Goal: Contribute content: Contribute content

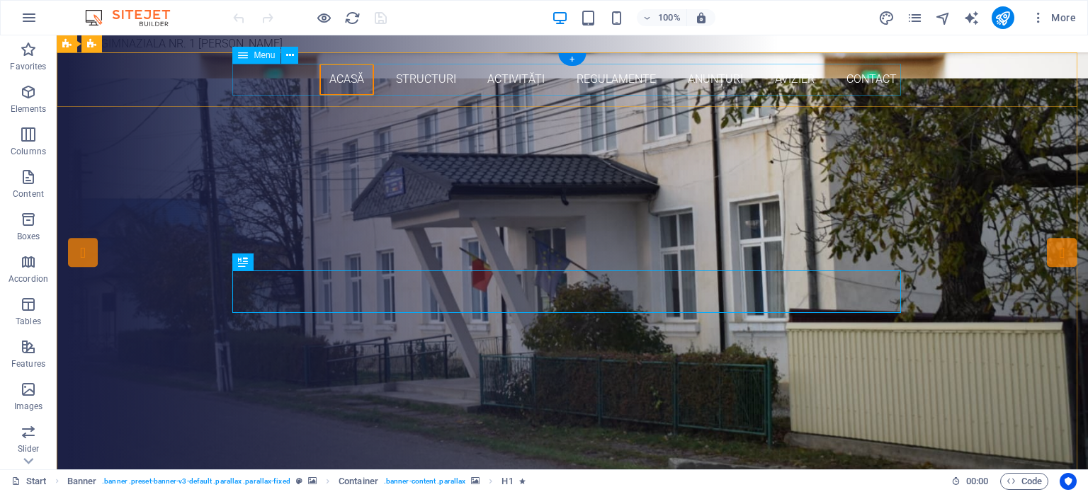
click at [607, 81] on nav "Acasă structuri Activități Regulamente Anunțuri Avizier Contact" at bounding box center [572, 80] width 669 height 32
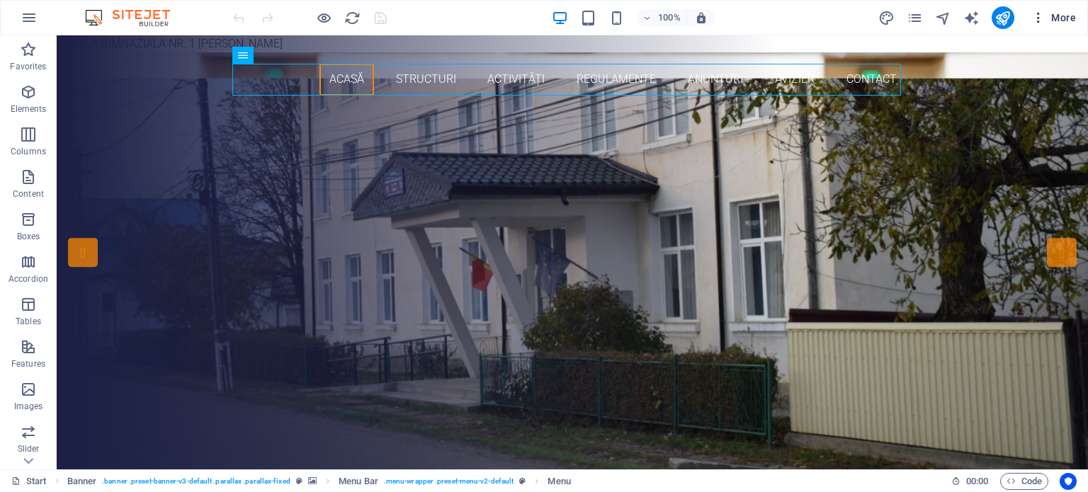
click at [1060, 18] on span "More" at bounding box center [1053, 18] width 45 height 14
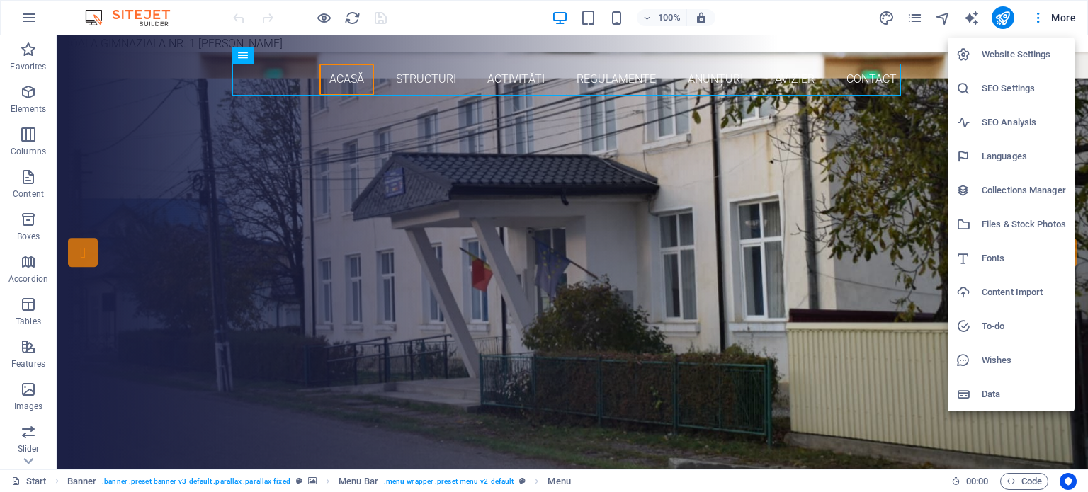
click at [1021, 220] on h6 "Files & Stock Photos" at bounding box center [1024, 224] width 84 height 17
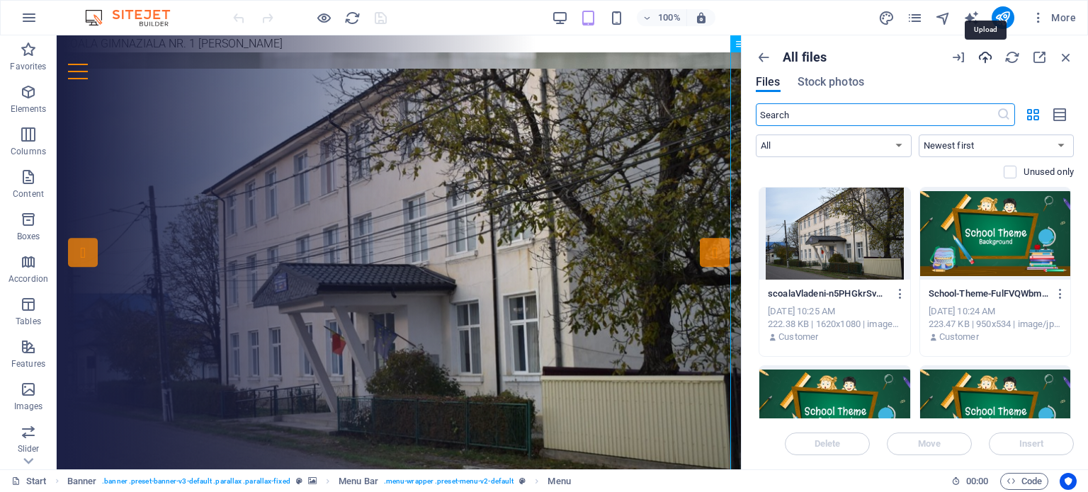
click at [983, 57] on icon "button" at bounding box center [985, 58] width 16 height 16
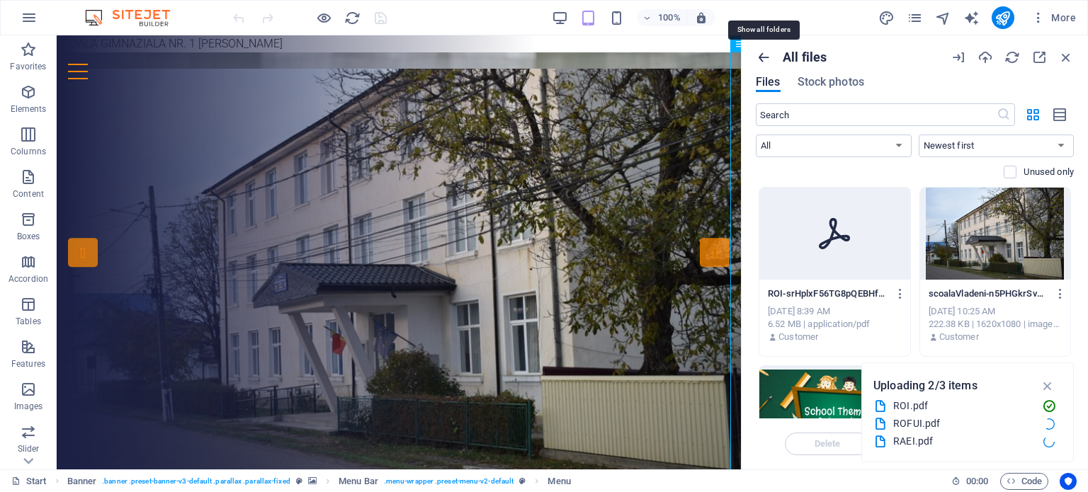
click at [763, 52] on icon "button" at bounding box center [764, 58] width 16 height 16
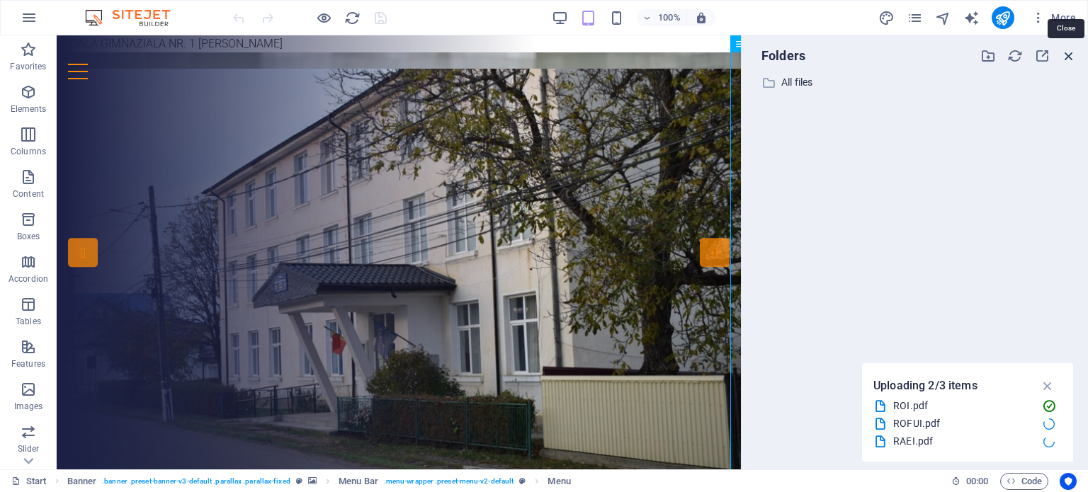
click at [1063, 54] on icon "button" at bounding box center [1069, 56] width 16 height 16
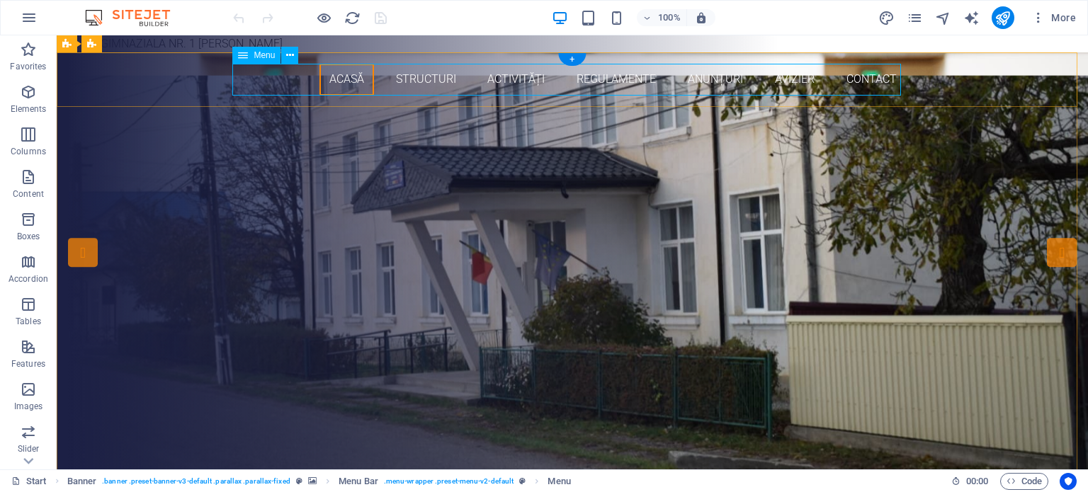
click at [614, 79] on nav "Acasă structuri Activități Regulamente Anunțuri Avizier Contact" at bounding box center [572, 80] width 669 height 32
click at [609, 83] on nav "Acasă structuri Activități Regulamente Anunțuri Avizier Contact" at bounding box center [572, 80] width 669 height 32
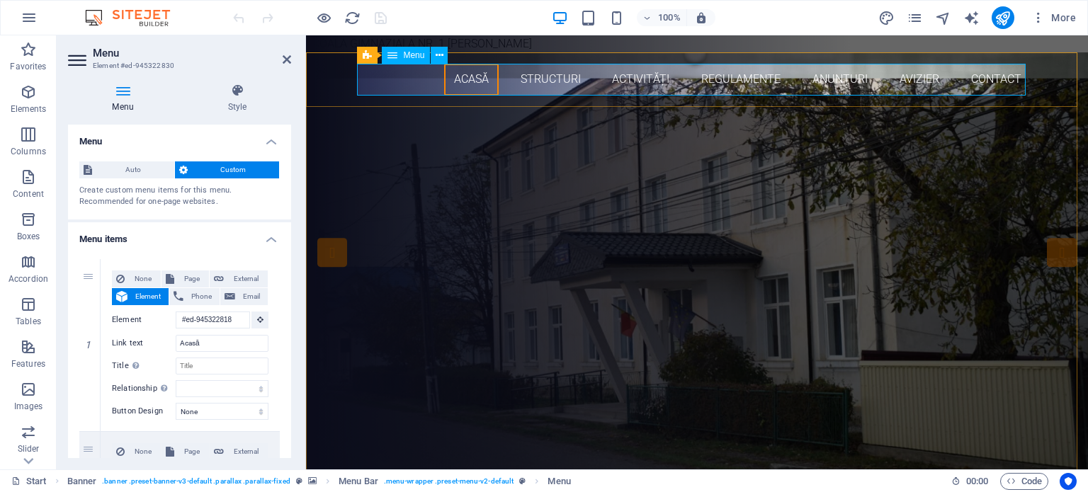
click at [736, 82] on nav "Acasă structuri Activități Regulamente Anunțuri Avizier Contact" at bounding box center [697, 80] width 669 height 32
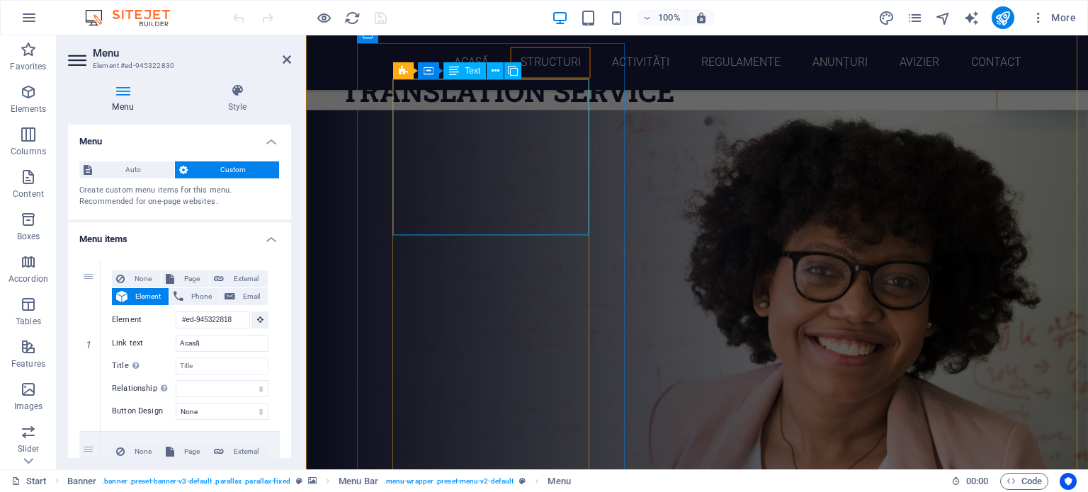
scroll to position [4179, 0]
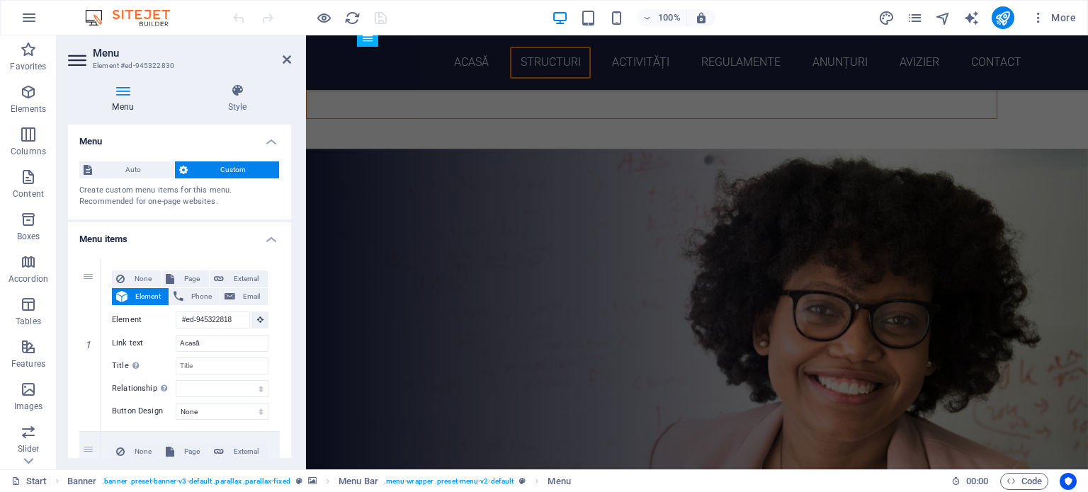
click at [814, 235] on figure at bounding box center [697, 427] width 782 height 556
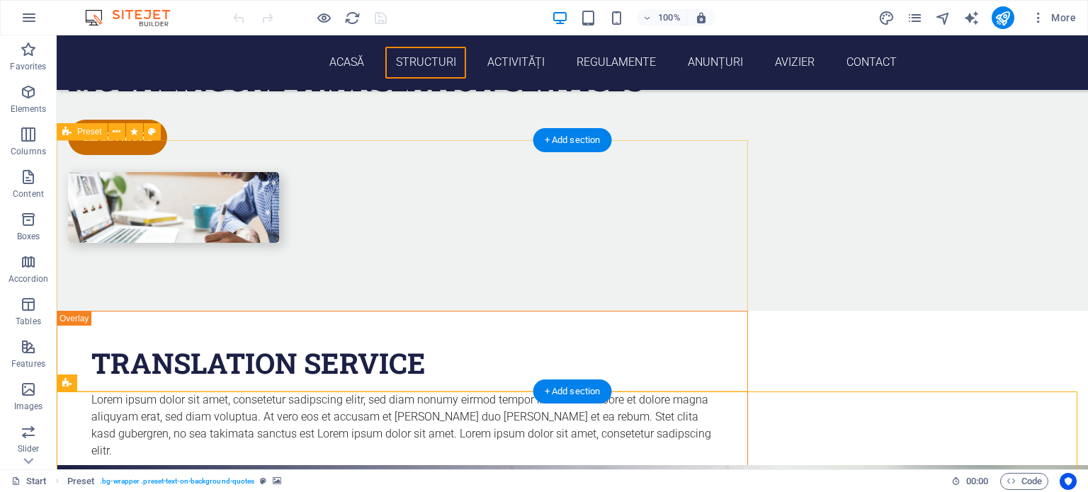
scroll to position [4037, 0]
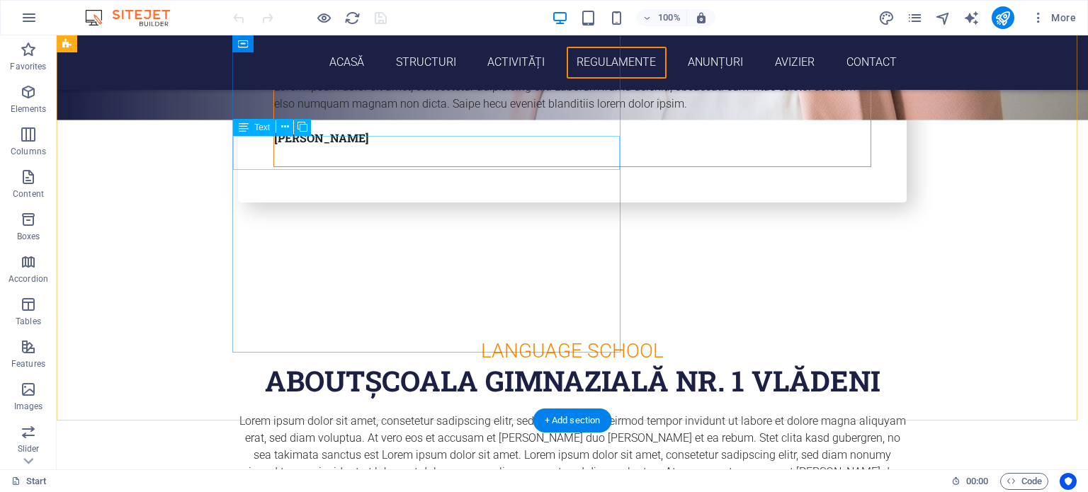
scroll to position [5170, 0]
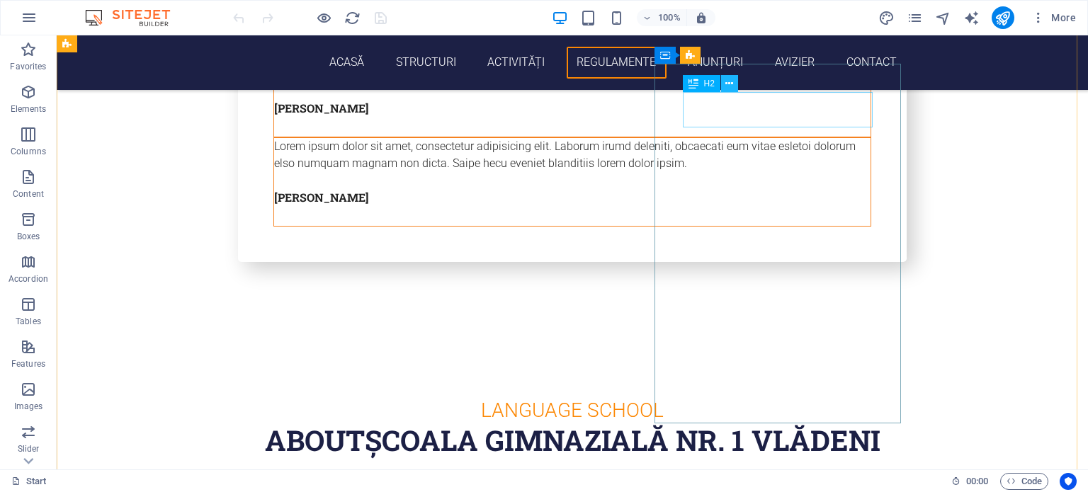
click at [732, 84] on icon at bounding box center [729, 83] width 8 height 15
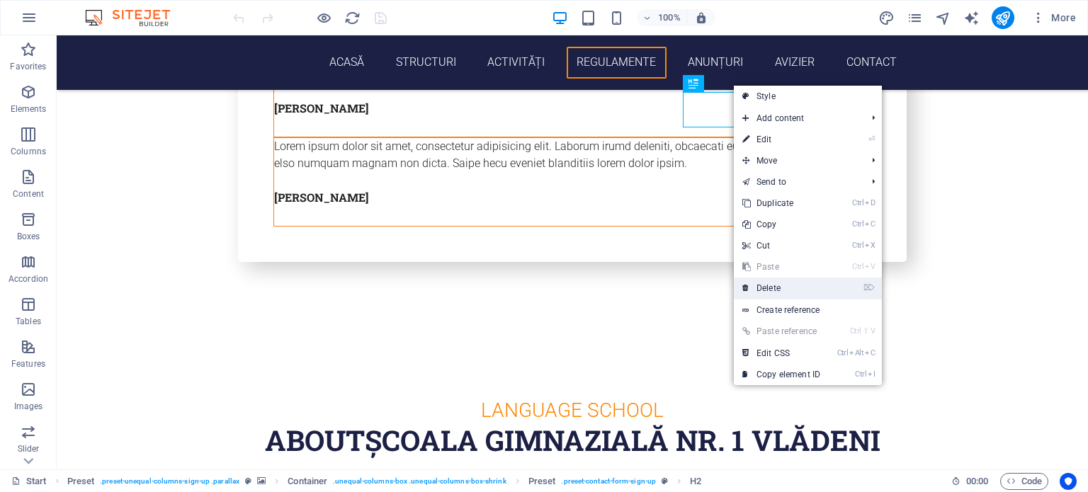
click at [766, 287] on link "⌦ Delete" at bounding box center [781, 288] width 95 height 21
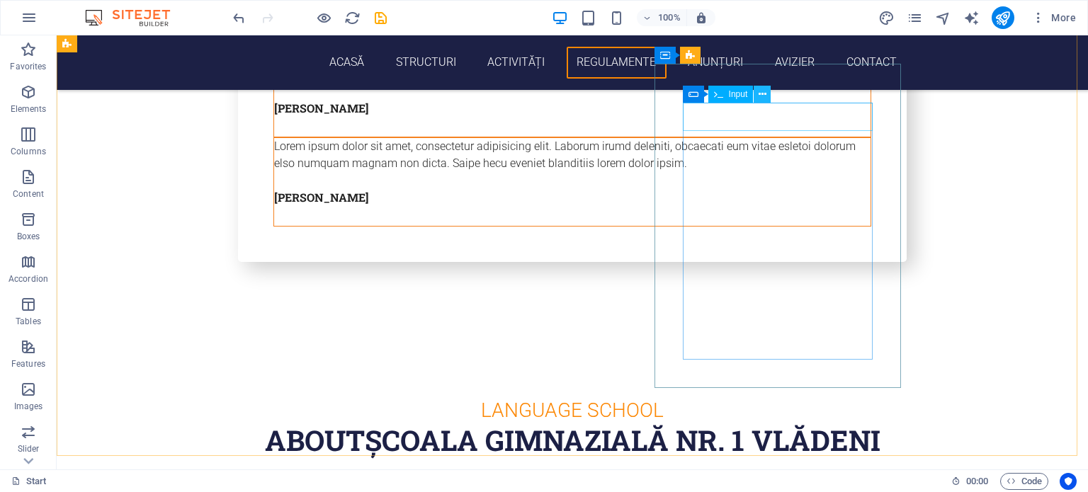
click at [762, 94] on icon at bounding box center [763, 94] width 8 height 15
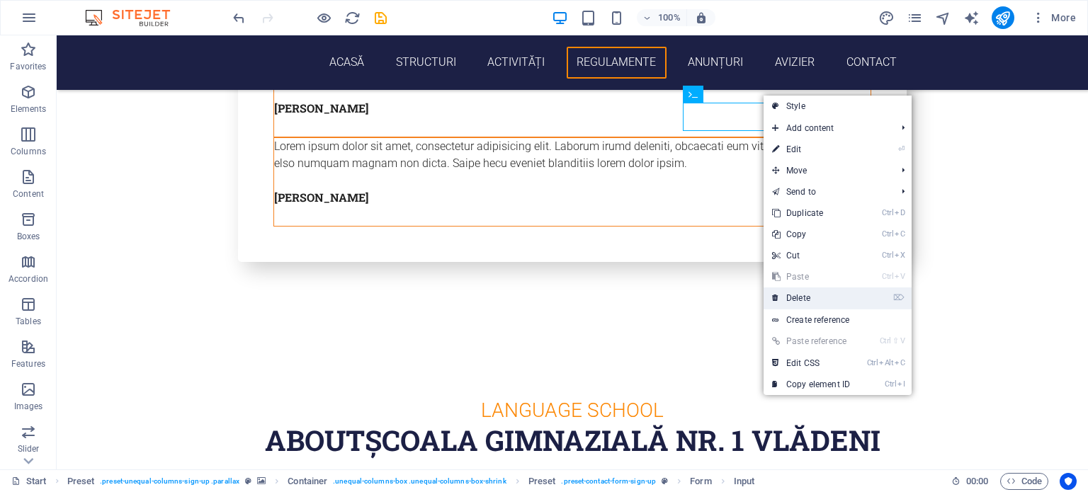
click at [798, 294] on link "⌦ Delete" at bounding box center [810, 298] width 95 height 21
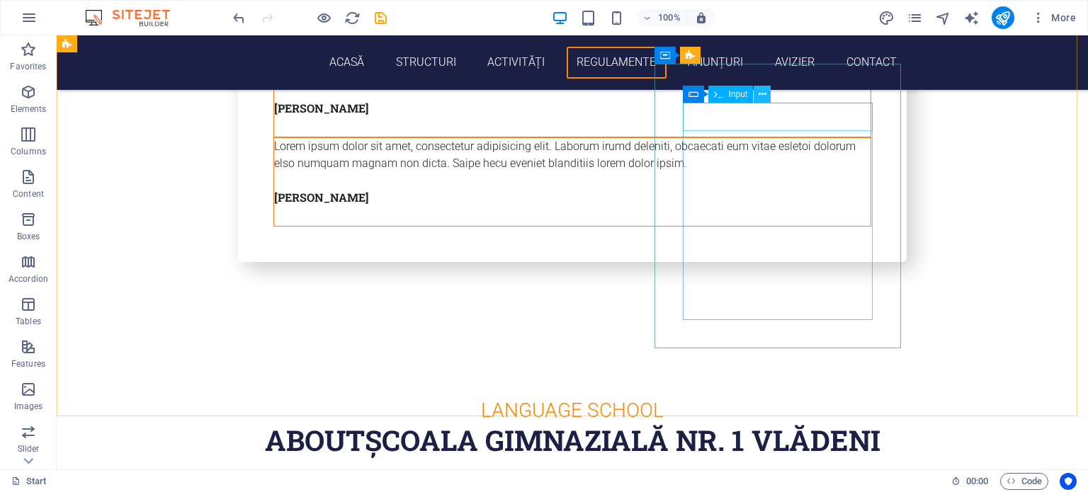
click at [761, 95] on icon at bounding box center [763, 94] width 8 height 15
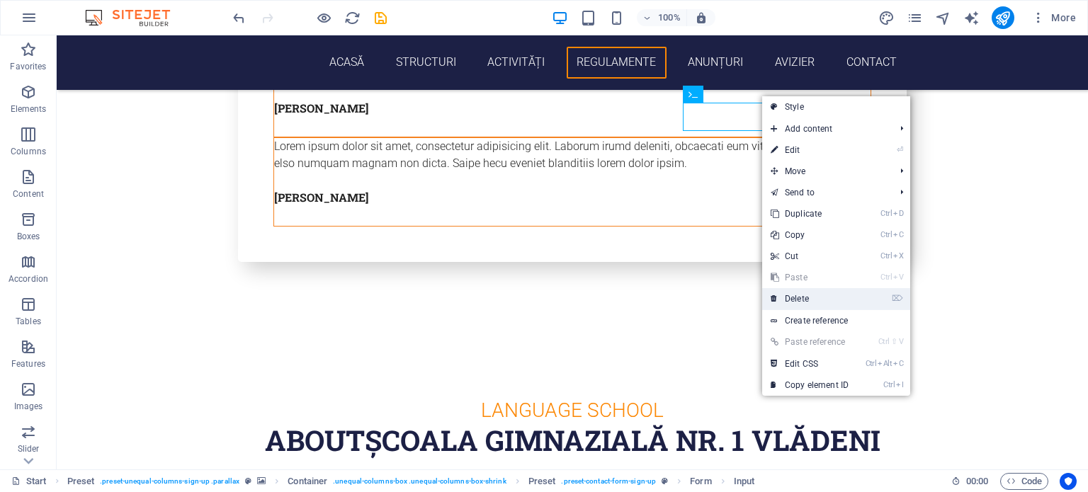
click at [800, 295] on link "⌦ Delete" at bounding box center [809, 298] width 95 height 21
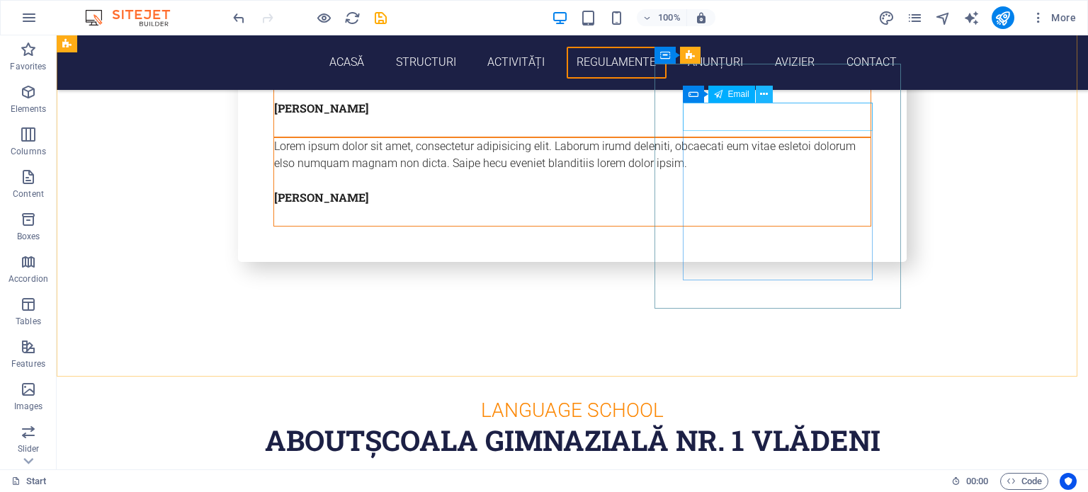
click at [763, 94] on icon at bounding box center [764, 94] width 8 height 15
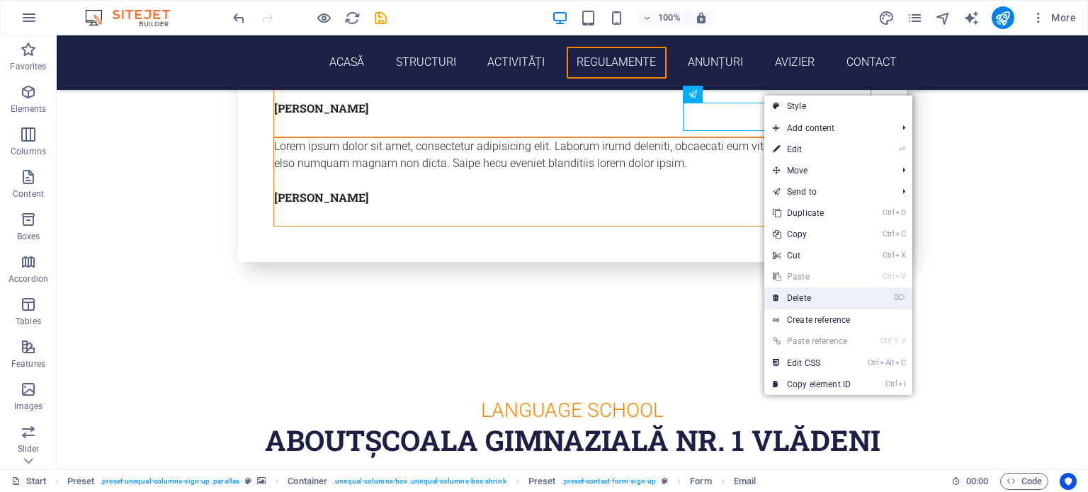
click at [804, 297] on link "⌦ Delete" at bounding box center [811, 298] width 95 height 21
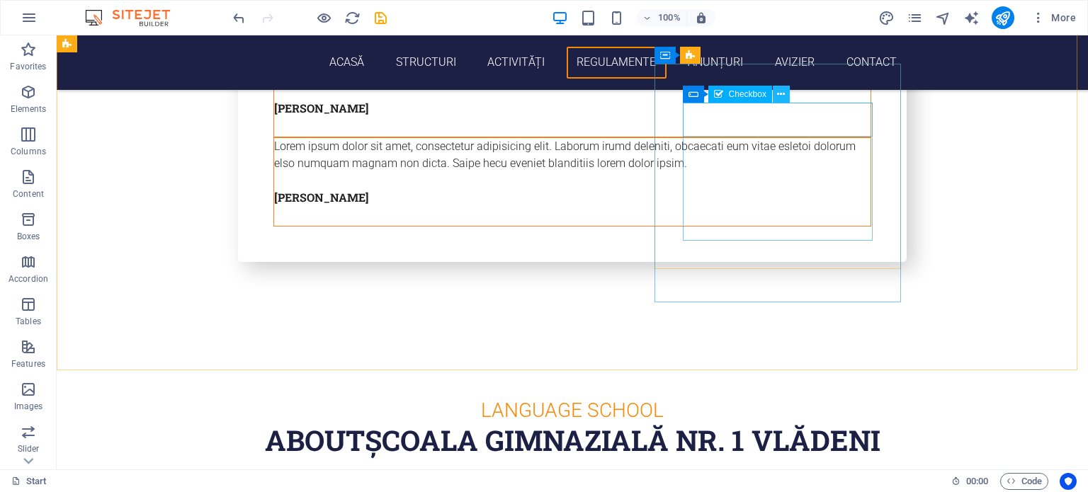
click at [780, 96] on icon at bounding box center [781, 94] width 8 height 15
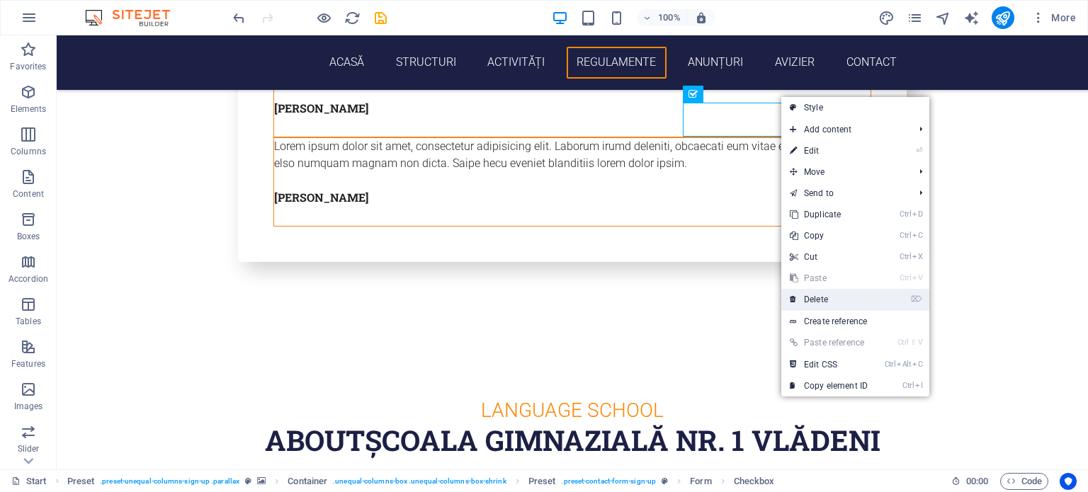
click at [827, 300] on link "⌦ Delete" at bounding box center [828, 299] width 95 height 21
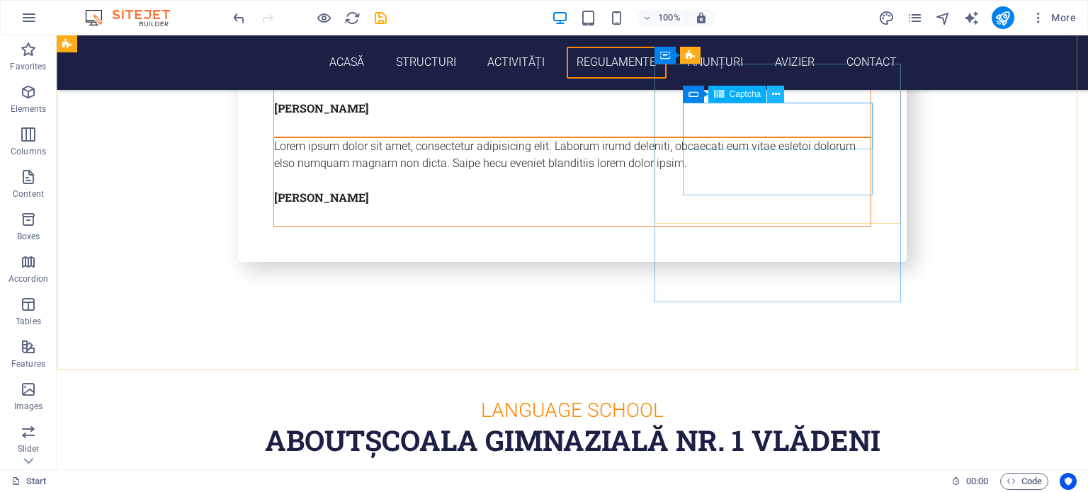
click at [776, 97] on icon at bounding box center [776, 94] width 8 height 15
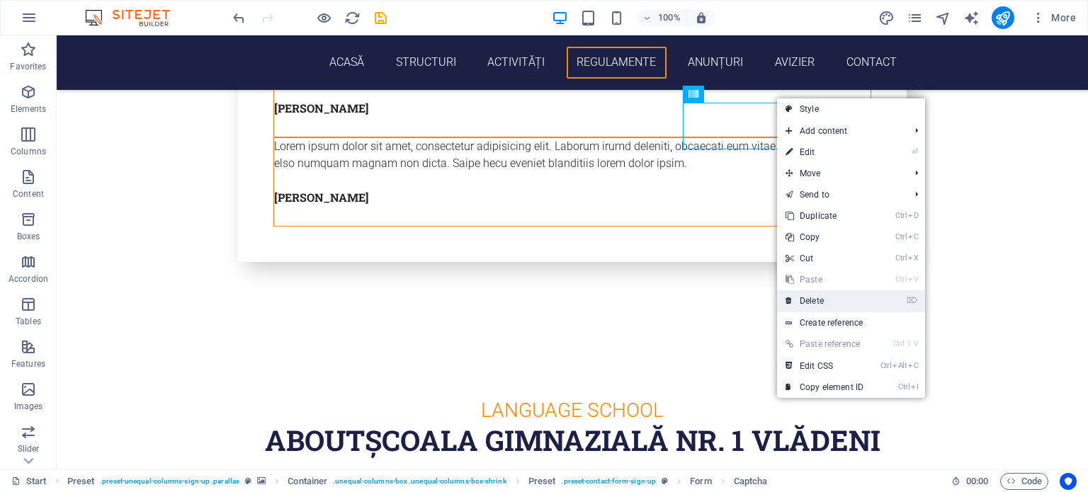
click at [819, 302] on link "⌦ Delete" at bounding box center [824, 300] width 95 height 21
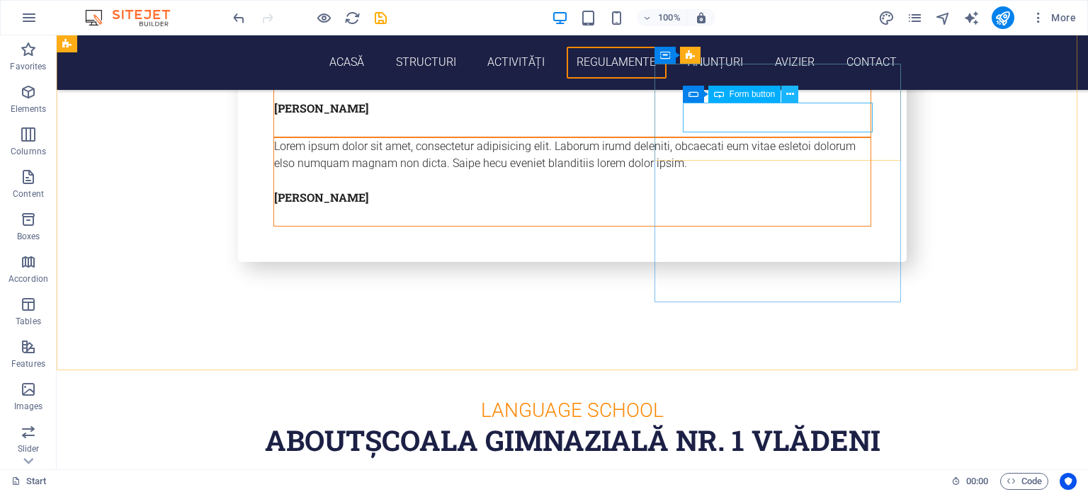
click at [786, 93] on icon at bounding box center [790, 94] width 8 height 15
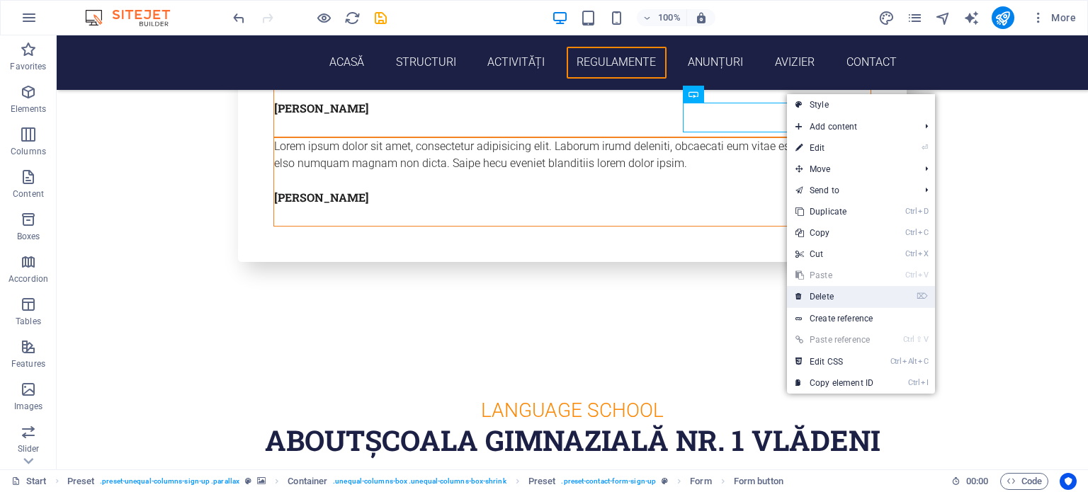
click at [834, 297] on link "⌦ Delete" at bounding box center [834, 296] width 95 height 21
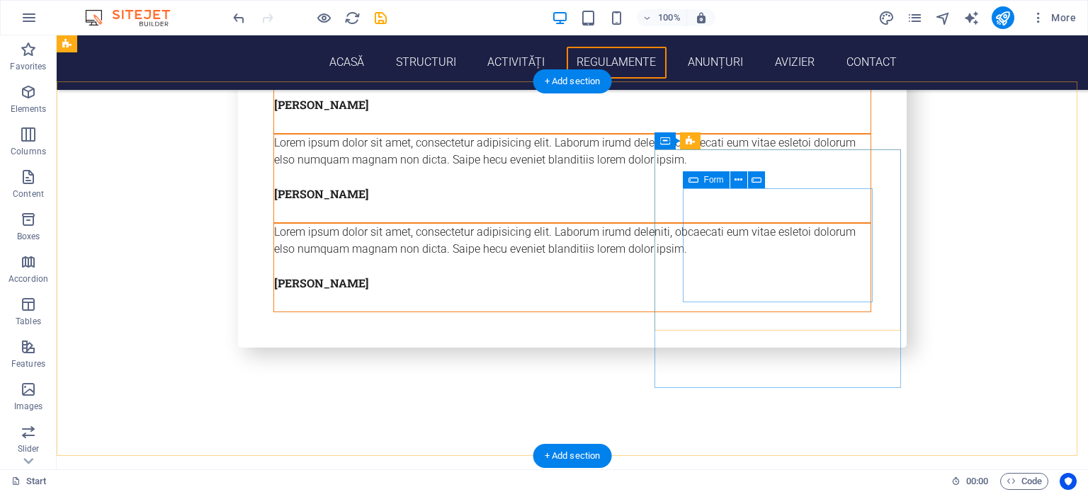
scroll to position [5028, 0]
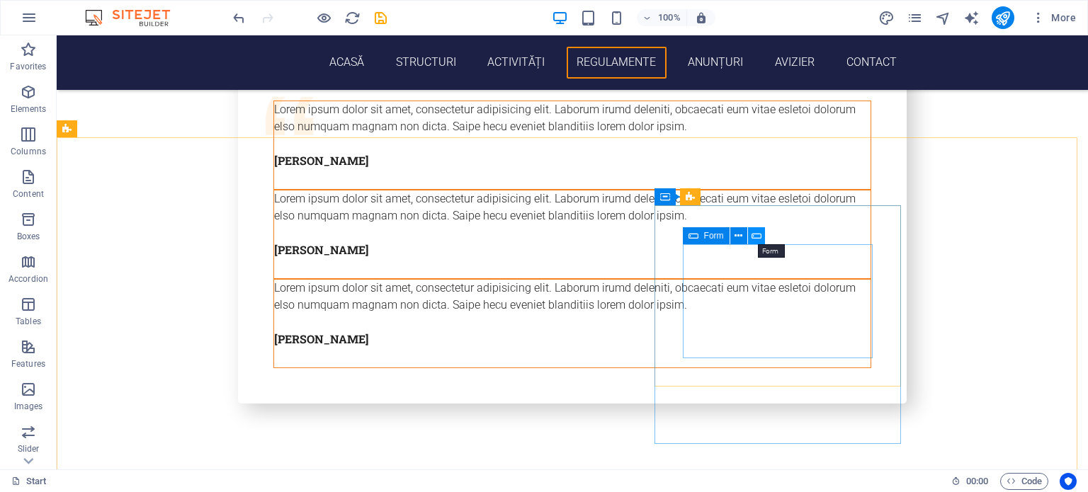
click at [754, 234] on icon at bounding box center [756, 236] width 10 height 15
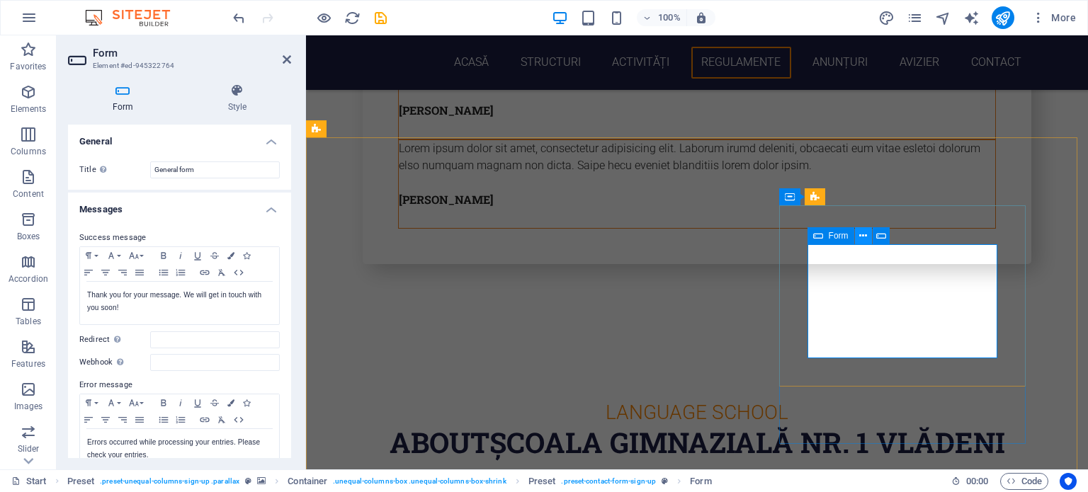
click at [864, 235] on icon at bounding box center [863, 236] width 8 height 15
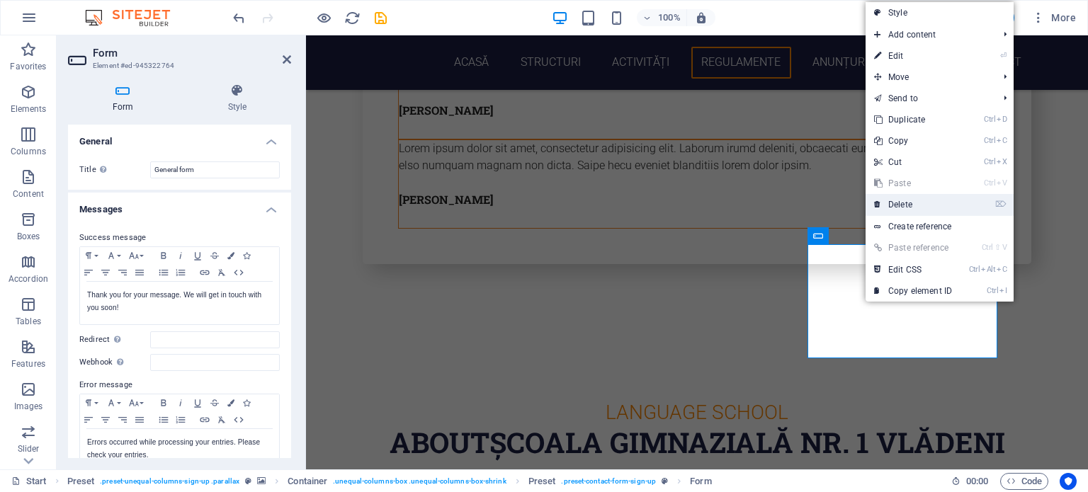
click at [899, 204] on link "⌦ Delete" at bounding box center [912, 204] width 95 height 21
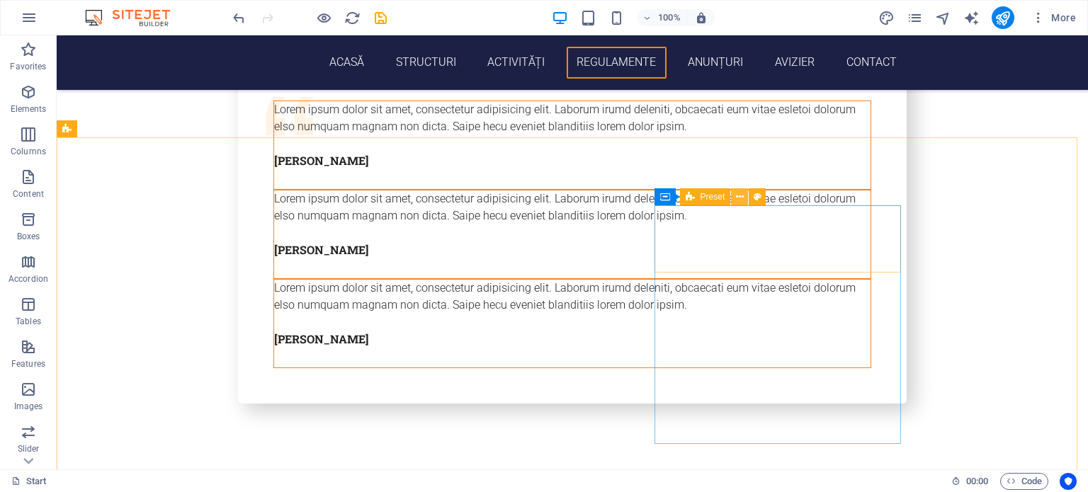
click at [739, 194] on icon at bounding box center [740, 197] width 8 height 15
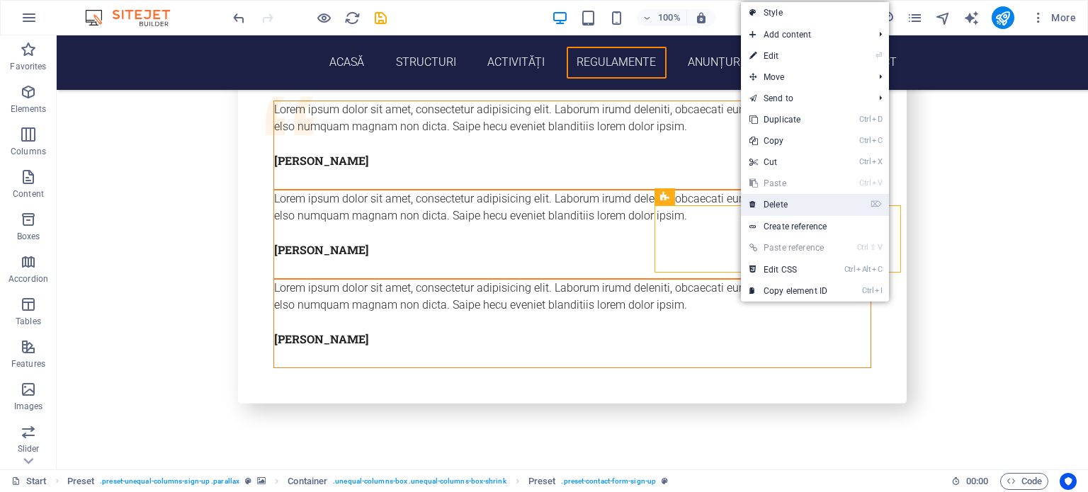
click at [762, 205] on link "⌦ Delete" at bounding box center [788, 204] width 95 height 21
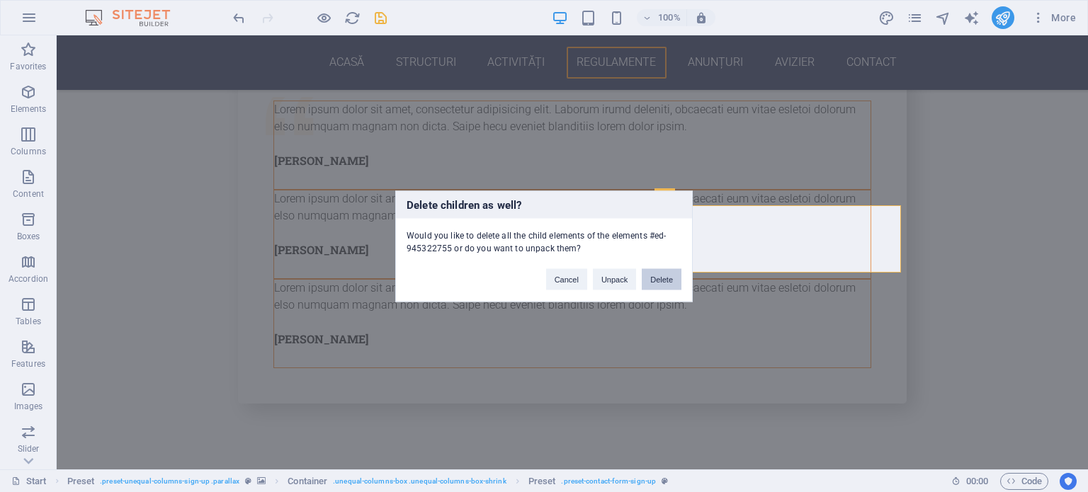
click at [657, 280] on button "Delete" at bounding box center [662, 278] width 40 height 21
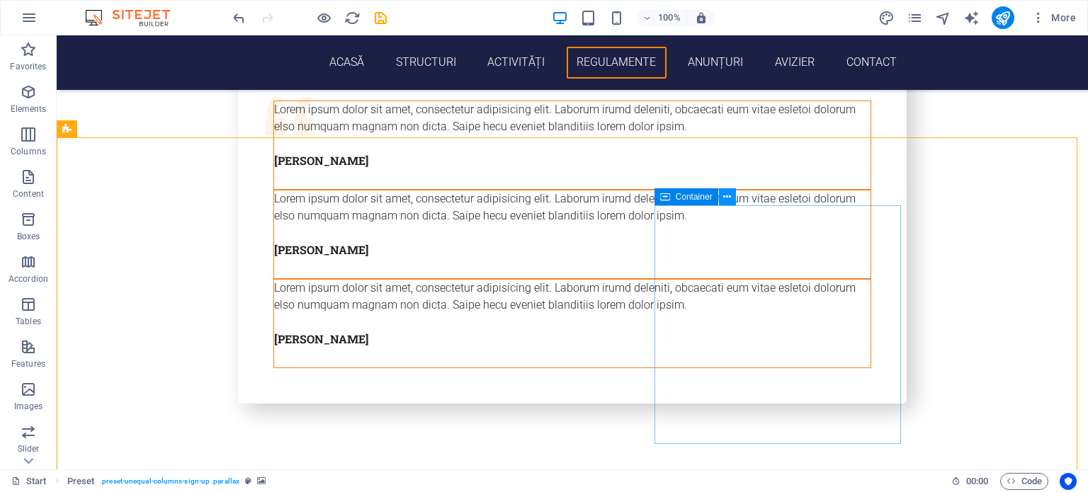
click at [725, 195] on icon at bounding box center [727, 197] width 8 height 15
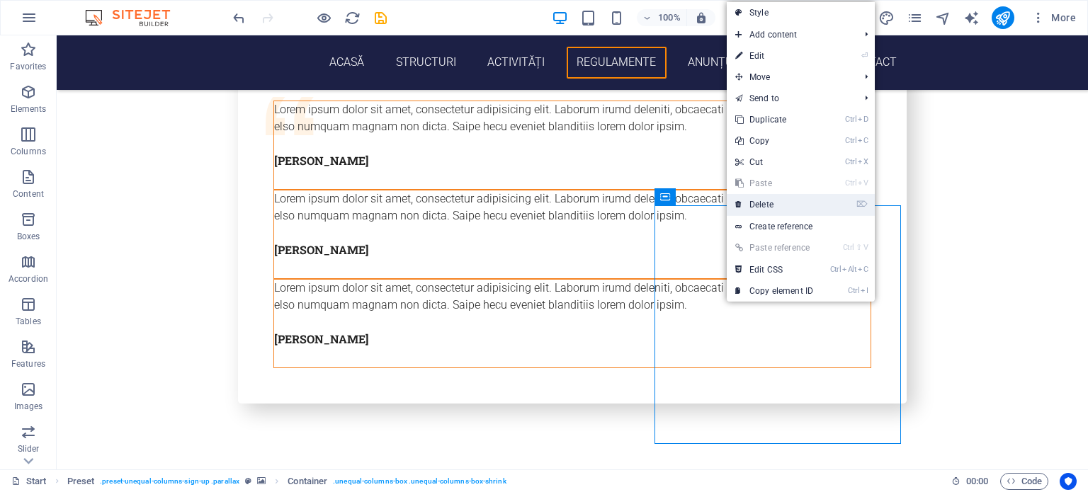
click at [742, 202] on link "⌦ Delete" at bounding box center [774, 204] width 95 height 21
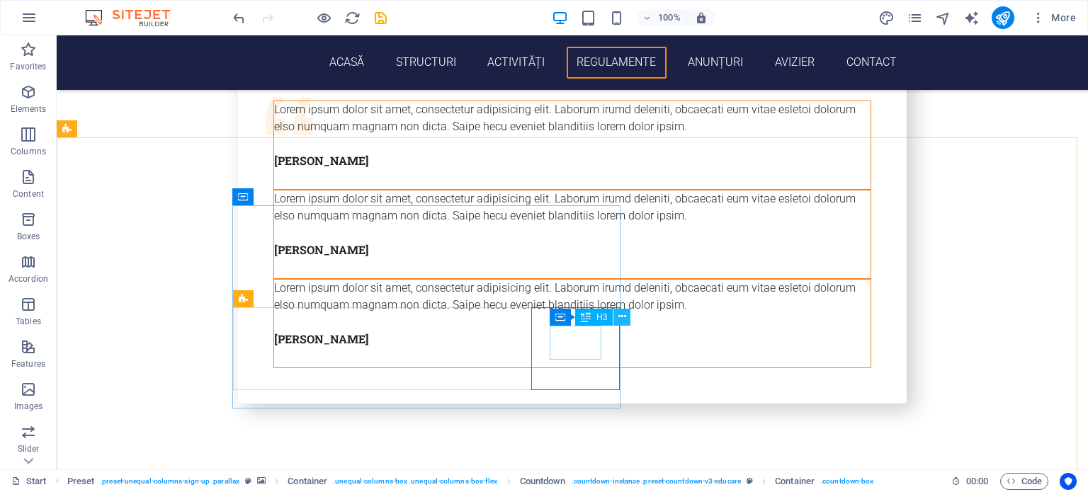
click at [620, 318] on icon at bounding box center [622, 316] width 8 height 15
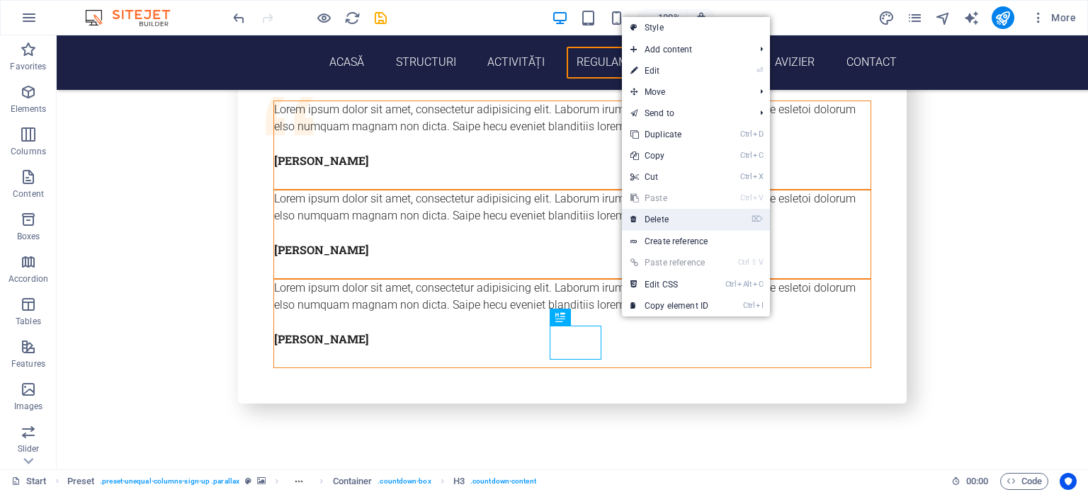
click at [662, 222] on link "⌦ Delete" at bounding box center [669, 219] width 95 height 21
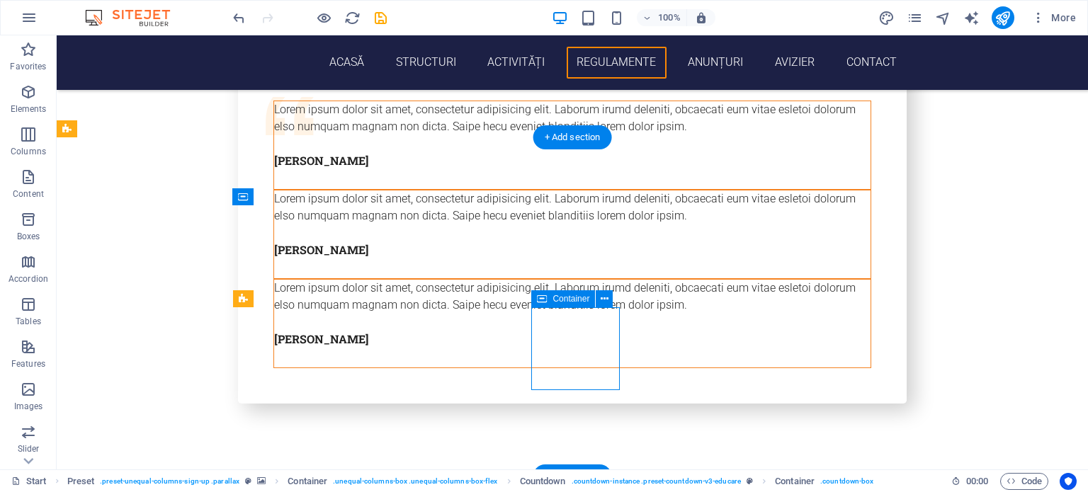
click at [601, 299] on icon at bounding box center [605, 299] width 8 height 15
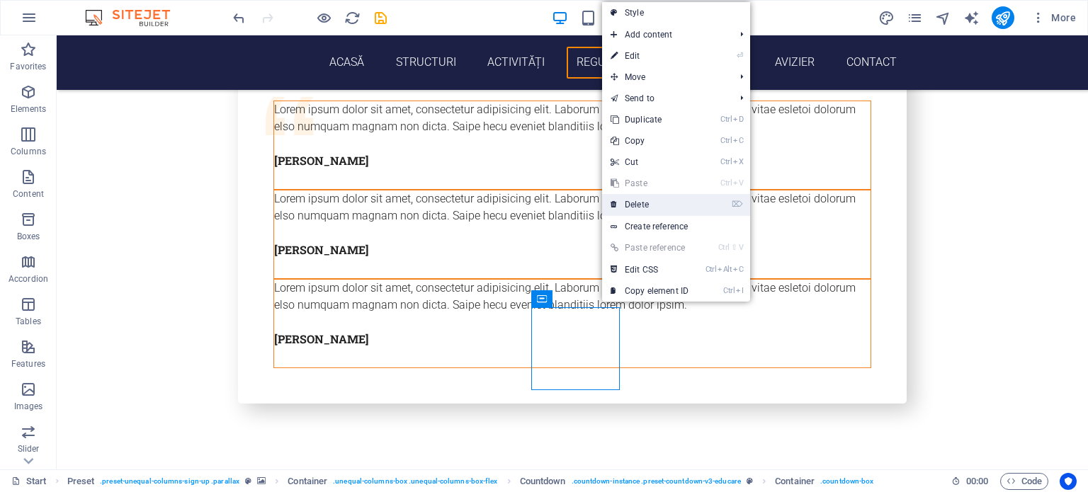
click at [649, 200] on link "⌦ Delete" at bounding box center [649, 204] width 95 height 21
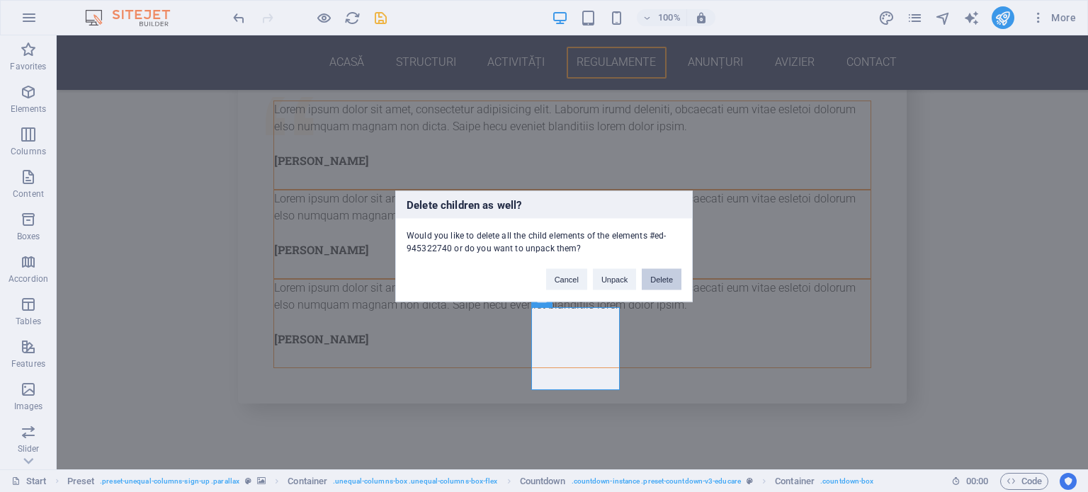
click at [652, 280] on button "Delete" at bounding box center [662, 278] width 40 height 21
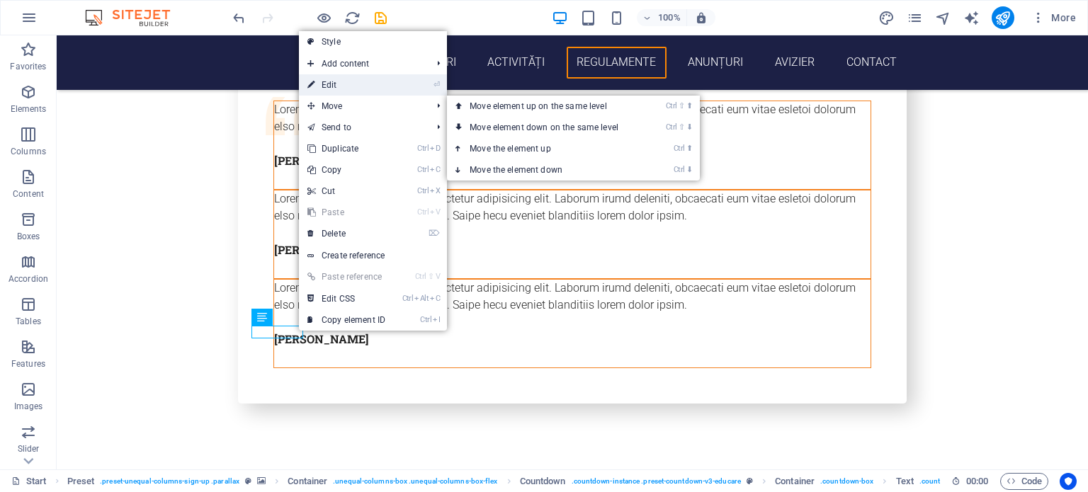
click at [348, 84] on link "⏎ Edit" at bounding box center [346, 84] width 95 height 21
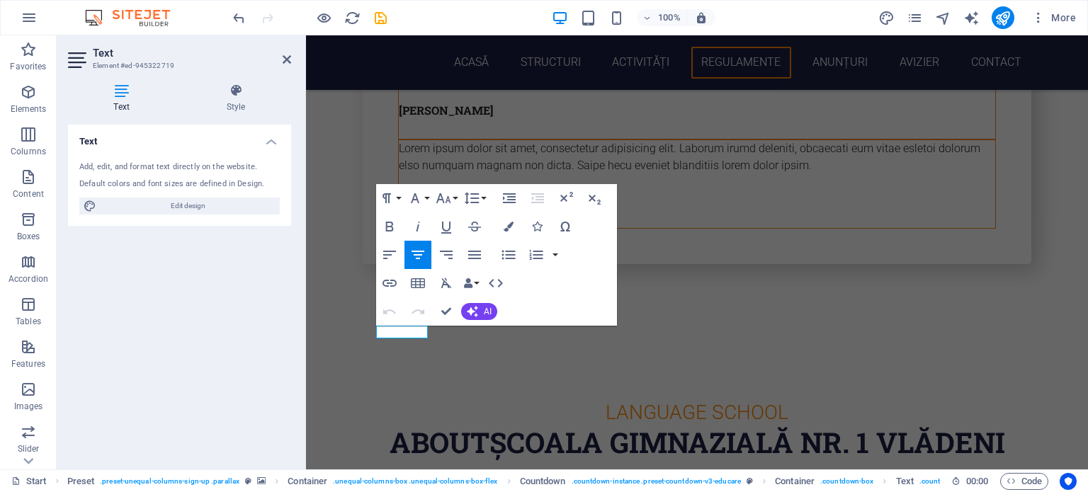
click at [119, 98] on h4 "Text" at bounding box center [124, 99] width 113 height 30
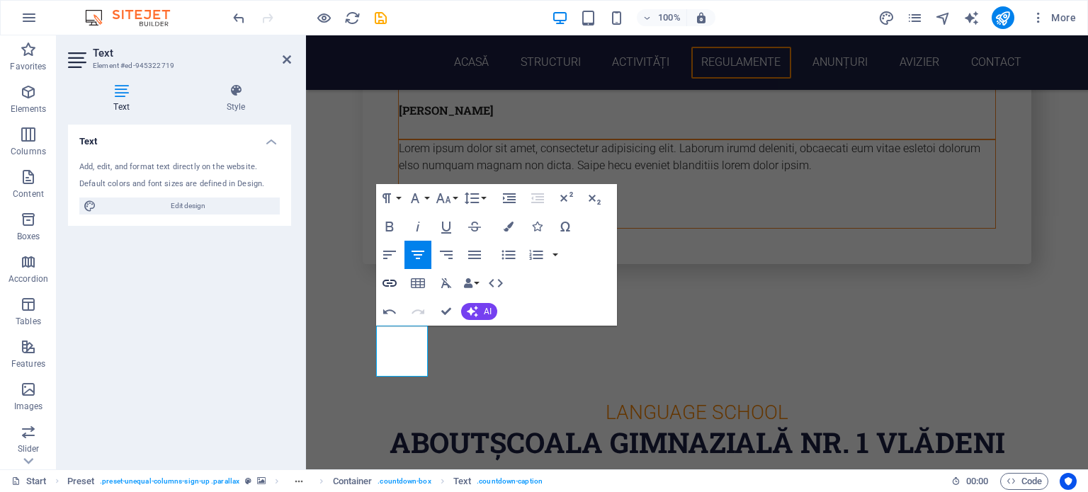
click at [385, 280] on icon "button" at bounding box center [389, 283] width 14 height 7
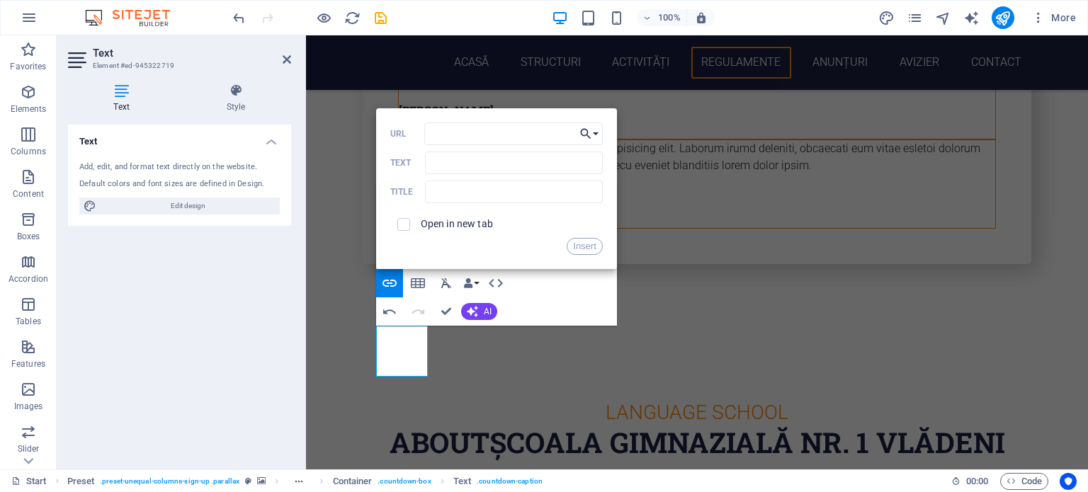
click at [584, 133] on icon "button" at bounding box center [586, 133] width 14 height 17
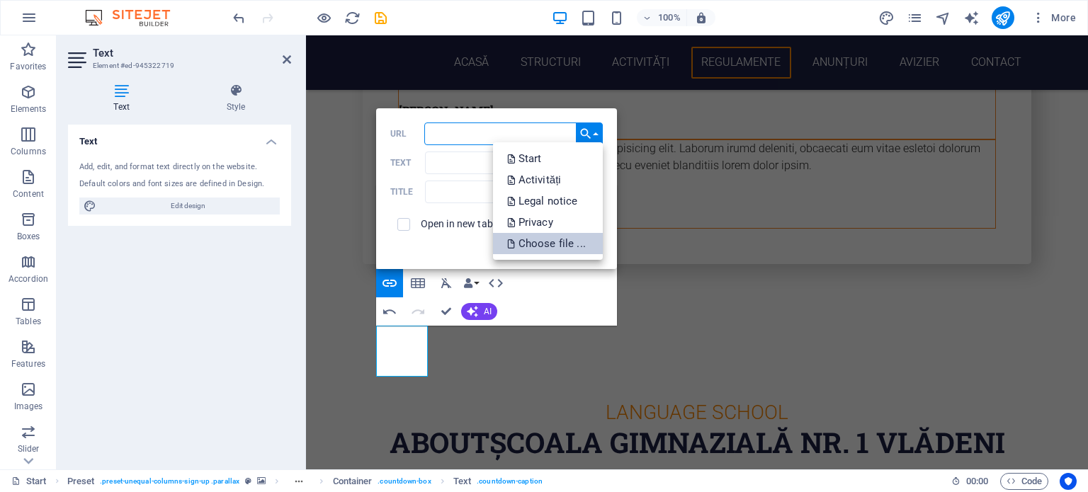
click at [552, 237] on p "Choose file ..." at bounding box center [547, 243] width 81 height 21
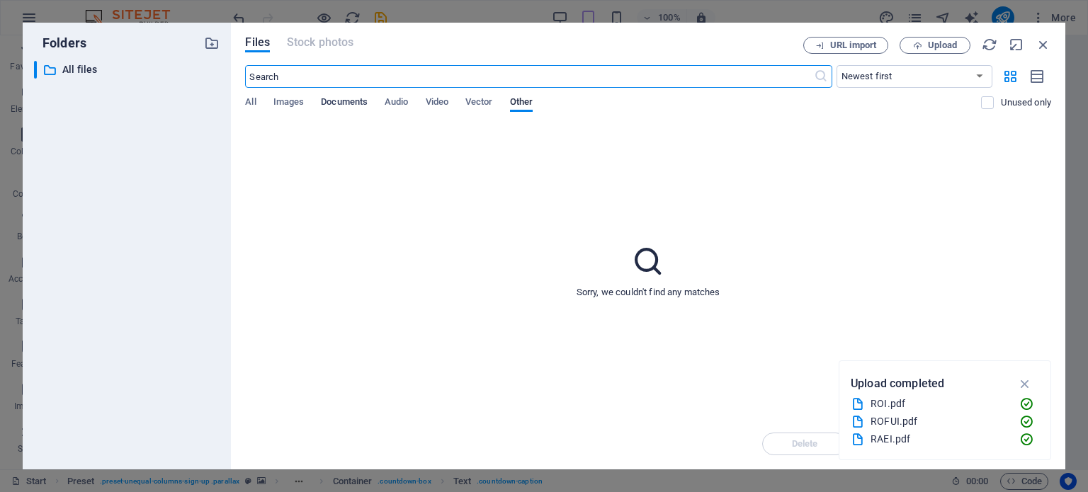
click at [334, 101] on span "Documents" at bounding box center [344, 103] width 47 height 20
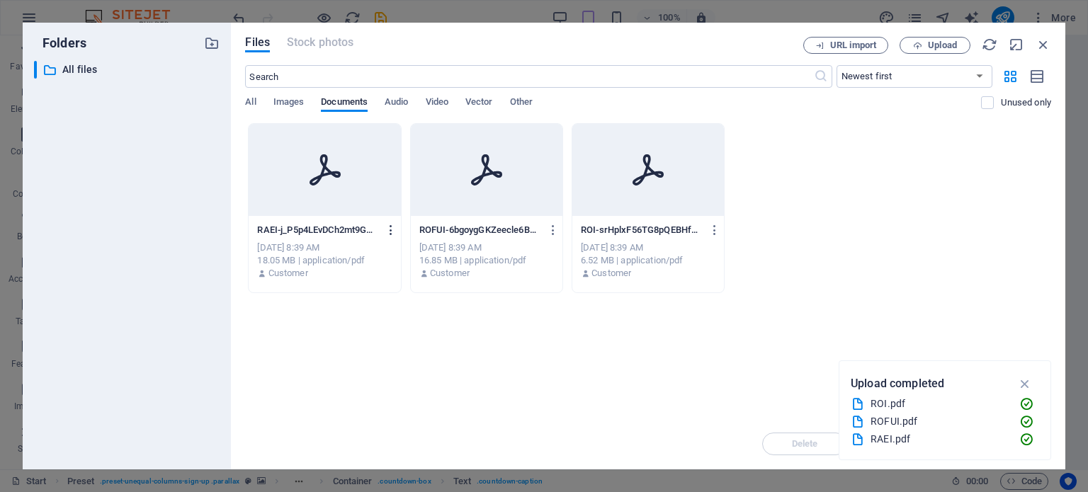
click at [388, 230] on icon "button" at bounding box center [391, 230] width 13 height 13
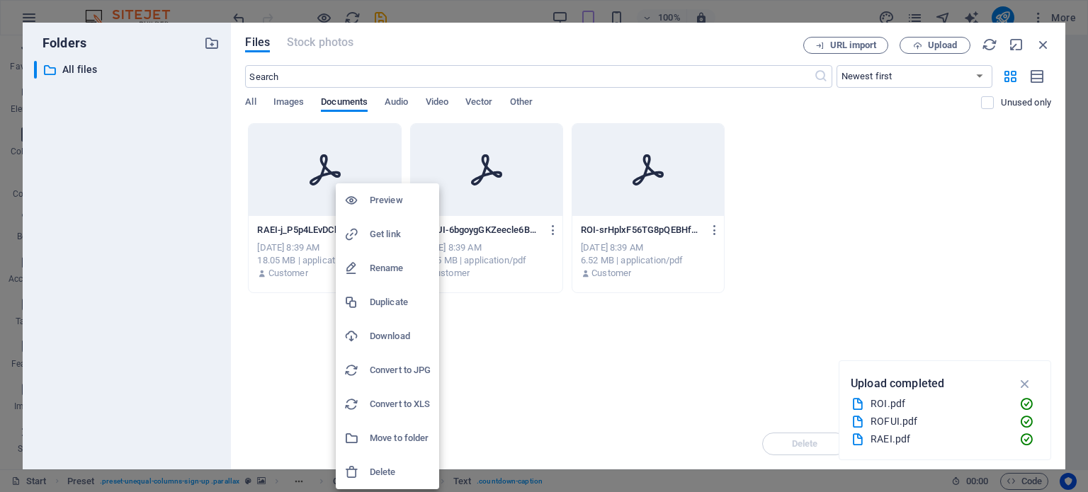
click at [318, 234] on div at bounding box center [544, 246] width 1088 height 492
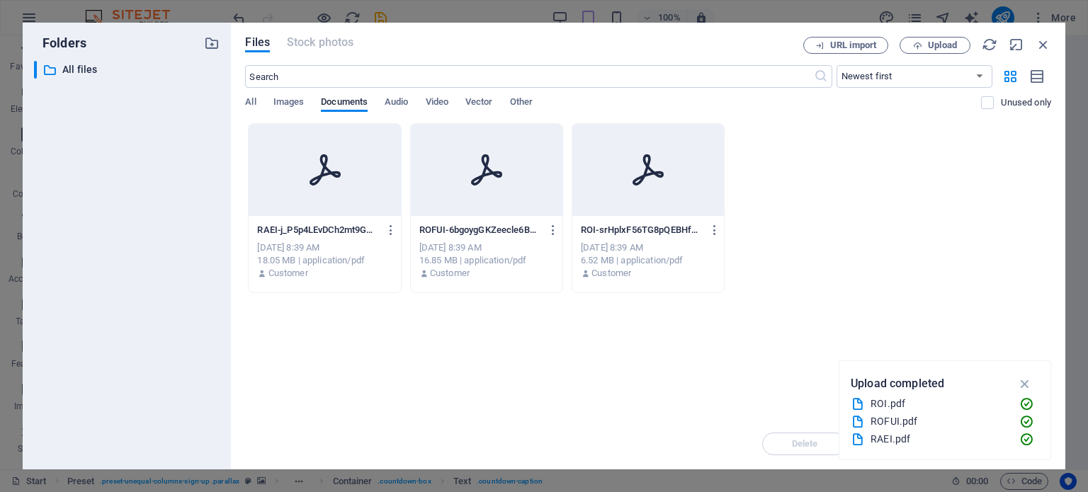
click at [332, 175] on icon at bounding box center [324, 169] width 31 height 31
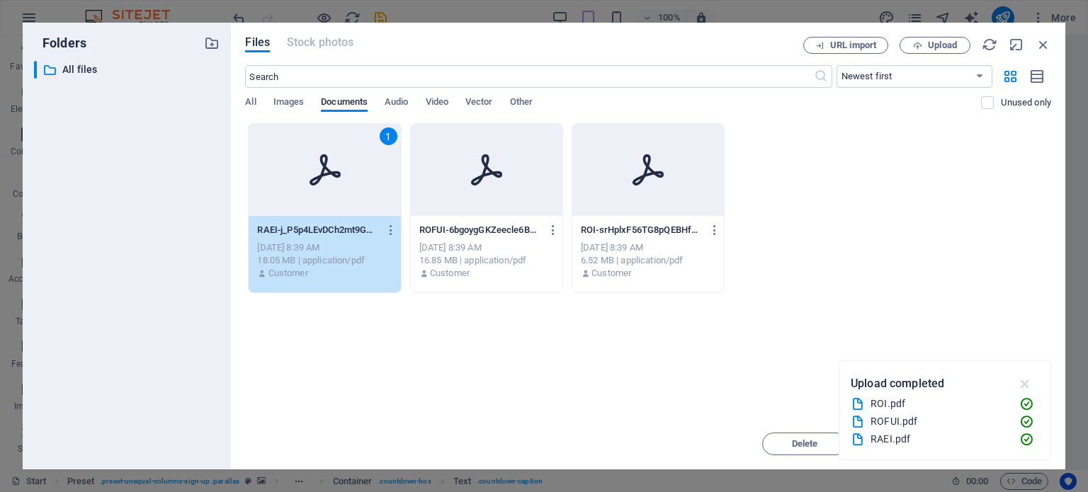
click at [1027, 383] on icon "button" at bounding box center [1025, 384] width 16 height 16
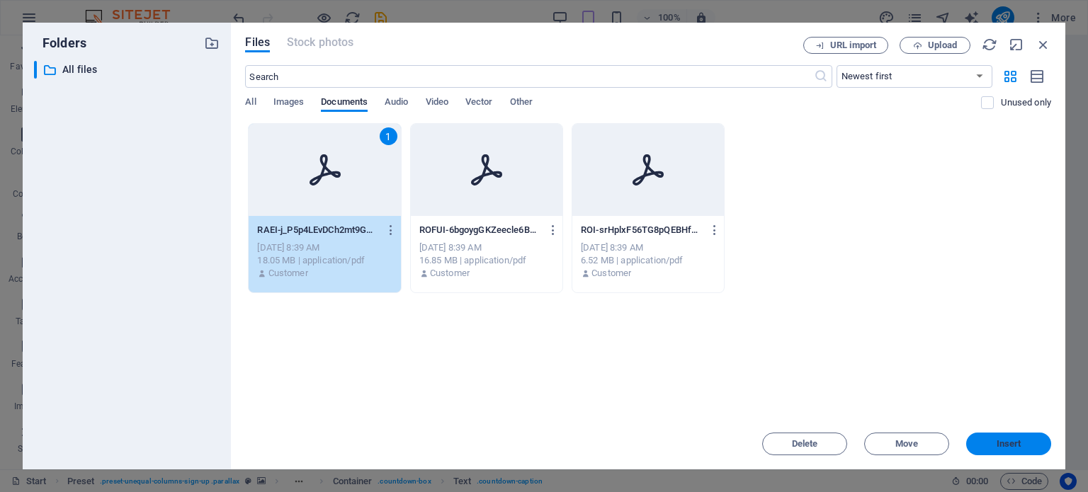
click at [1009, 443] on span "Insert" at bounding box center [1008, 444] width 25 height 8
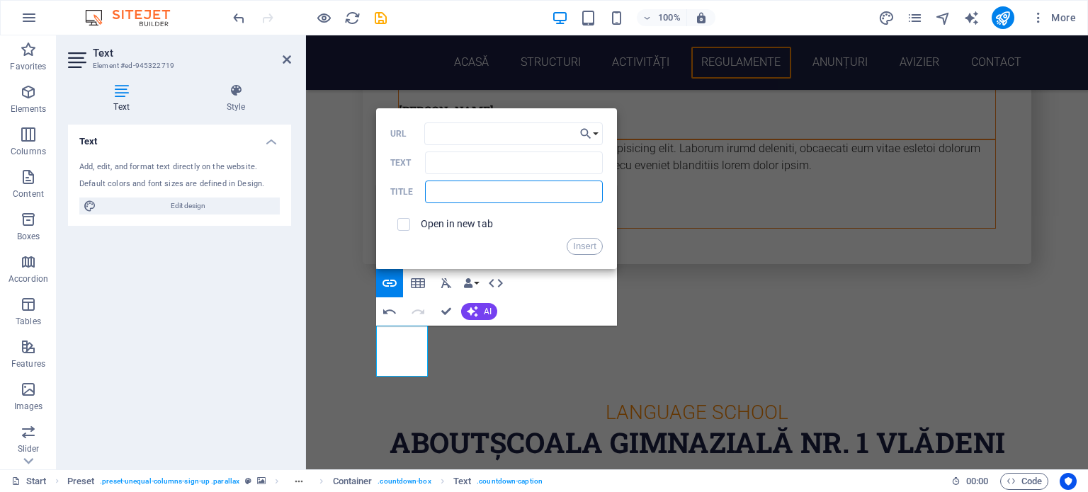
click at [466, 193] on input "text" at bounding box center [513, 192] width 177 height 23
type input "Raport anual de evaluare interna"
click at [586, 244] on button "Insert" at bounding box center [585, 246] width 36 height 17
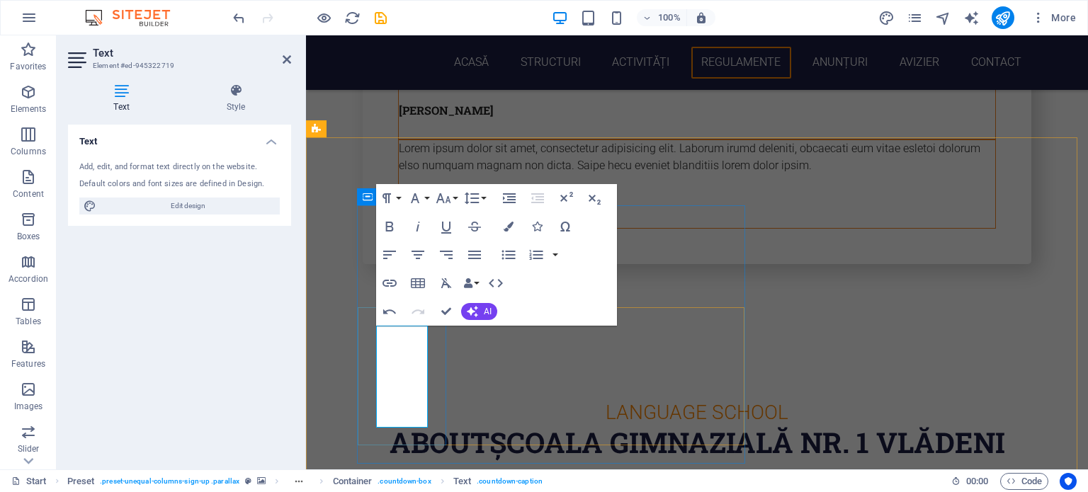
type input "https://cdn1.site-media.eu/images/document/19757650/RAEI-j_P5p4LEvDCh2mt9GOaxtQ…"
type input "RAEI-j_P5p4LEvDCh2mt9GOaxtQ.pdf"
checkbox input "true"
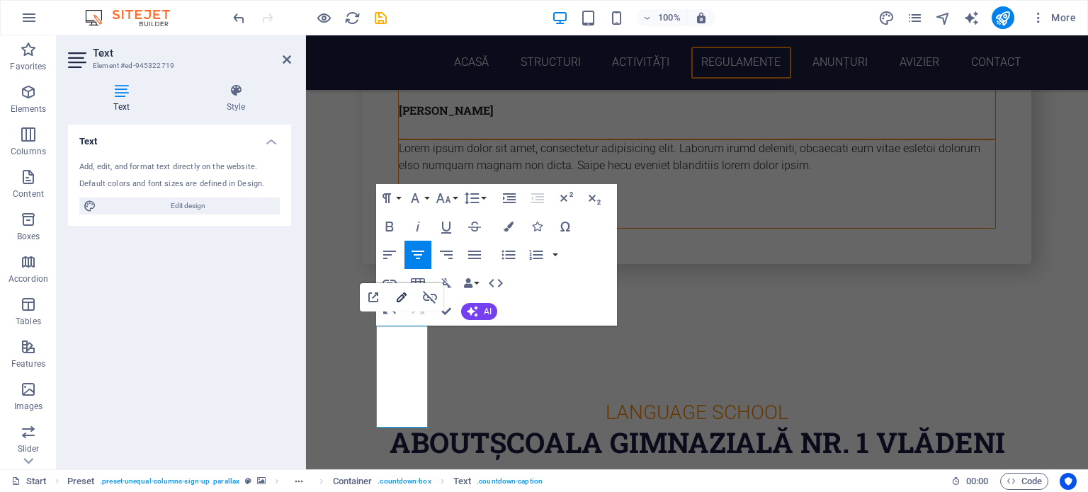
click at [400, 297] on icon "button" at bounding box center [401, 297] width 17 height 17
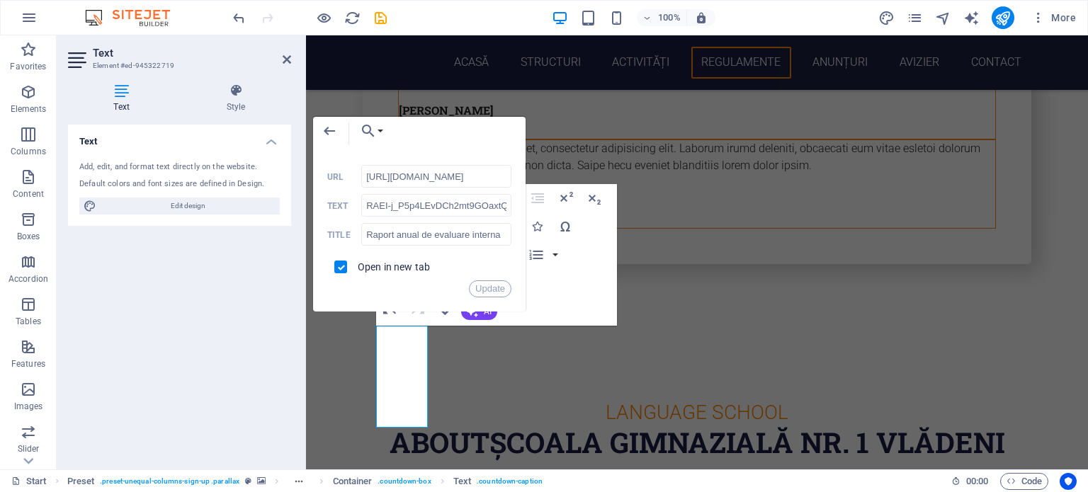
scroll to position [0, 0]
drag, startPoint x: 744, startPoint y: 166, endPoint x: 558, endPoint y: 93, distance: 199.4
click at [419, 210] on input "RAEI-j_P5p4LEvDCh2mt9GOaxtQ.pdf" at bounding box center [436, 205] width 150 height 23
type input "Raport anual de evaluare interna"
click at [501, 288] on button "Update" at bounding box center [490, 288] width 42 height 17
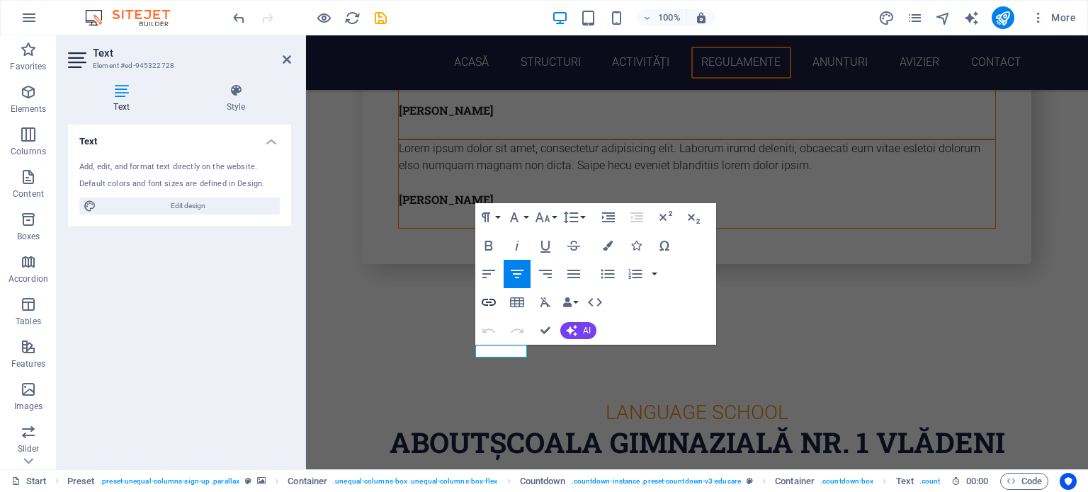
click at [494, 300] on icon "button" at bounding box center [489, 302] width 14 height 7
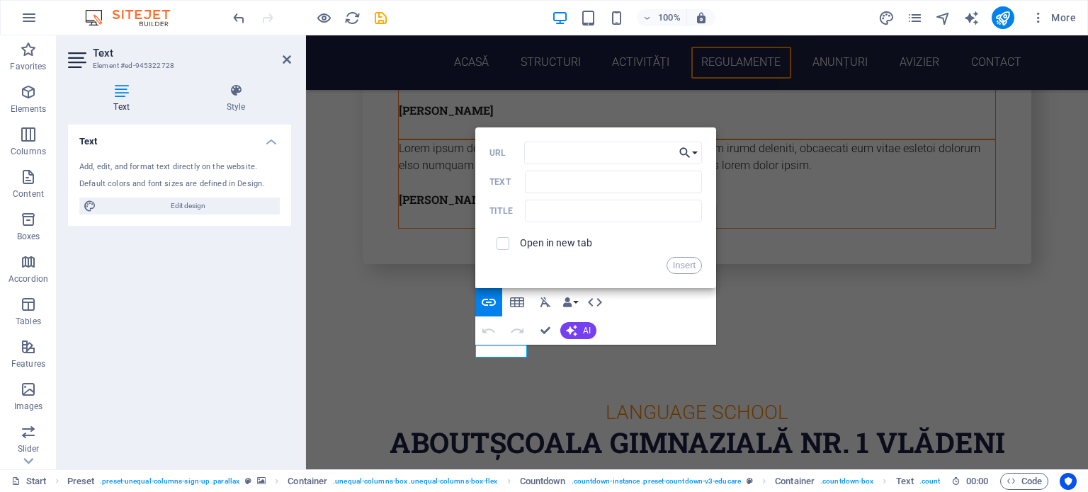
click at [688, 155] on icon "button" at bounding box center [685, 152] width 14 height 17
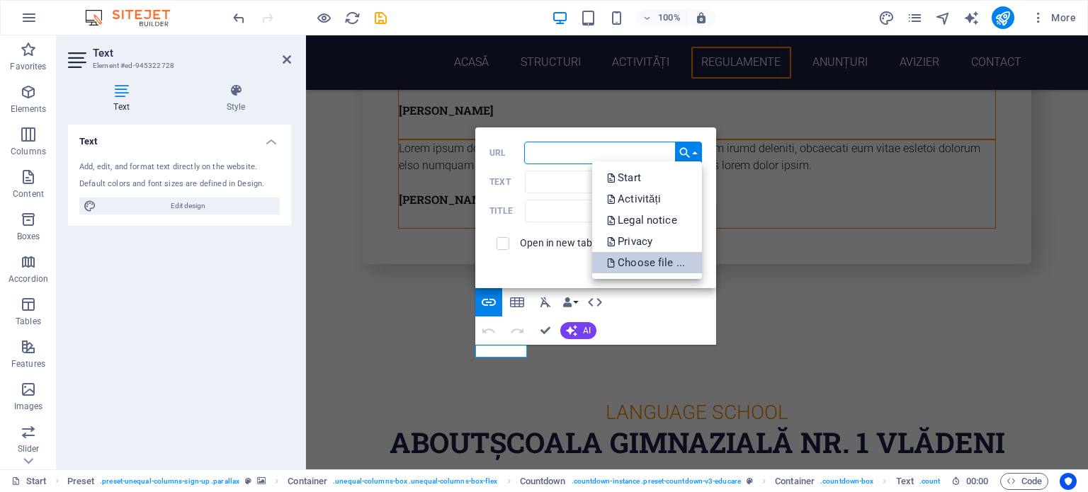
click at [646, 257] on p "Choose file ..." at bounding box center [646, 262] width 81 height 21
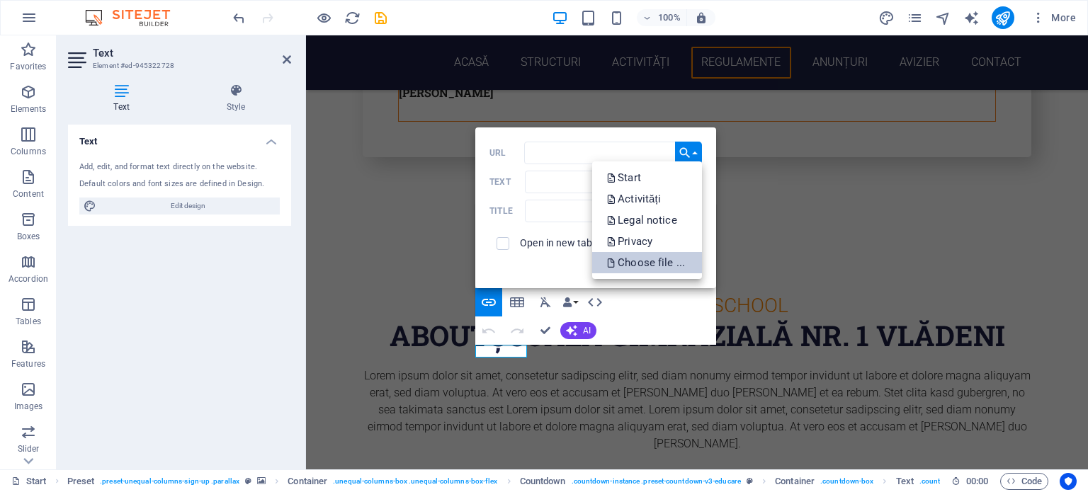
scroll to position [4292, 0]
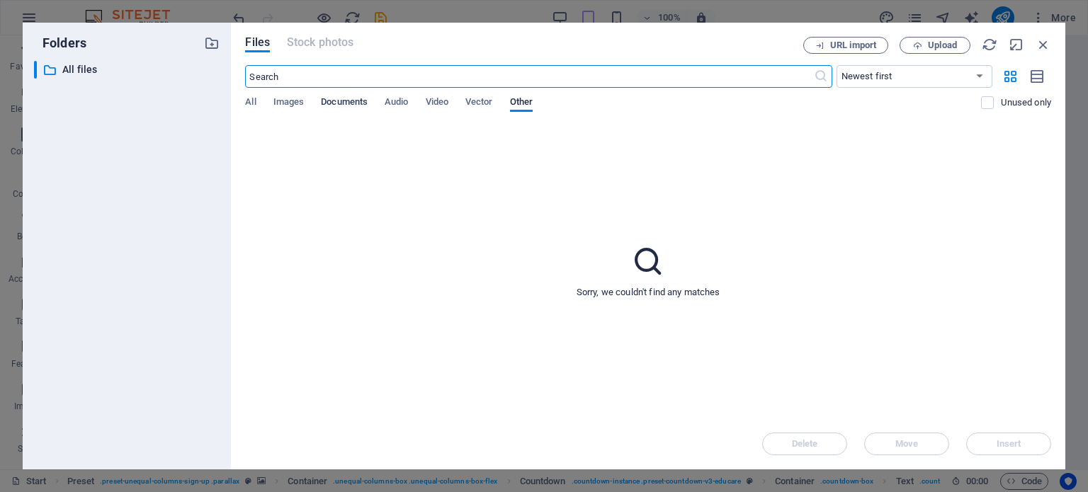
click at [331, 101] on span "Documents" at bounding box center [344, 103] width 47 height 20
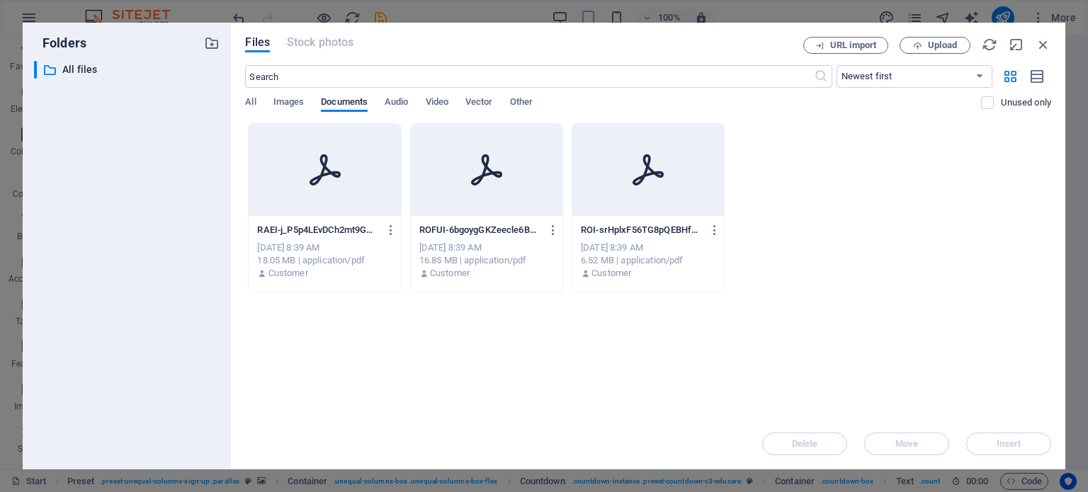
click at [504, 230] on p "ROFUI-6bgoygGKZeecle6B0A80fg.pdf" at bounding box center [480, 230] width 122 height 13
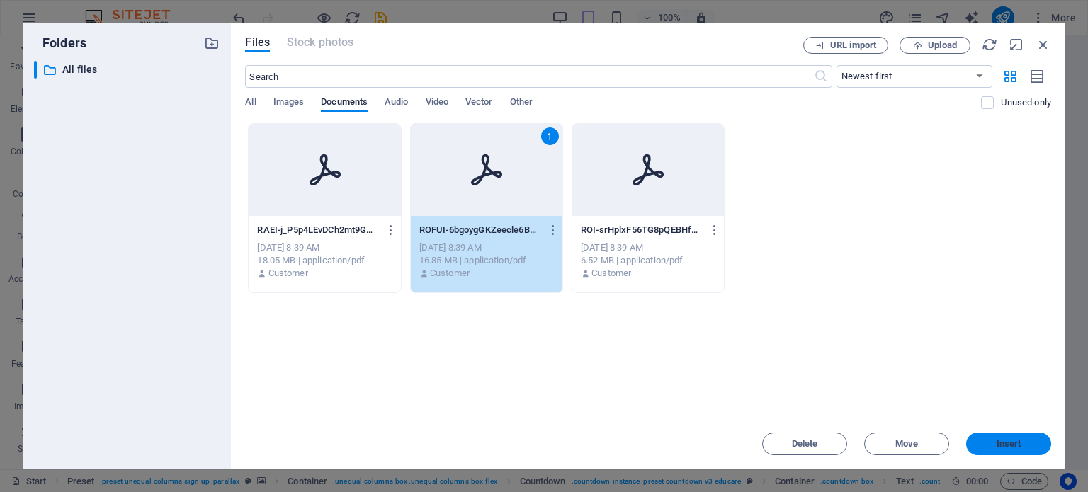
drag, startPoint x: 1026, startPoint y: 441, endPoint x: 720, endPoint y: 404, distance: 308.2
click at [1026, 441] on span "Insert" at bounding box center [1009, 444] width 74 height 8
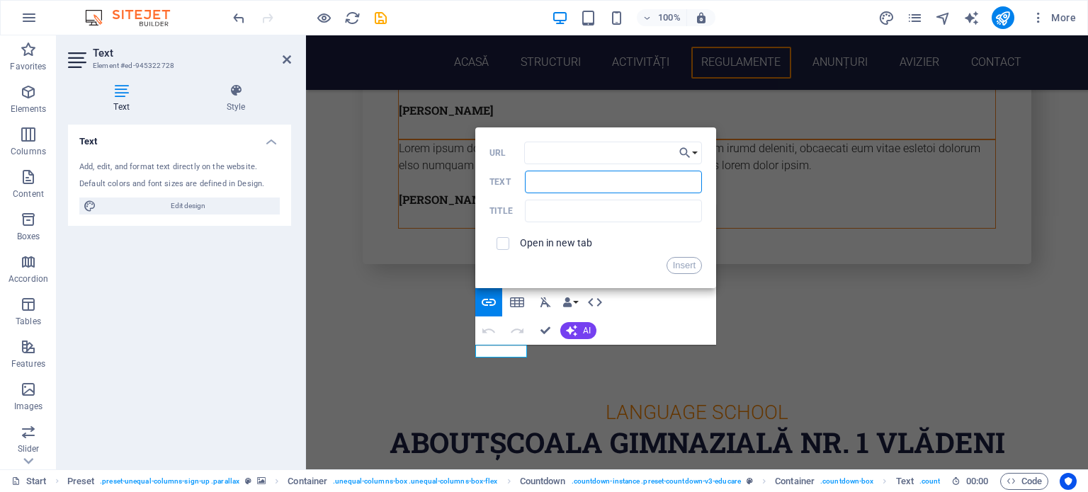
drag, startPoint x: 695, startPoint y: 179, endPoint x: 501, endPoint y: 173, distance: 193.5
click at [501, 173] on div "Text" at bounding box center [595, 182] width 212 height 23
click at [550, 214] on input "text" at bounding box center [613, 211] width 177 height 23
click at [542, 213] on input "REgulament de organizare si functionare" at bounding box center [613, 211] width 177 height 23
type input "Regulament de organizare si functionare"
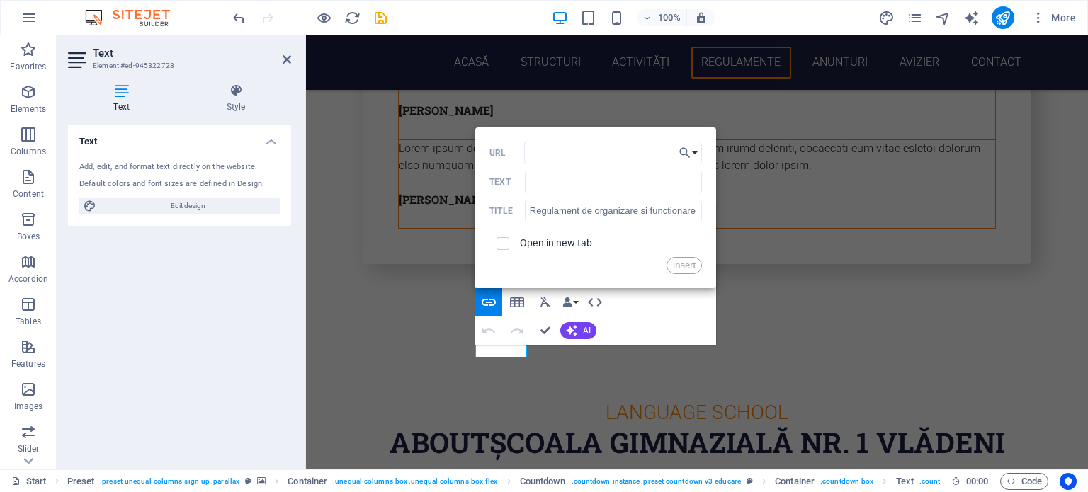
click at [678, 263] on button "Insert" at bounding box center [684, 265] width 36 height 17
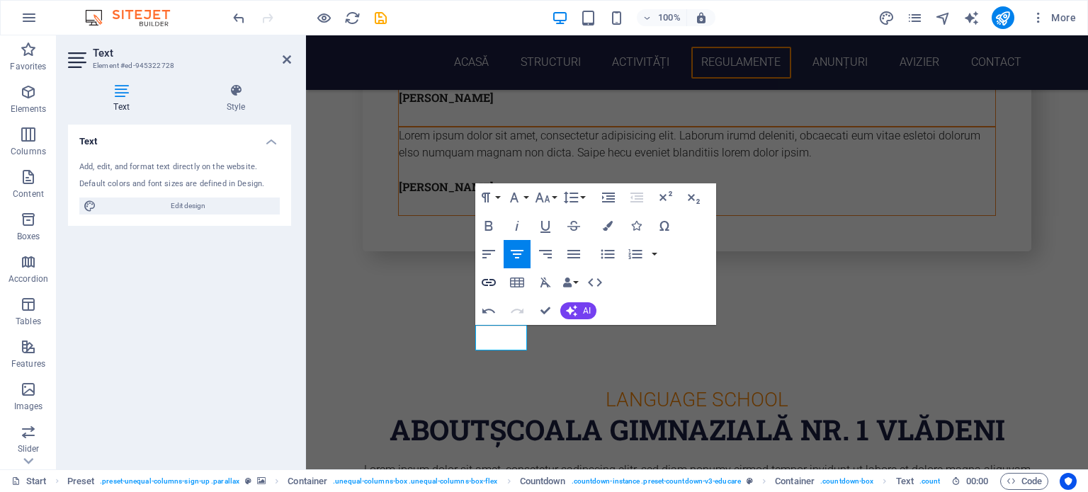
type input "https://cdn1.site-media.eu/images/document/19757646/ROFUI-6bgoygGKZeecle6B0A80f…"
type input "R.pdf"
checkbox input "true"
click at [485, 278] on icon "button" at bounding box center [488, 282] width 17 height 17
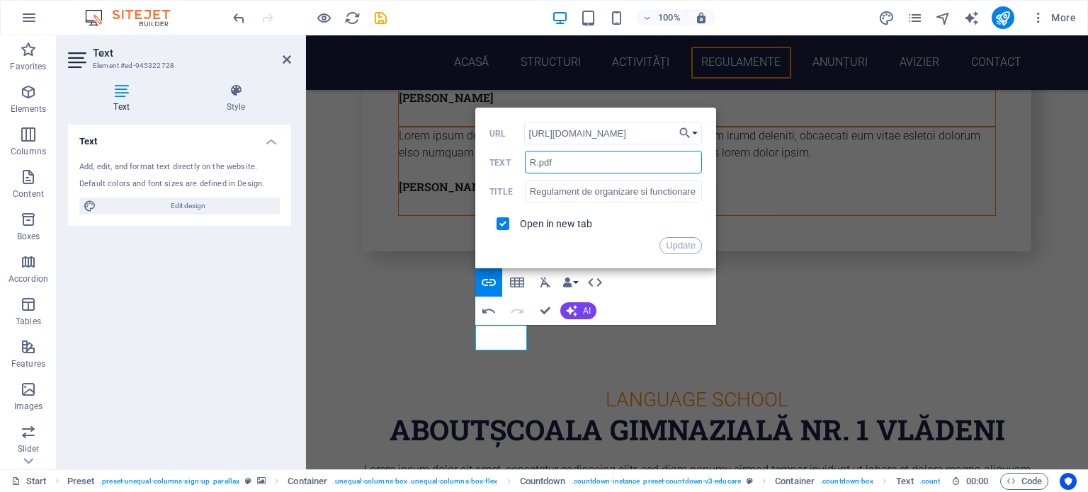
click at [535, 164] on input "R.pdf" at bounding box center [613, 162] width 177 height 23
type input "Regulament de organizare si functionare"
click at [678, 242] on button "Update" at bounding box center [680, 245] width 42 height 17
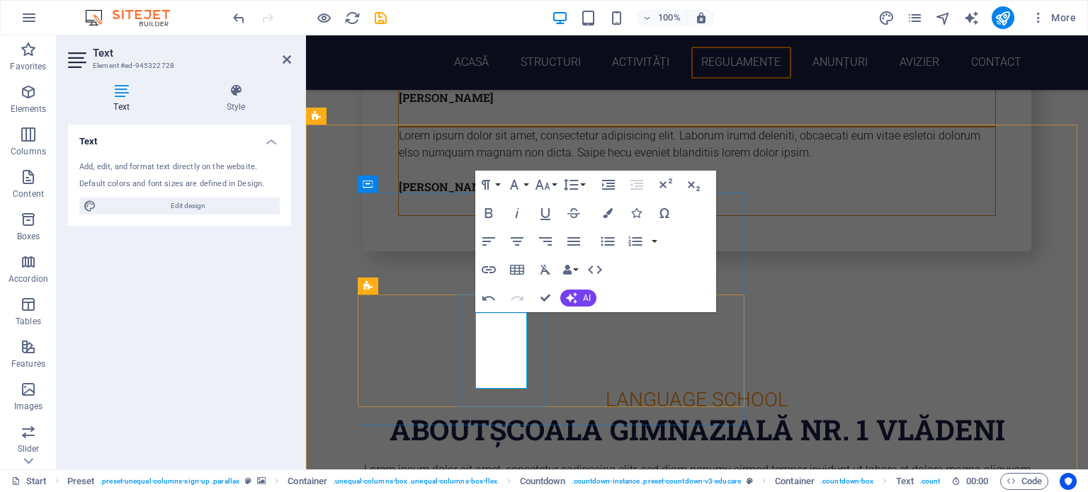
click at [489, 212] on icon "button" at bounding box center [488, 213] width 17 height 17
drag, startPoint x: 510, startPoint y: 382, endPoint x: 467, endPoint y: 314, distance: 80.2
click at [489, 215] on icon "button" at bounding box center [488, 213] width 17 height 17
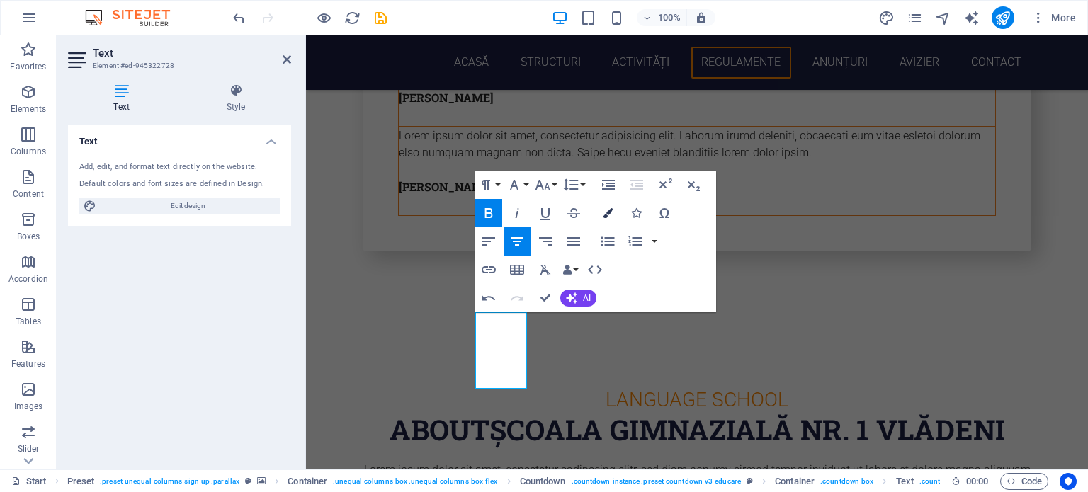
click at [606, 209] on icon "button" at bounding box center [608, 213] width 10 height 10
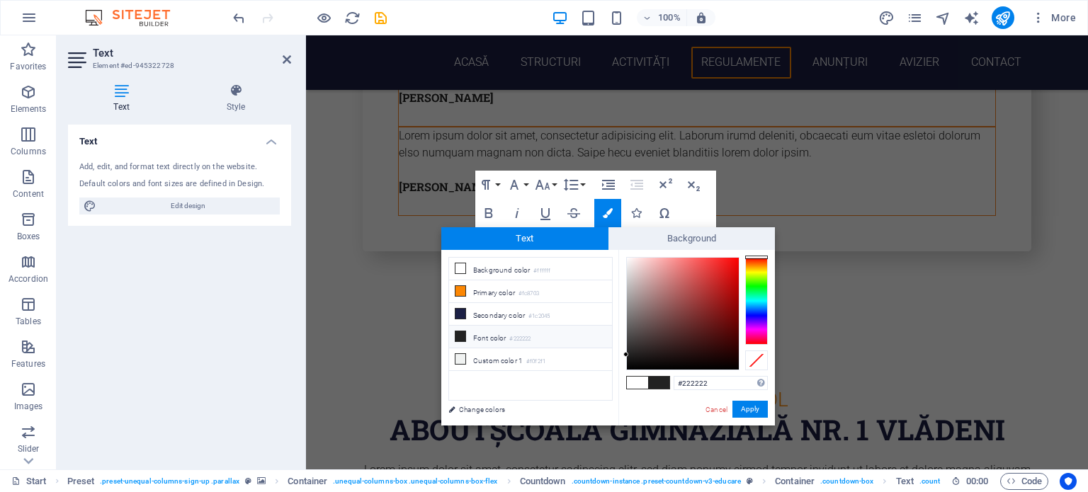
click at [763, 254] on div "#222222 Supported formats #0852ed rgb(8, 82, 237) rgba(8, 82, 237, 90%) hsv(221…" at bounding box center [696, 440] width 157 height 381
type input "#ffffff"
drag, startPoint x: 625, startPoint y: 352, endPoint x: 625, endPoint y: 257, distance: 94.9
click at [625, 257] on div at bounding box center [625, 256] width 5 height 5
click at [754, 407] on button "Apply" at bounding box center [749, 409] width 35 height 17
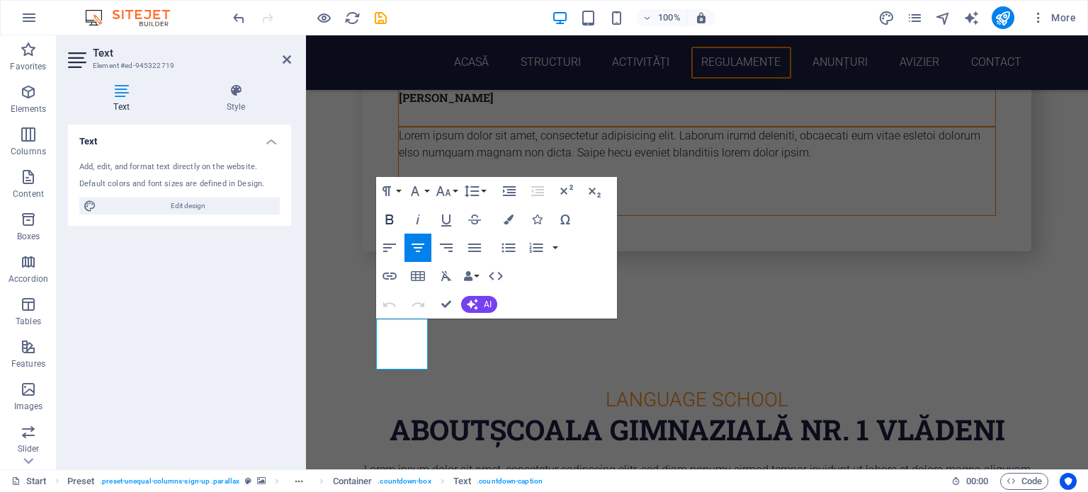
click at [389, 222] on icon "button" at bounding box center [389, 219] width 17 height 17
click at [509, 219] on icon "button" at bounding box center [509, 220] width 10 height 10
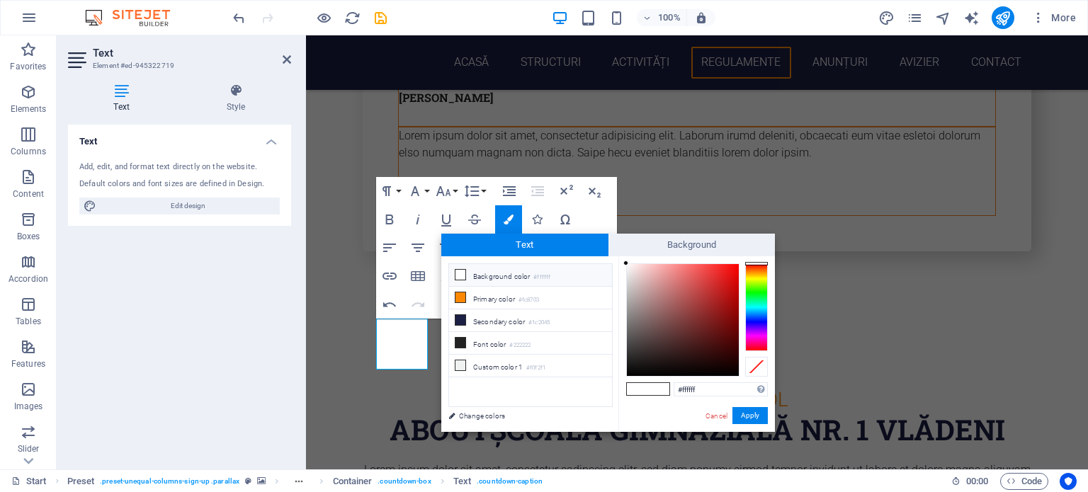
drag, startPoint x: 624, startPoint y: 359, endPoint x: 613, endPoint y: 261, distance: 98.4
click at [613, 261] on div "less Background color #ffffff Primary color #fc8703 Secondary color #1c2045 Fon…" at bounding box center [608, 344] width 334 height 176
type input "#000000"
click at [748, 417] on button "Apply" at bounding box center [749, 415] width 35 height 17
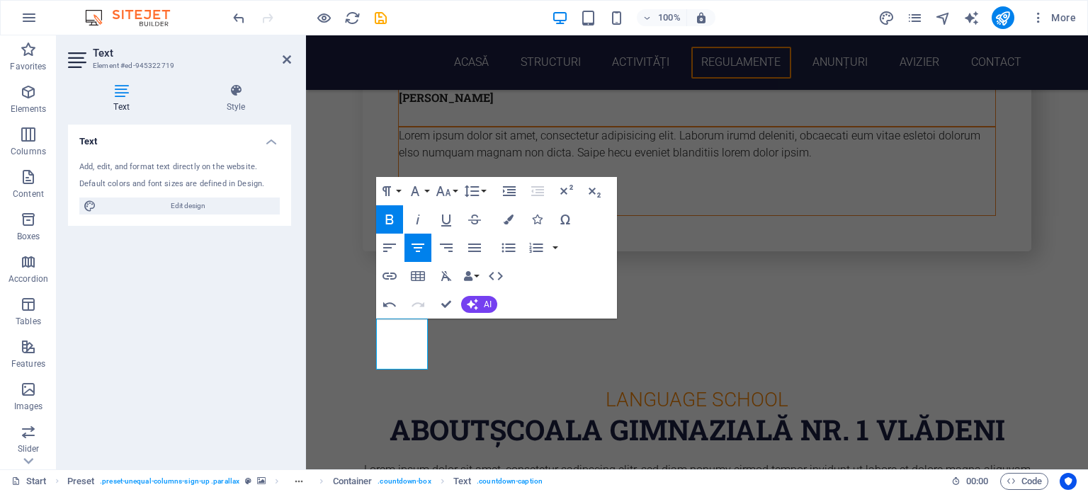
click at [686, 370] on div "H1 Banner Container Menu Menu Bar Banner Container Container H2 Preset Containe…" at bounding box center [697, 252] width 782 height 434
click at [589, 336] on icon at bounding box center [586, 329] width 10 height 17
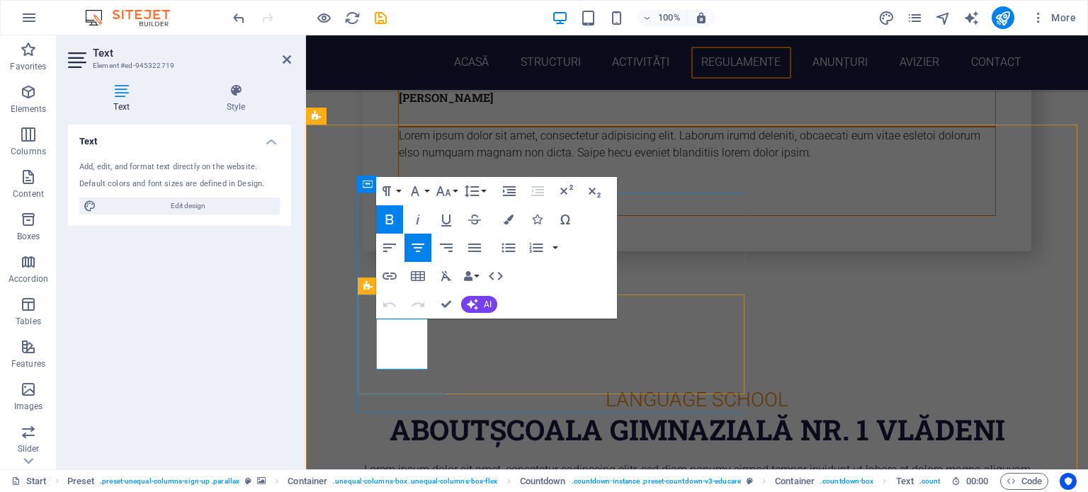
click at [512, 218] on icon "button" at bounding box center [509, 220] width 10 height 10
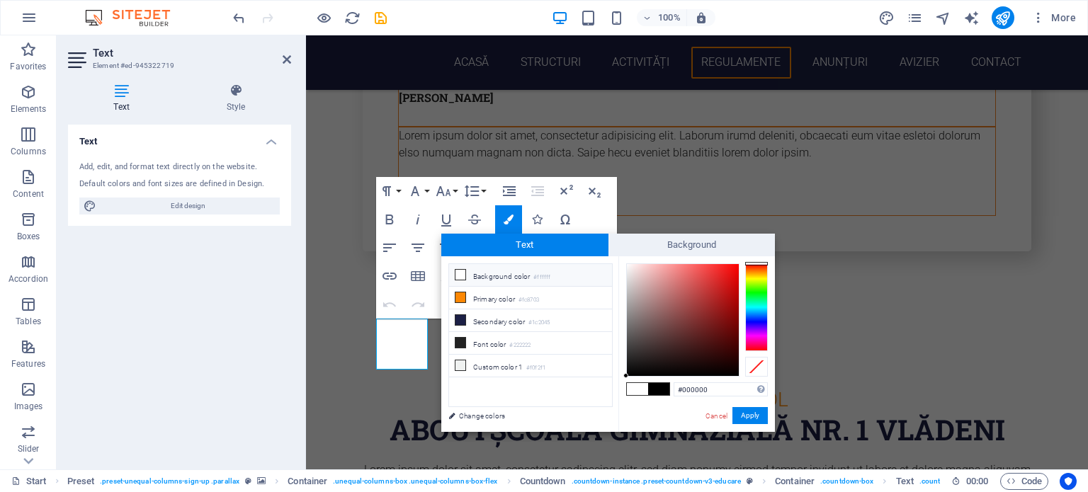
drag, startPoint x: 625, startPoint y: 372, endPoint x: 625, endPoint y: 286, distance: 85.7
click at [625, 286] on div "#000000 Supported formats #0852ed rgb(8, 82, 237) rgba(8, 82, 237, 90%) hsv(221…" at bounding box center [696, 446] width 157 height 381
drag, startPoint x: 623, startPoint y: 373, endPoint x: 615, endPoint y: 259, distance: 114.3
click at [615, 259] on div "less Background color #ffffff Primary color #fc8703 Secondary color #1c2045 Fon…" at bounding box center [608, 344] width 334 height 176
type input "#000000"
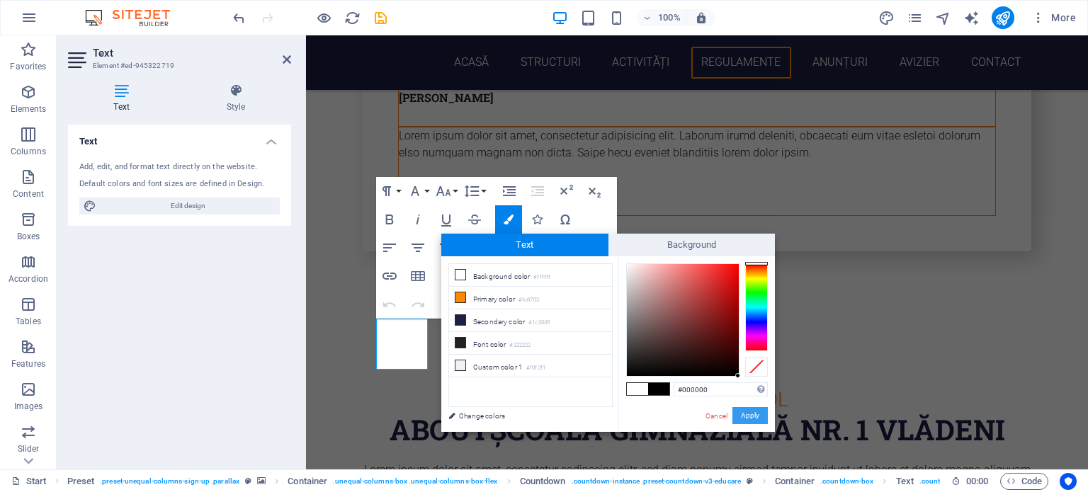
click at [742, 415] on button "Apply" at bounding box center [749, 415] width 35 height 17
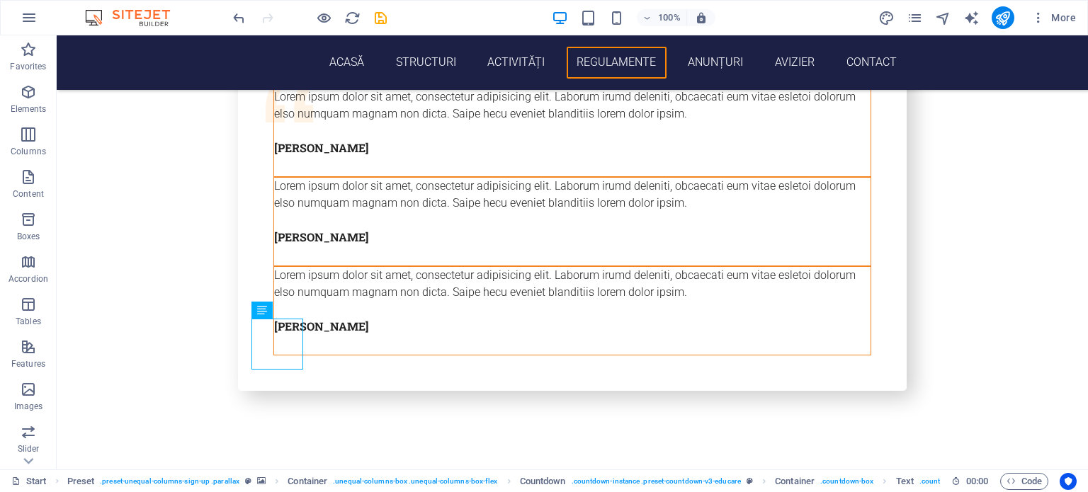
click at [579, 355] on div "H1 Banner Container Menu Menu Bar Banner Container Container H2 Preset Containe…" at bounding box center [572, 252] width 1031 height 434
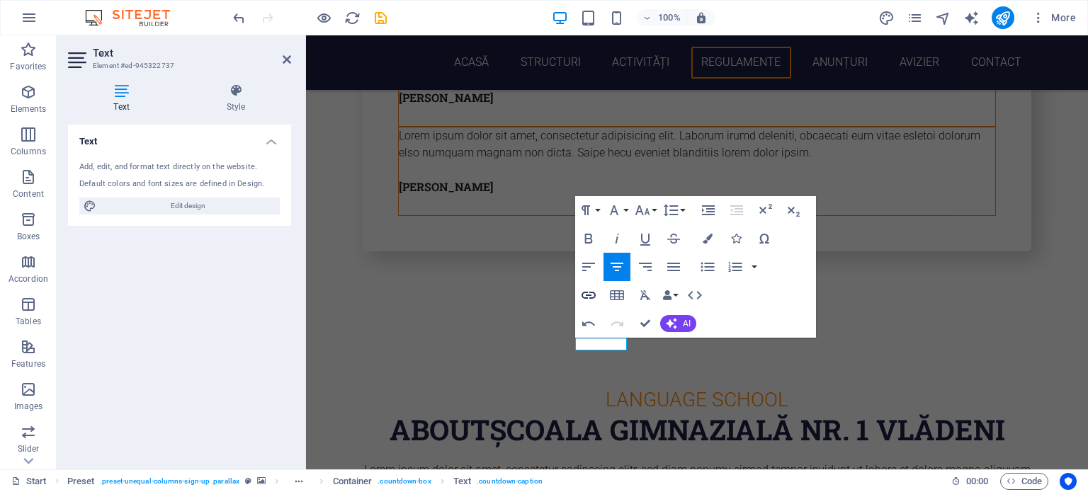
click at [591, 290] on icon "button" at bounding box center [588, 295] width 17 height 17
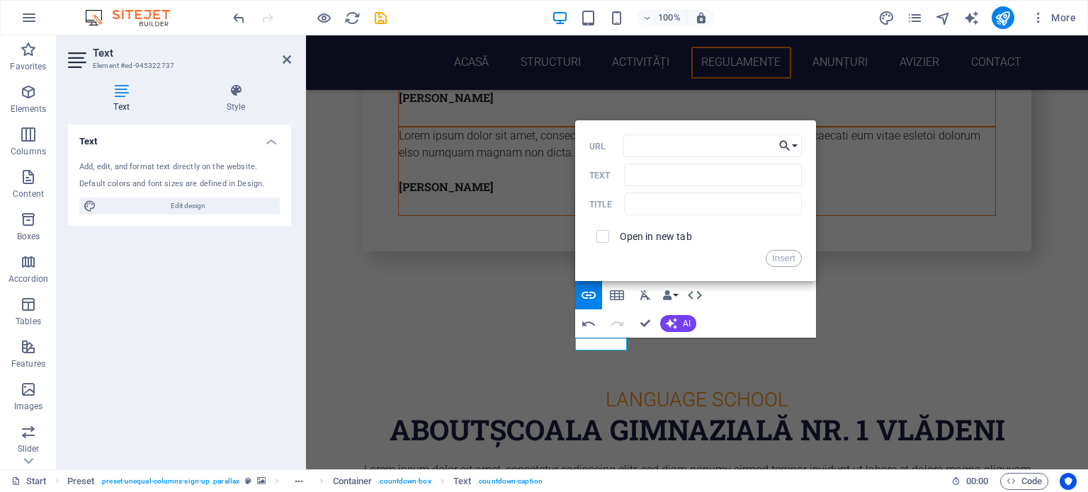
click at [783, 147] on icon "button" at bounding box center [785, 145] width 14 height 17
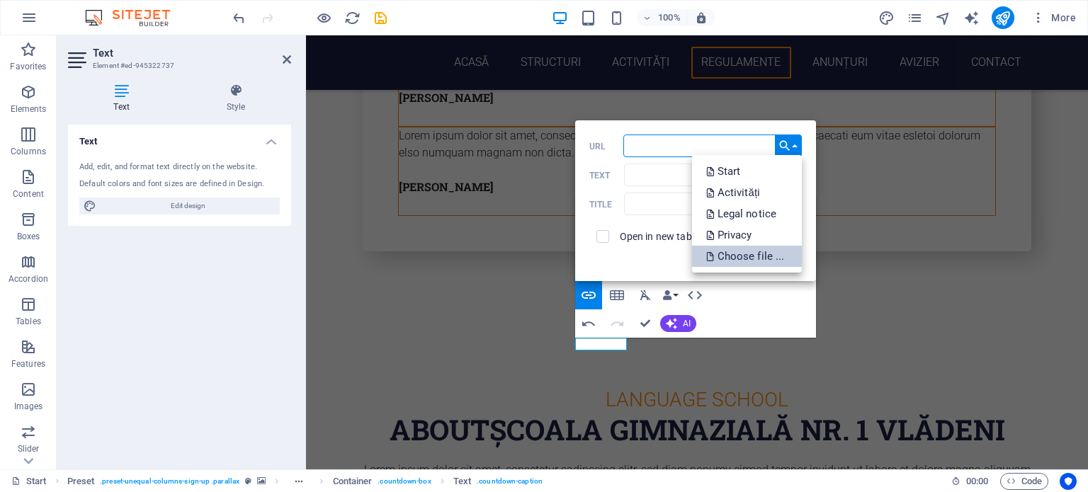
click at [748, 254] on p "Choose file ..." at bounding box center [746, 256] width 81 height 21
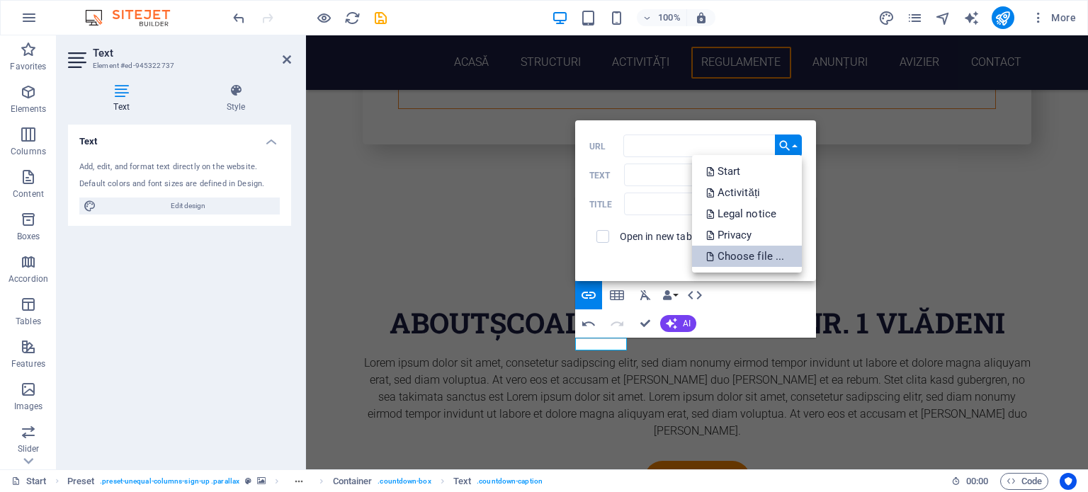
scroll to position [4305, 0]
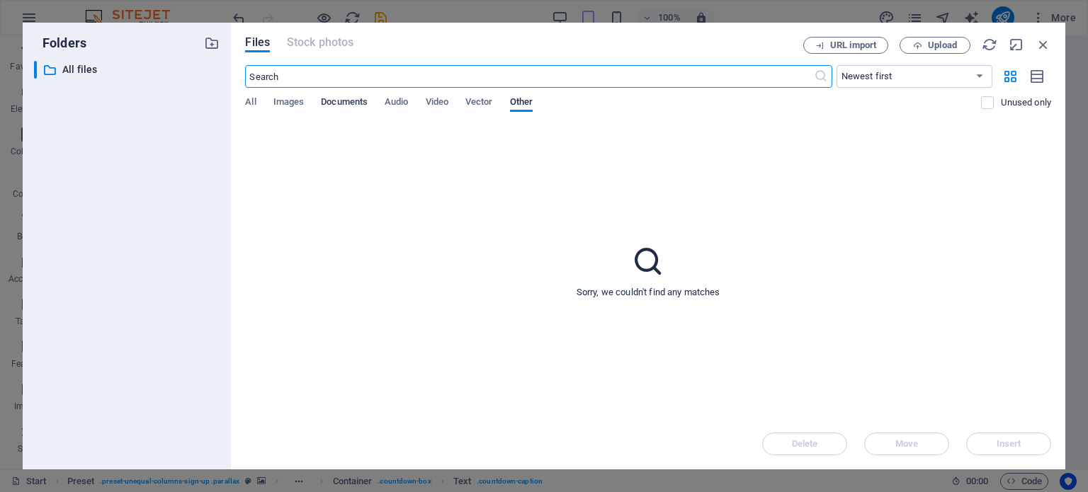
click at [359, 103] on span "Documents" at bounding box center [344, 103] width 47 height 20
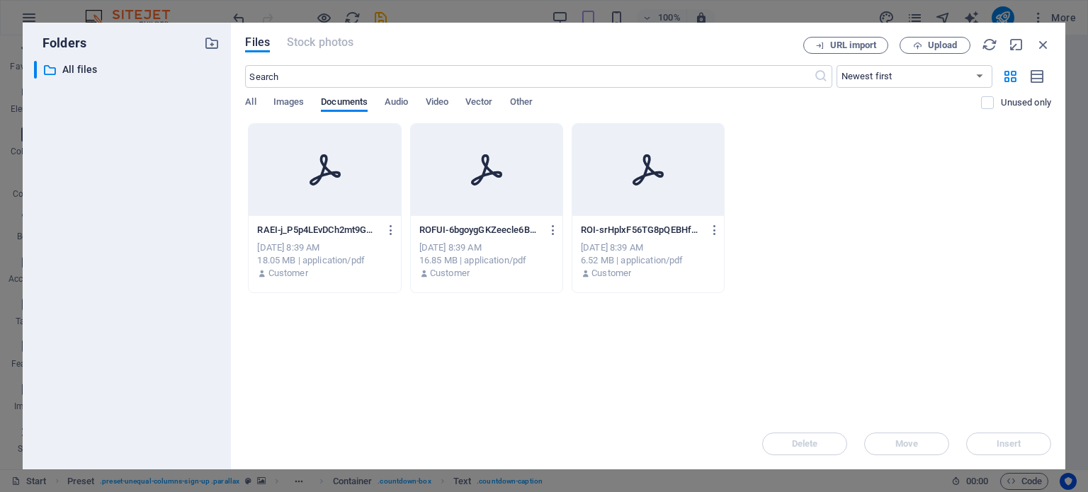
click at [633, 227] on p "ROI-srHplxF56TG8pQEBHfGxnA.pdf" at bounding box center [642, 230] width 122 height 13
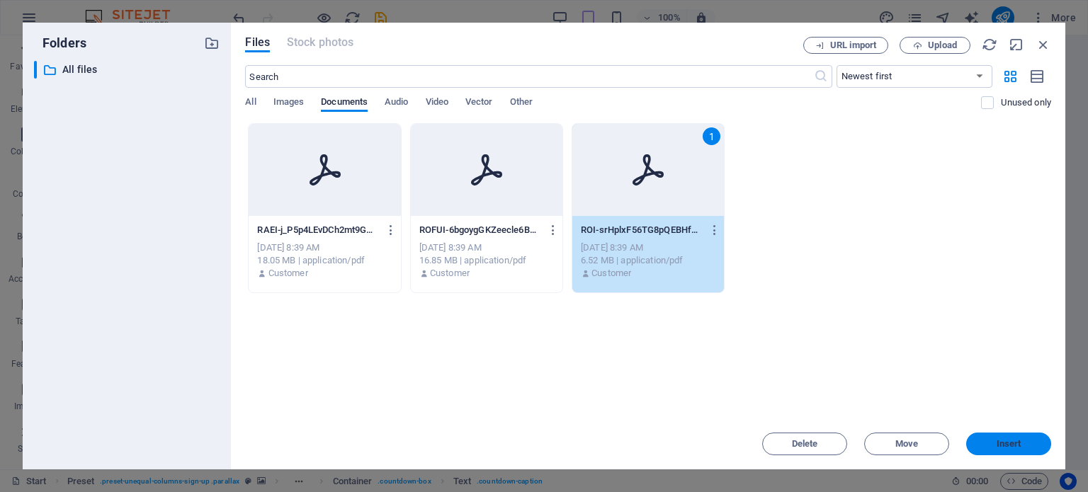
click at [1026, 442] on span "Insert" at bounding box center [1009, 444] width 74 height 8
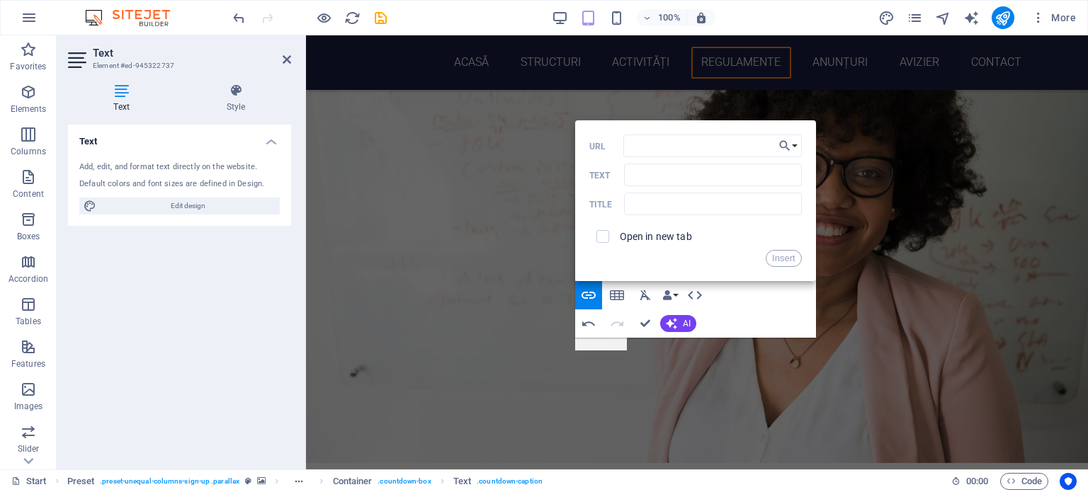
scroll to position [5041, 0]
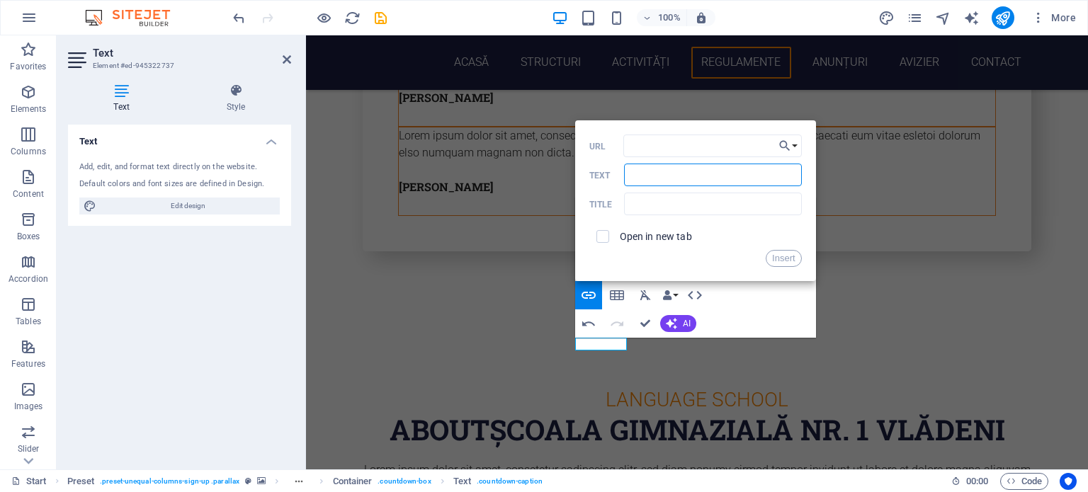
drag, startPoint x: 784, startPoint y: 175, endPoint x: 577, endPoint y: 169, distance: 206.9
click at [577, 169] on div "Back Choose Link Start Activități Legal notice Privacy Choose file ... URL Text…" at bounding box center [695, 200] width 241 height 161
type input "Regulament de ordine interioara"
click at [656, 203] on input "text" at bounding box center [712, 204] width 177 height 23
type input "Regulament de ordine interioara"
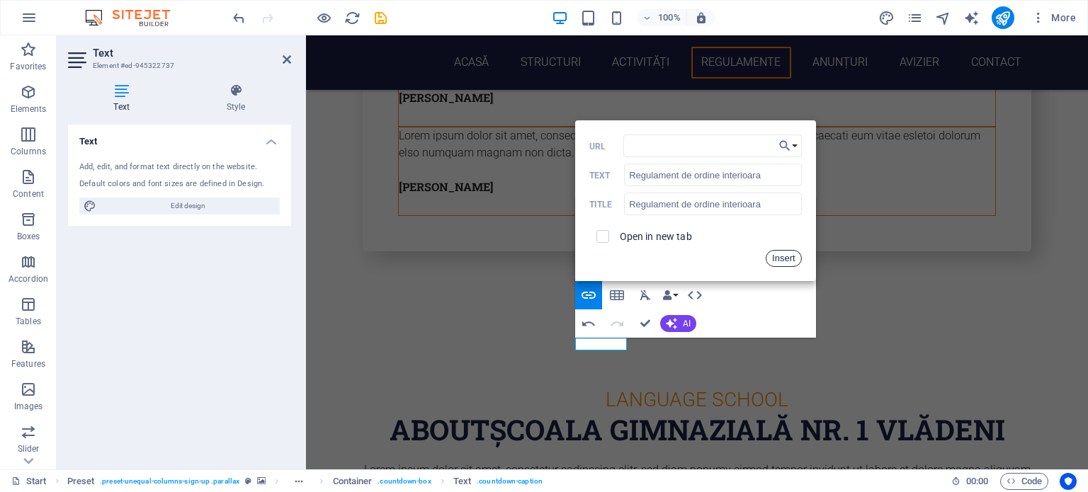
click at [788, 263] on button "Insert" at bounding box center [784, 258] width 36 height 17
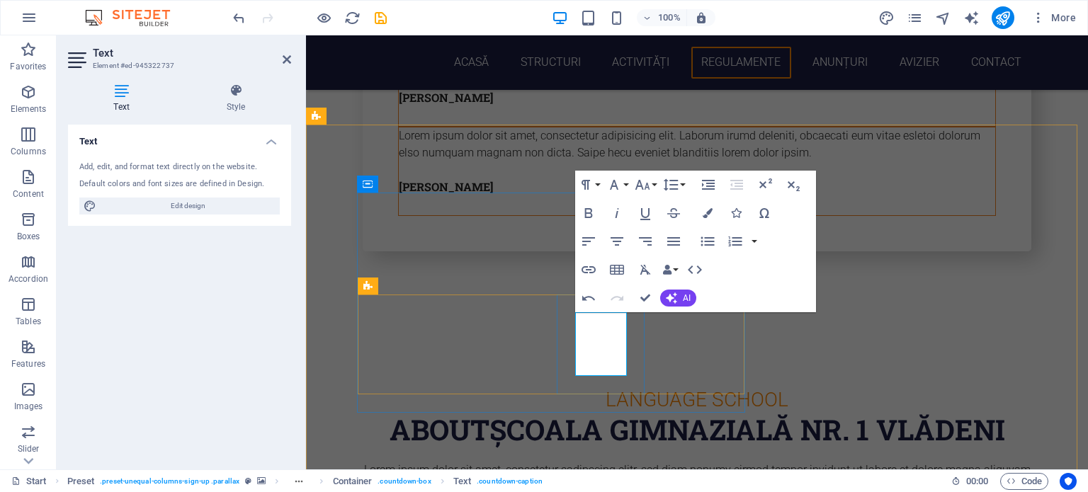
drag, startPoint x: 587, startPoint y: 370, endPoint x: 614, endPoint y: 370, distance: 26.9
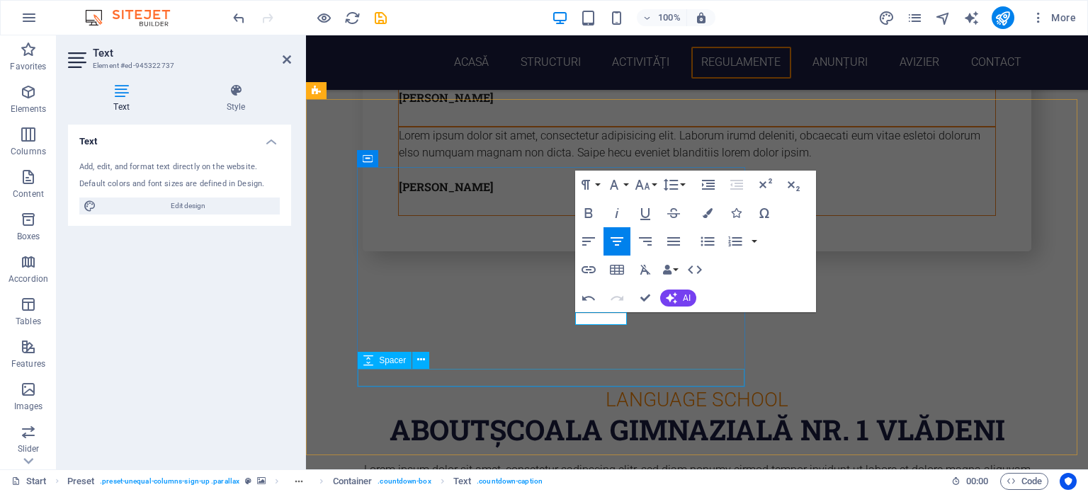
scroll to position [5067, 0]
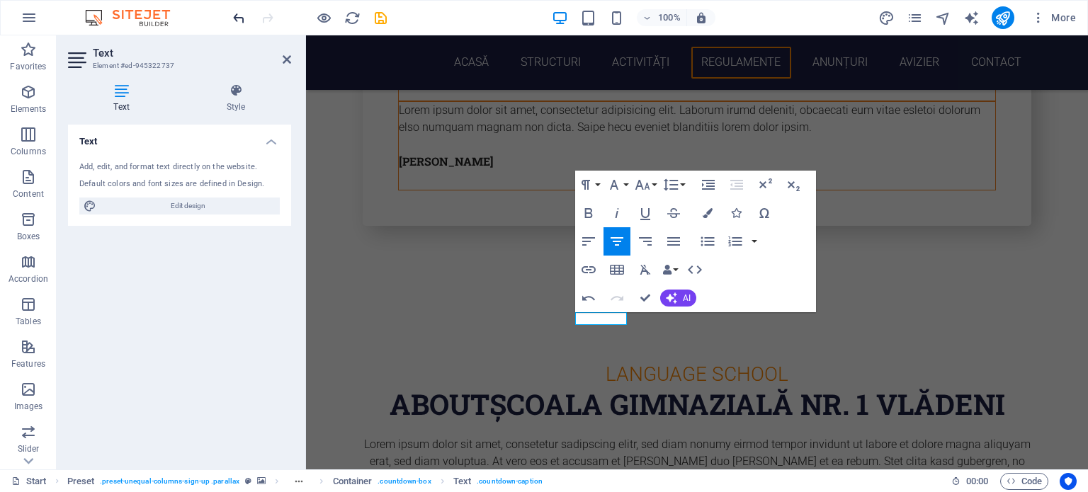
click at [232, 19] on icon "undo" at bounding box center [239, 18] width 16 height 16
click at [584, 263] on icon "button" at bounding box center [588, 269] width 17 height 17
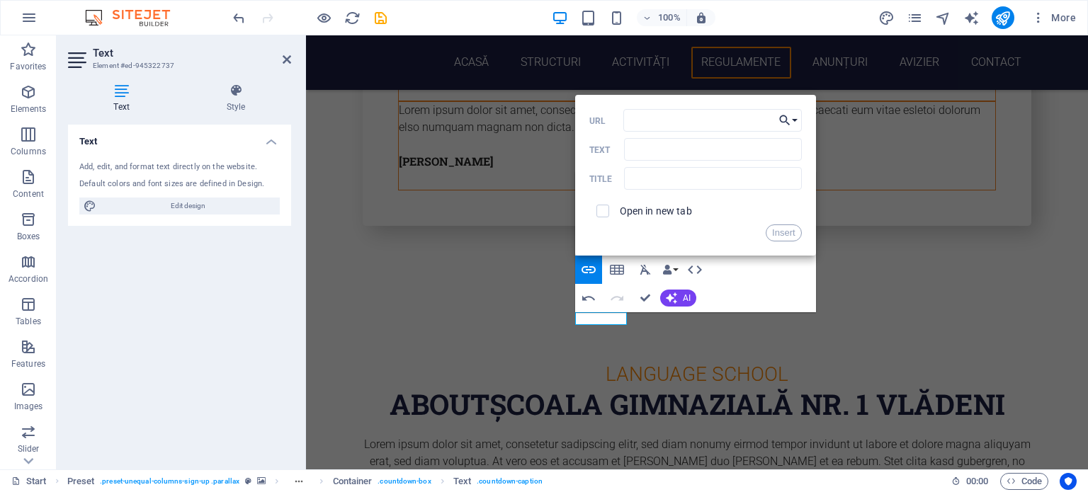
click at [788, 120] on icon "button" at bounding box center [785, 120] width 14 height 17
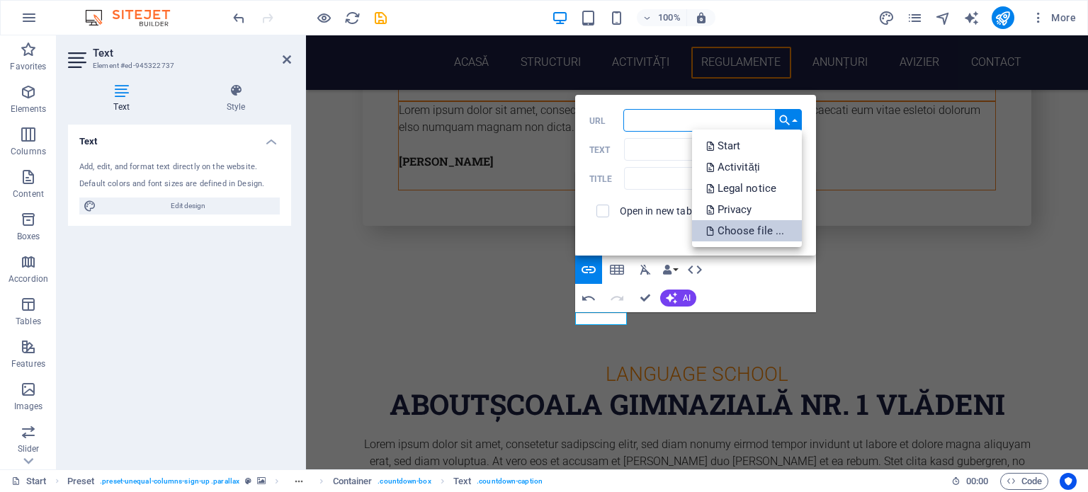
click at [732, 223] on p "Choose file ..." at bounding box center [746, 230] width 81 height 21
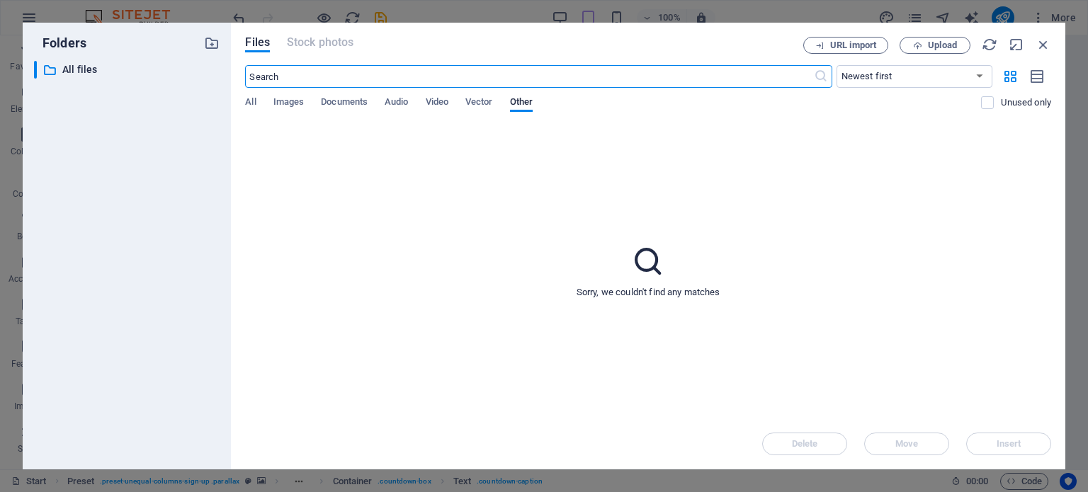
scroll to position [4258, 0]
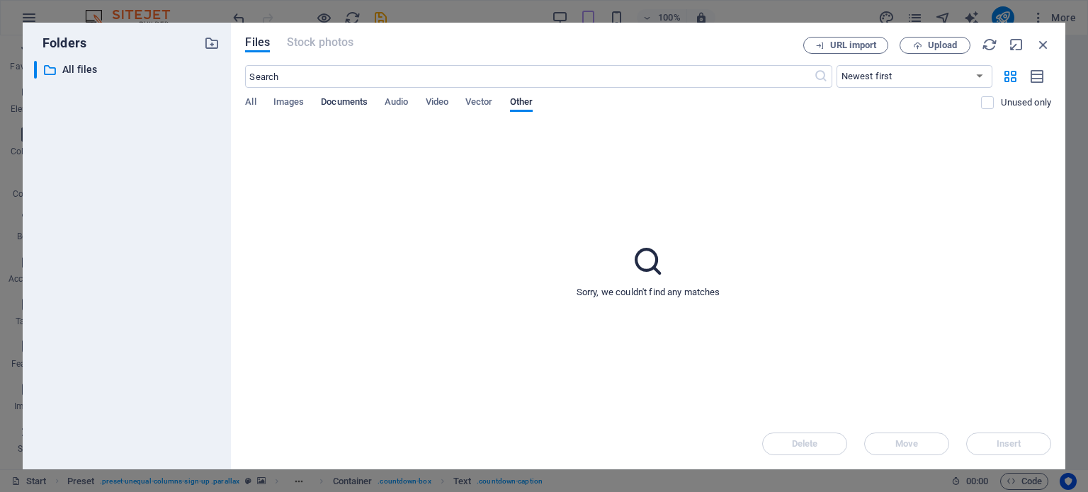
click at [328, 103] on span "Documents" at bounding box center [344, 103] width 47 height 20
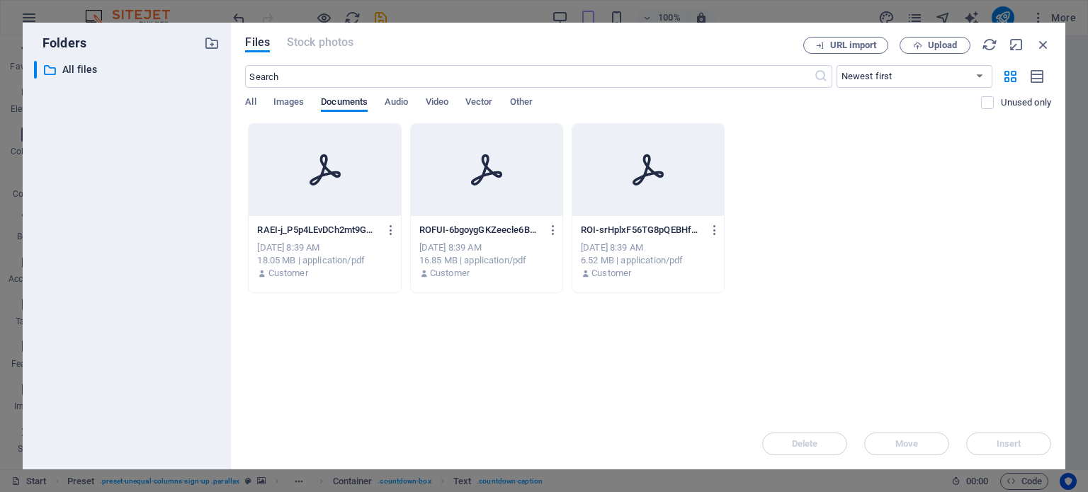
click at [626, 232] on p "ROI-srHplxF56TG8pQEBHfGxnA.pdf" at bounding box center [642, 230] width 122 height 13
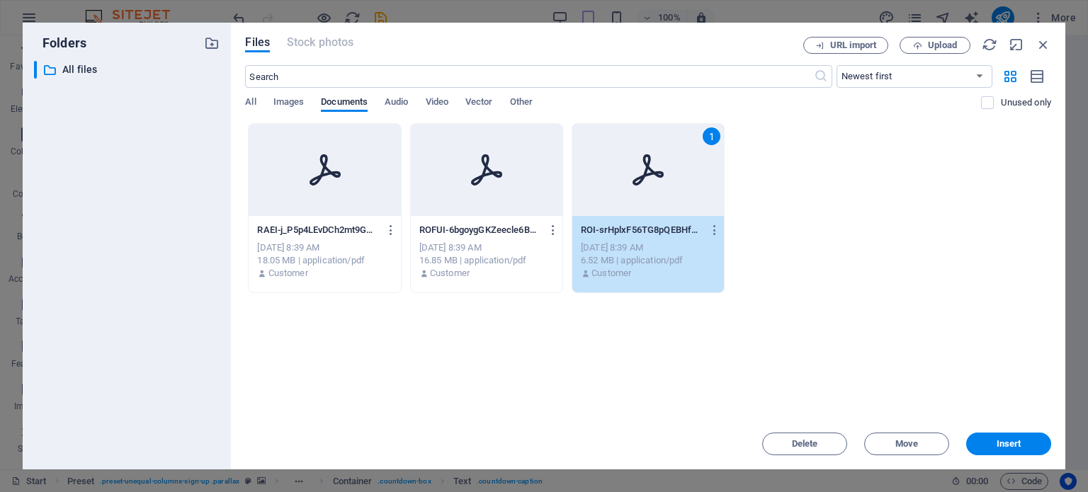
click at [626, 232] on p "ROI-srHplxF56TG8pQEBHfGxnA.pdf" at bounding box center [642, 230] width 122 height 13
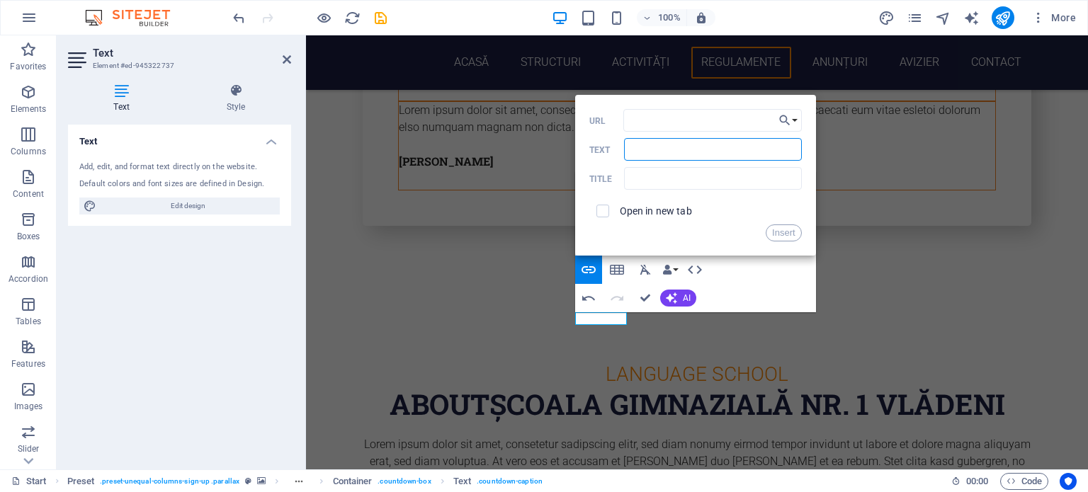
click at [762, 151] on input "Text" at bounding box center [712, 149] width 177 height 23
drag, startPoint x: 1095, startPoint y: 191, endPoint x: 535, endPoint y: 149, distance: 561.1
click at [731, 155] on input "Text" at bounding box center [712, 149] width 177 height 23
type input "Regulament de ordine interioara"
click at [725, 183] on input "text" at bounding box center [712, 178] width 177 height 23
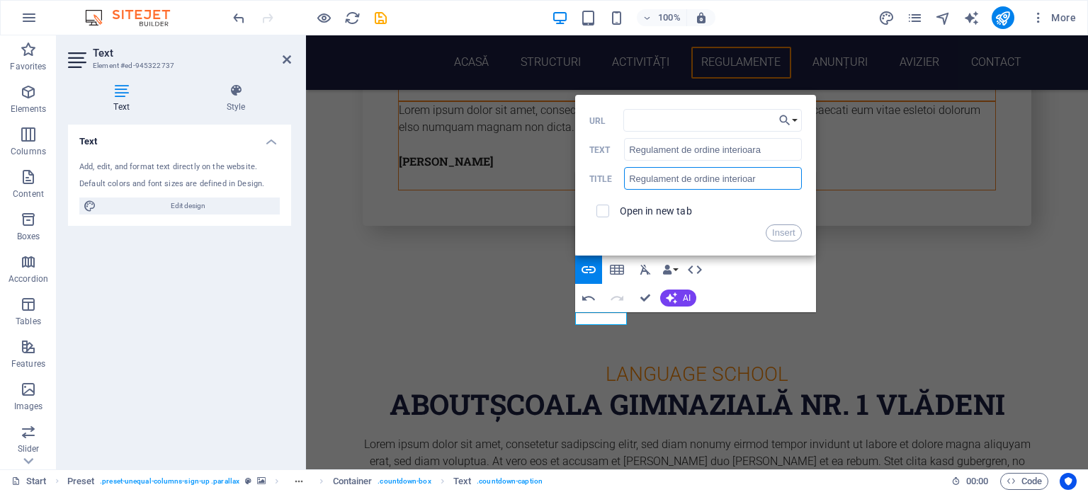
type input "Regulament de ordine interioara"
click at [783, 230] on button "Insert" at bounding box center [784, 233] width 36 height 17
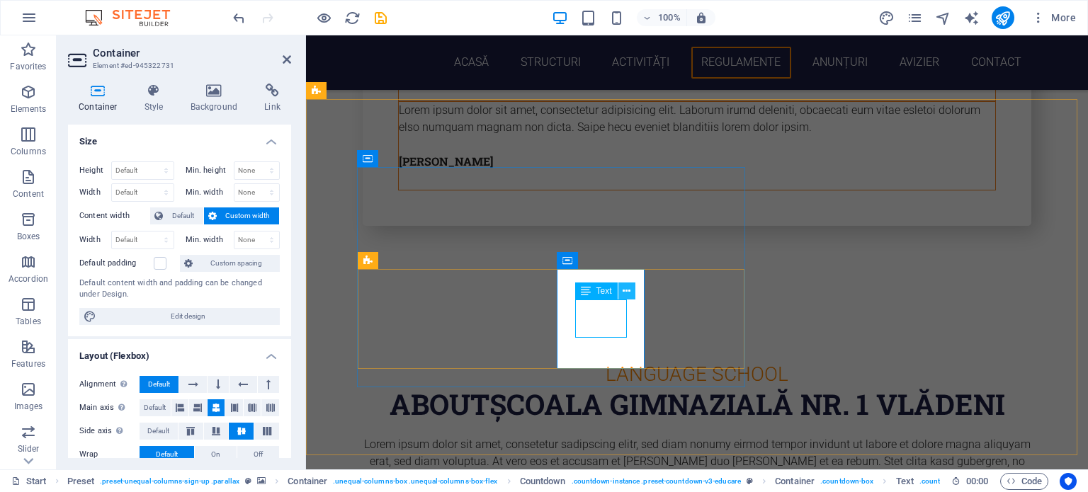
click at [624, 290] on icon at bounding box center [627, 291] width 8 height 15
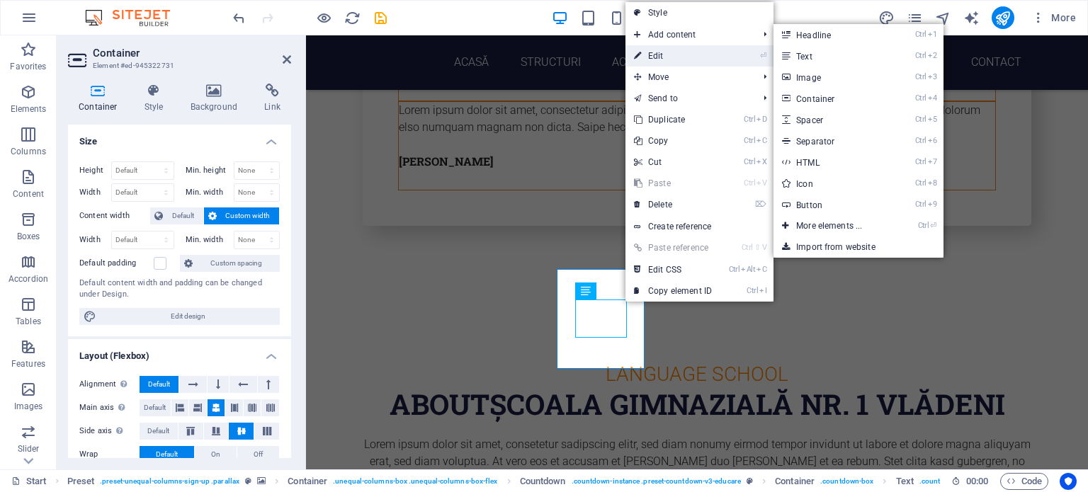
click at [660, 50] on link "⏎ Edit" at bounding box center [672, 55] width 95 height 21
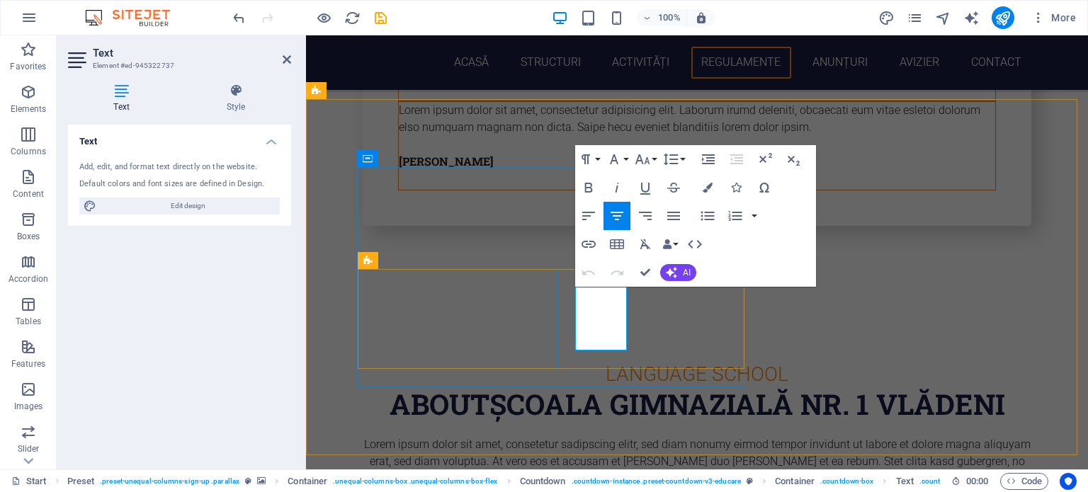
drag, startPoint x: 610, startPoint y: 343, endPoint x: 577, endPoint y: 292, distance: 60.3
click at [588, 186] on icon "button" at bounding box center [588, 187] width 17 height 17
click at [711, 186] on icon "button" at bounding box center [708, 188] width 10 height 10
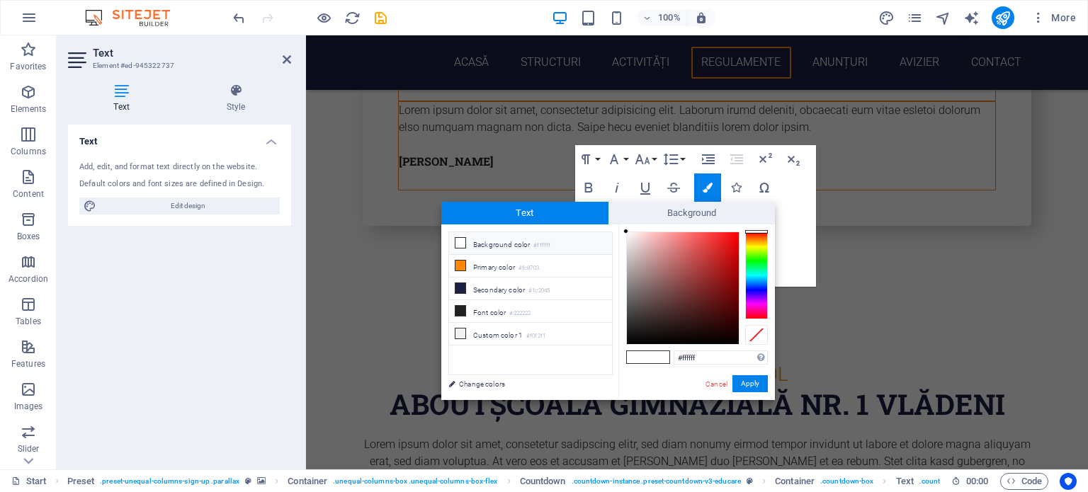
drag, startPoint x: 624, startPoint y: 328, endPoint x: 622, endPoint y: 231, distance: 97.1
click at [622, 231] on div "#ffffff Supported formats #0852ed rgb(8, 82, 237) rgba(8, 82, 237, 90%) hsv(221…" at bounding box center [696, 415] width 157 height 381
type input "#ffffff"
click at [623, 232] on div at bounding box center [625, 231] width 5 height 5
click at [748, 382] on button "Apply" at bounding box center [749, 383] width 35 height 17
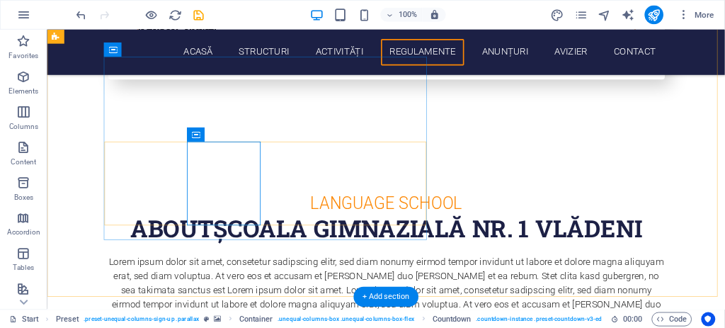
scroll to position [4891, 0]
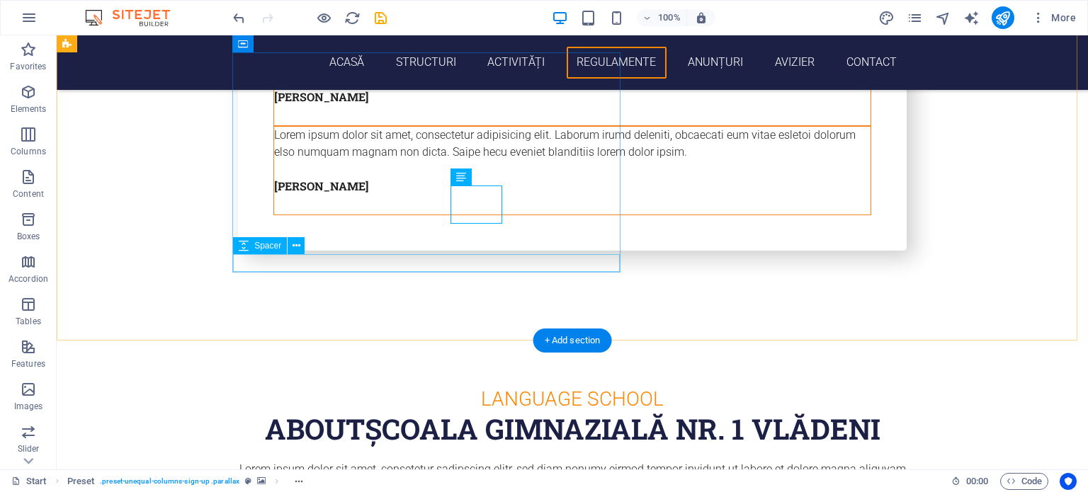
scroll to position [5115, 0]
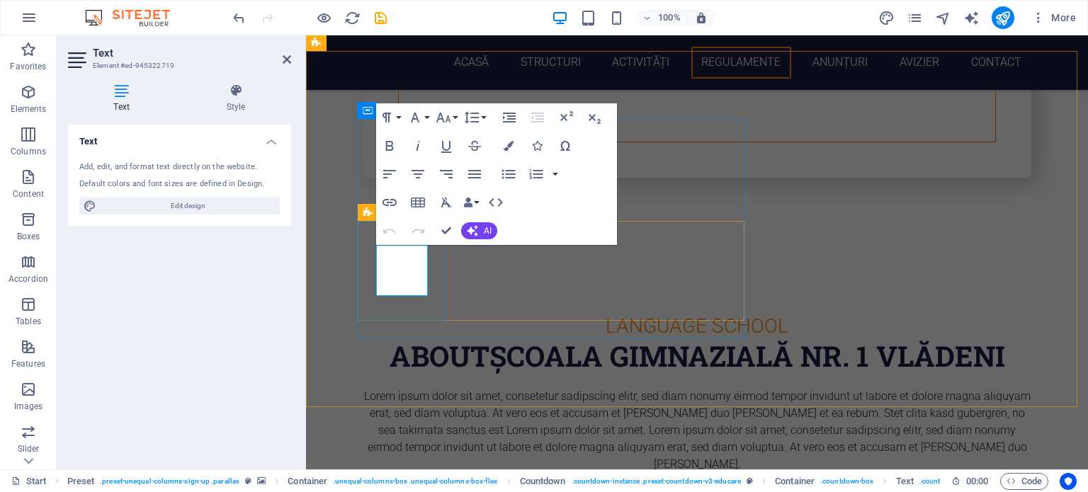
click at [511, 141] on icon "button" at bounding box center [509, 146] width 10 height 10
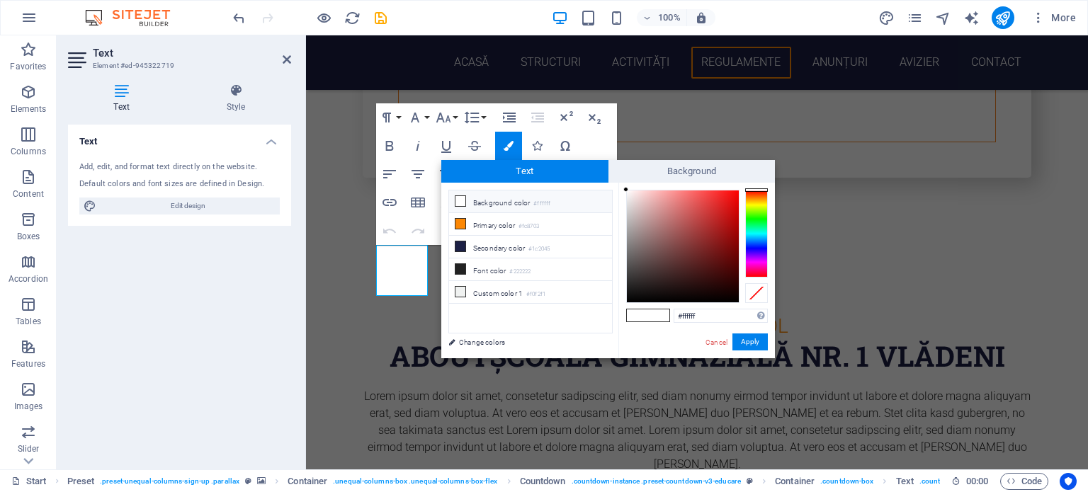
drag, startPoint x: 626, startPoint y: 283, endPoint x: 623, endPoint y: 187, distance: 96.4
click at [623, 187] on div at bounding box center [625, 189] width 5 height 5
click at [627, 189] on div at bounding box center [625, 189] width 5 height 5
click at [622, 186] on div "#ffffff Supported formats #0852ed rgb(8, 82, 237) rgba(8, 82, 237, 90%) hsv(221…" at bounding box center [696, 373] width 157 height 381
type input "#000000"
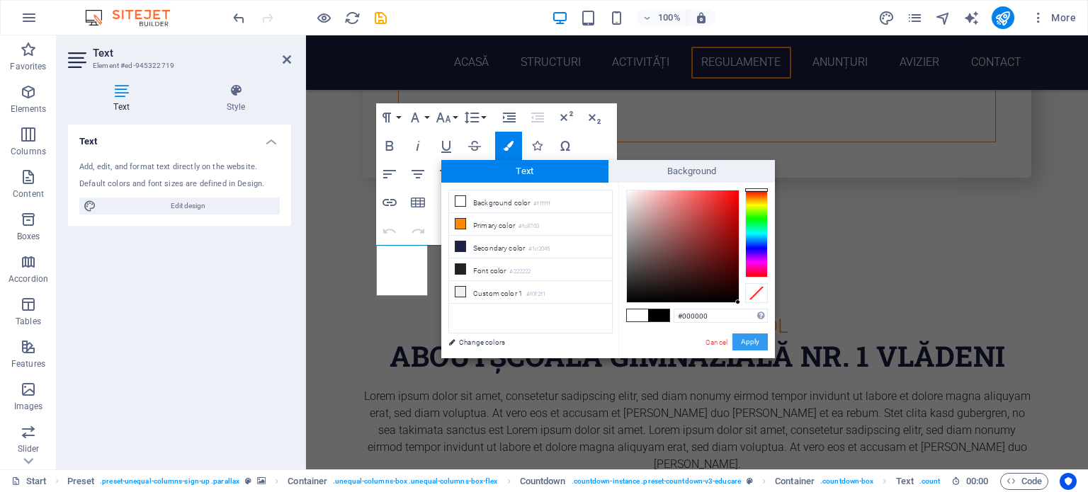
click at [750, 339] on button "Apply" at bounding box center [749, 342] width 35 height 17
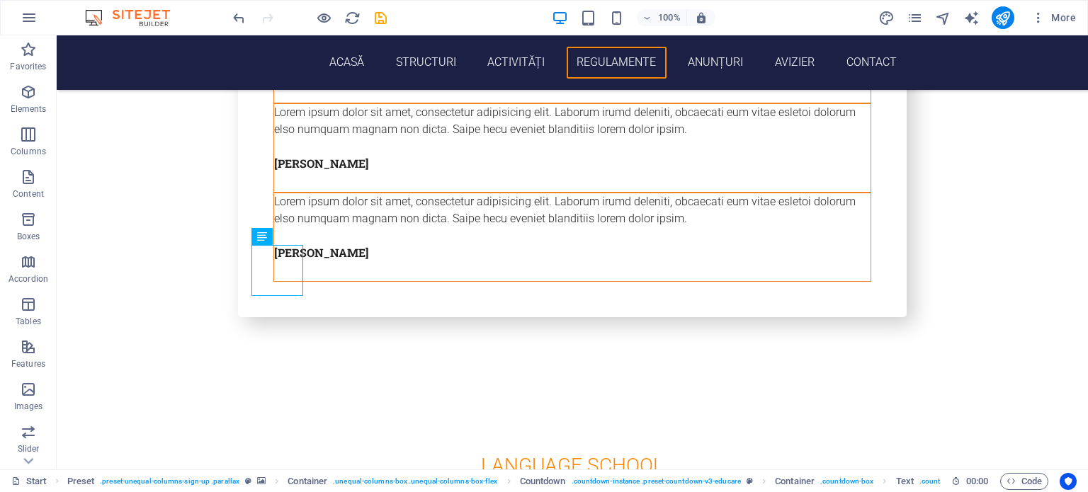
click at [664, 266] on div "H1 Banner Container Menu Menu Bar Banner Container Container H2 Preset Containe…" at bounding box center [572, 252] width 1031 height 434
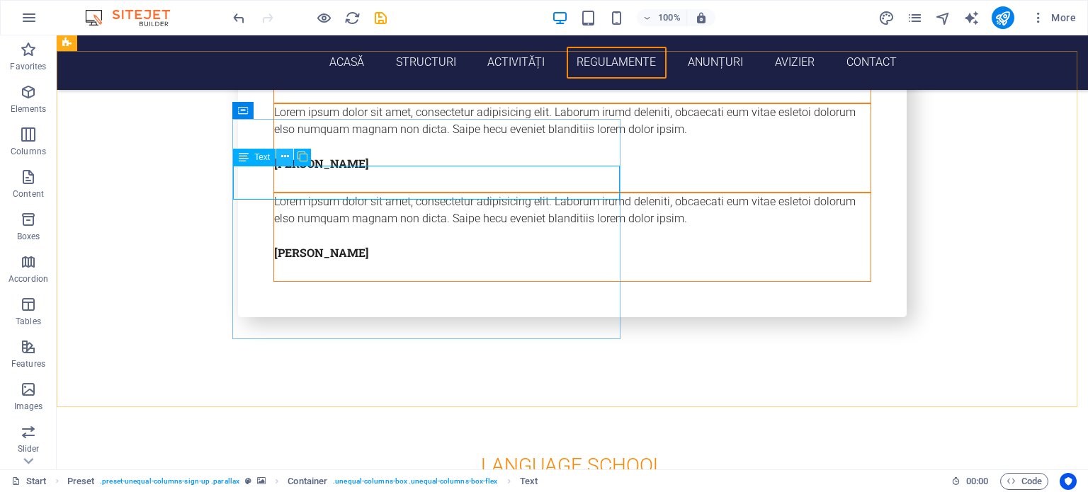
click at [285, 153] on icon at bounding box center [285, 156] width 8 height 15
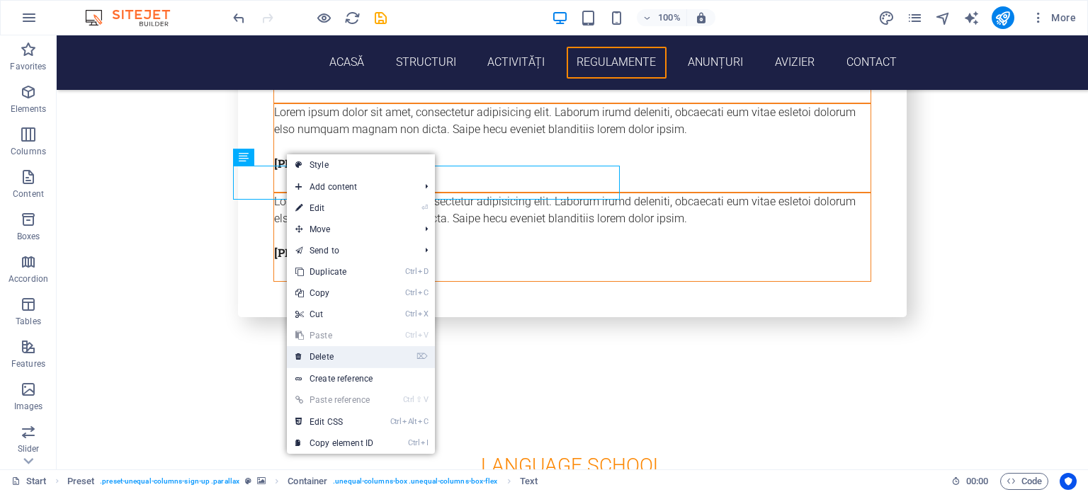
click at [327, 354] on link "⌦ Delete" at bounding box center [334, 356] width 95 height 21
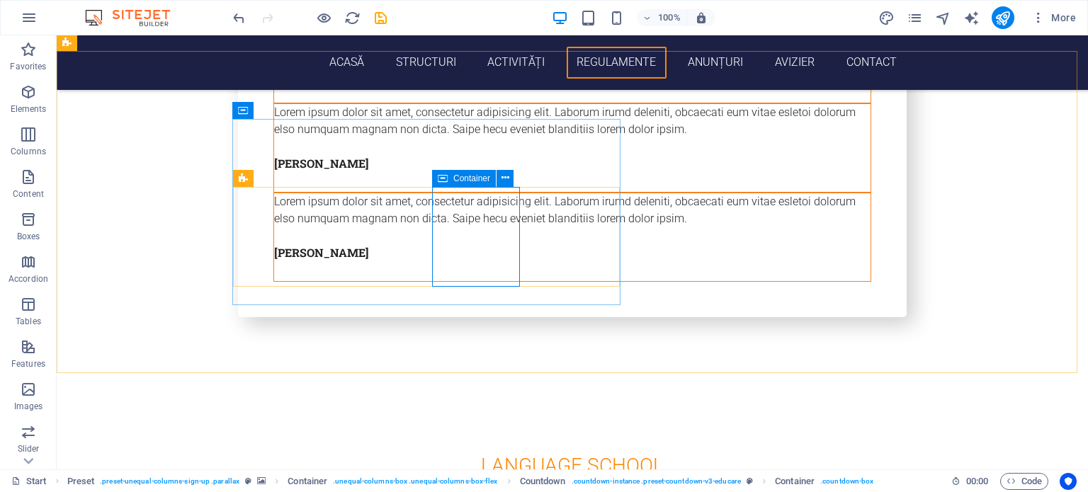
click at [443, 181] on icon at bounding box center [443, 178] width 10 height 17
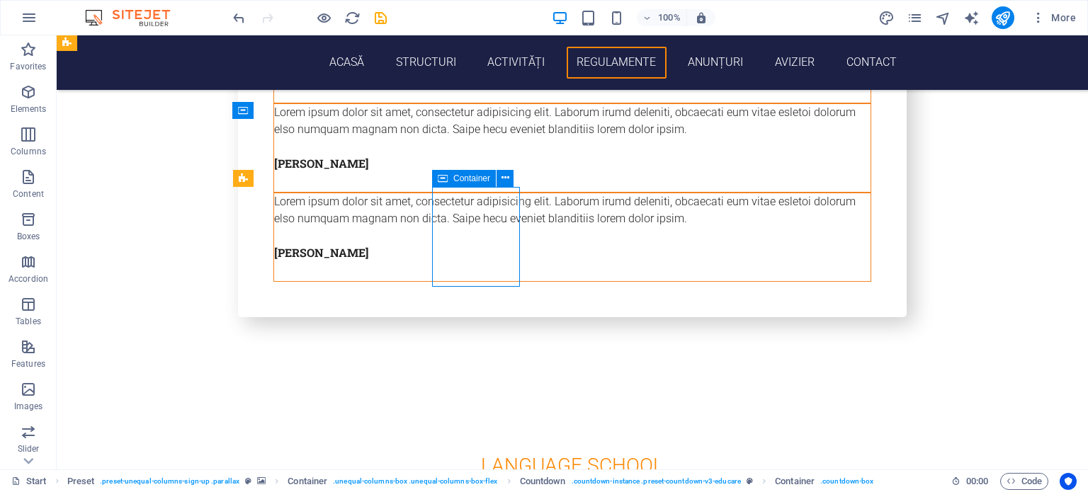
drag, startPoint x: 444, startPoint y: 183, endPoint x: 461, endPoint y: 183, distance: 17.0
click at [461, 183] on div "Container" at bounding box center [464, 178] width 64 height 17
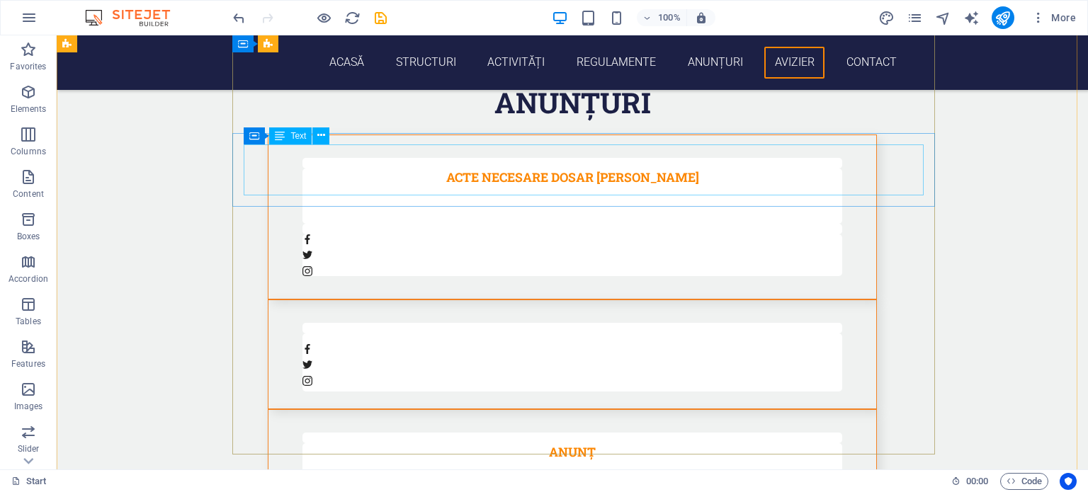
scroll to position [6931, 0]
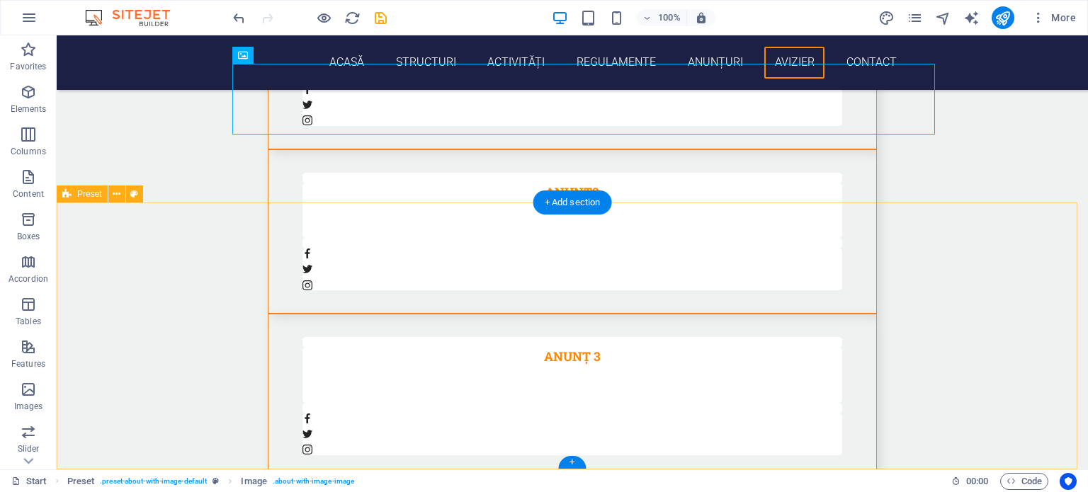
scroll to position [6860, 0]
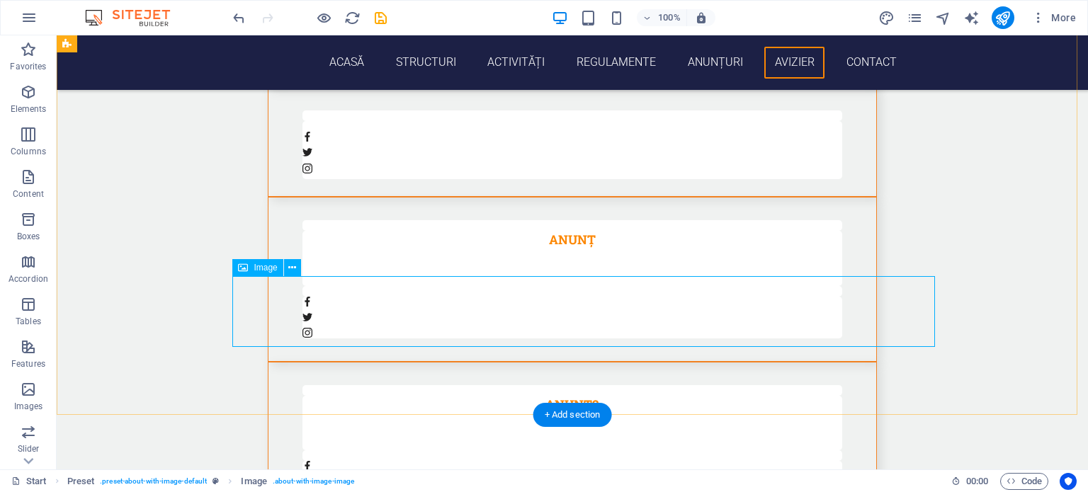
click at [288, 269] on icon at bounding box center [292, 268] width 8 height 15
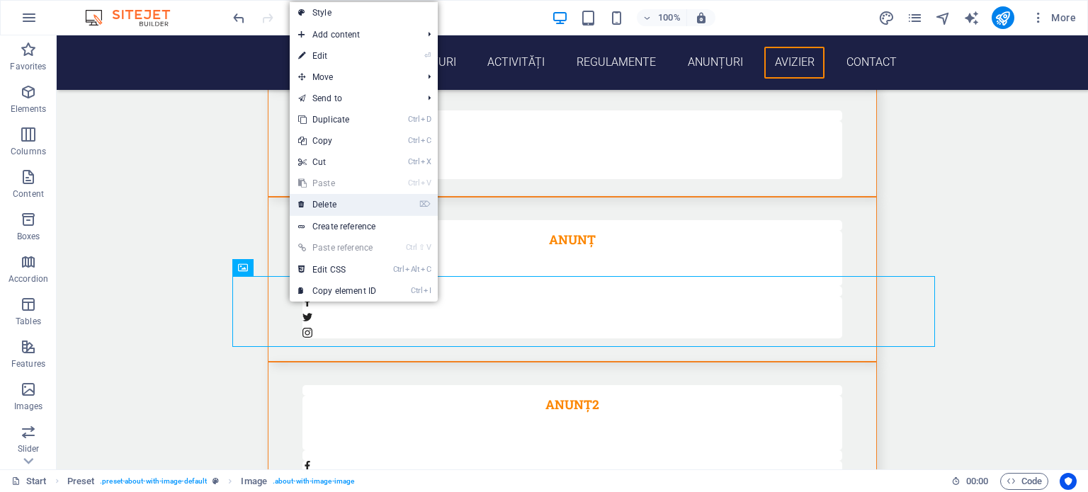
click at [334, 203] on link "⌦ Delete" at bounding box center [337, 204] width 95 height 21
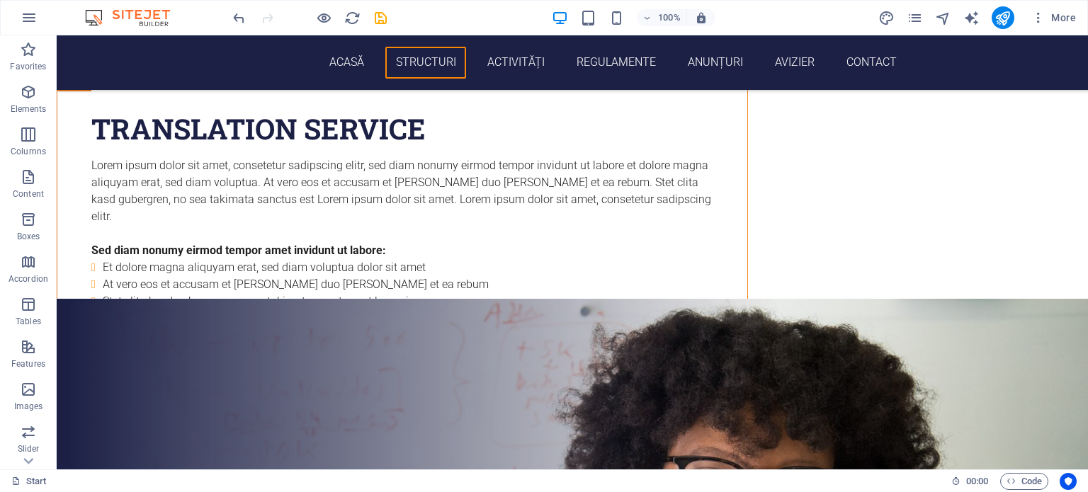
scroll to position [4027, 0]
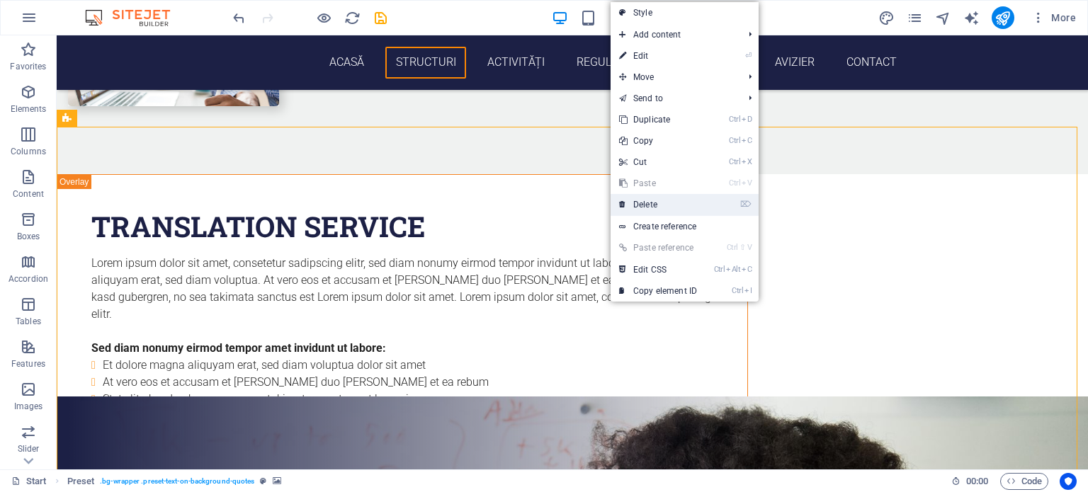
click at [641, 200] on link "⌦ Delete" at bounding box center [657, 204] width 95 height 21
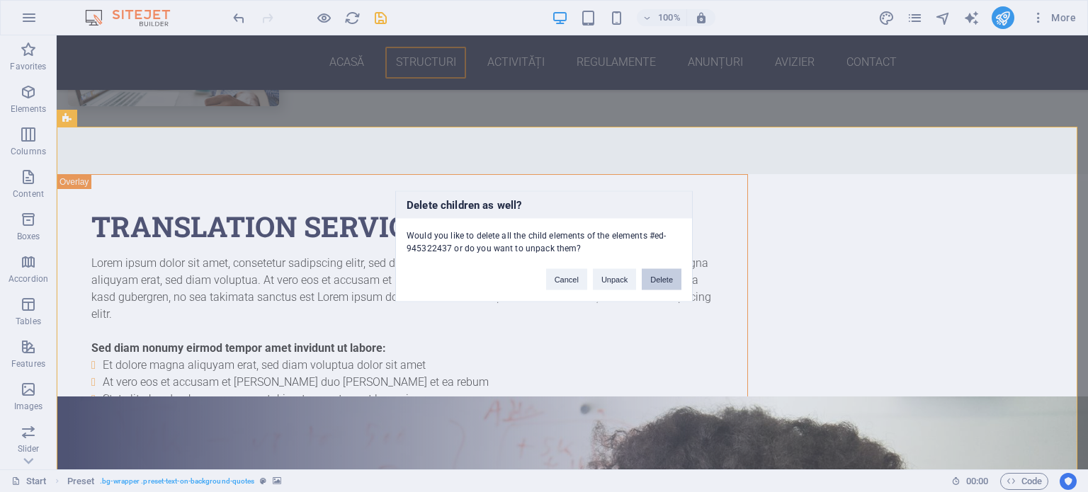
drag, startPoint x: 661, startPoint y: 276, endPoint x: 603, endPoint y: 241, distance: 67.0
click at [661, 276] on button "Delete" at bounding box center [662, 278] width 40 height 21
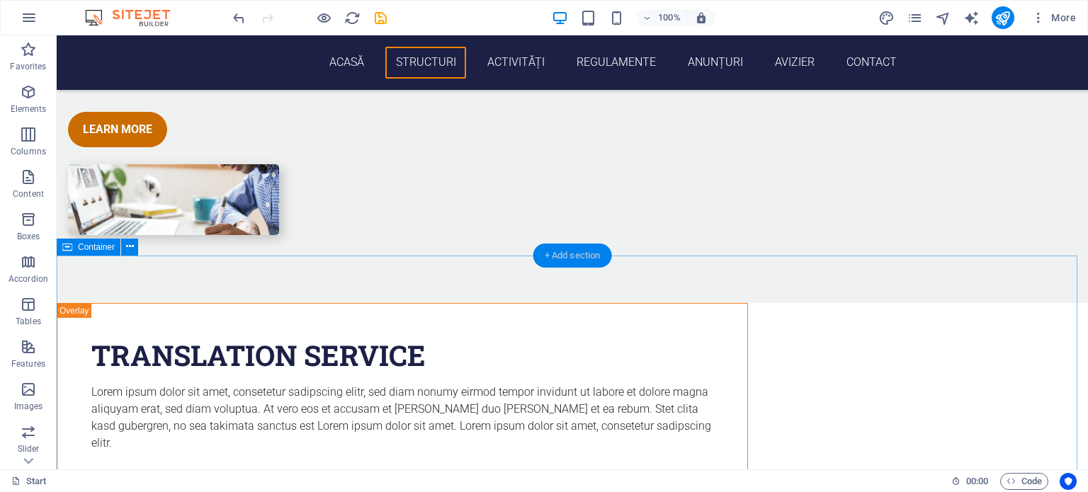
scroll to position [3885, 0]
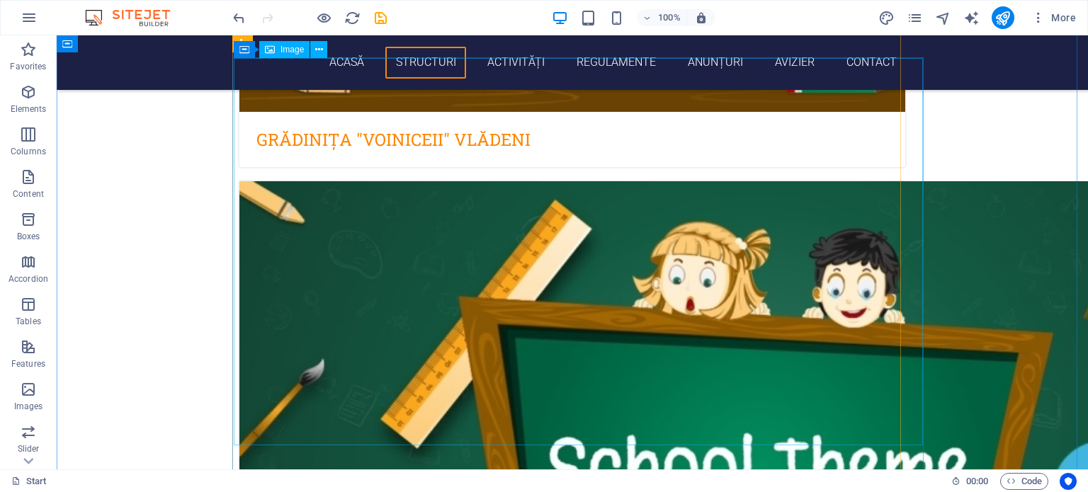
scroll to position [2681, 0]
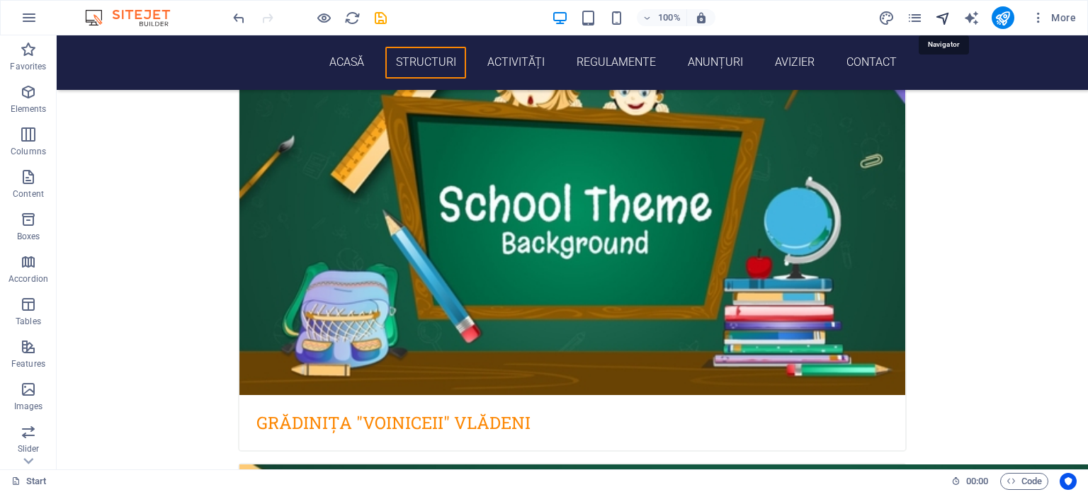
click at [943, 16] on icon "navigator" at bounding box center [943, 18] width 16 height 16
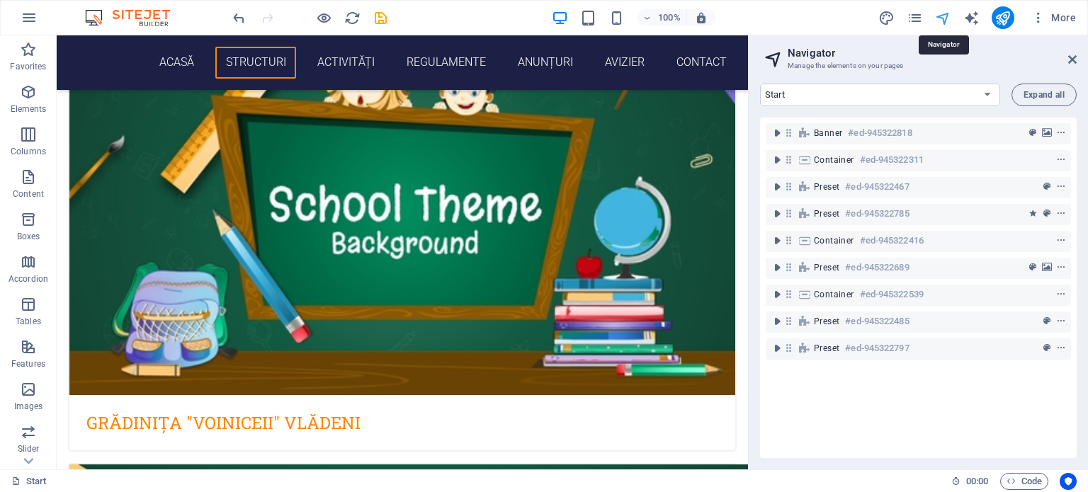
scroll to position [2656, 0]
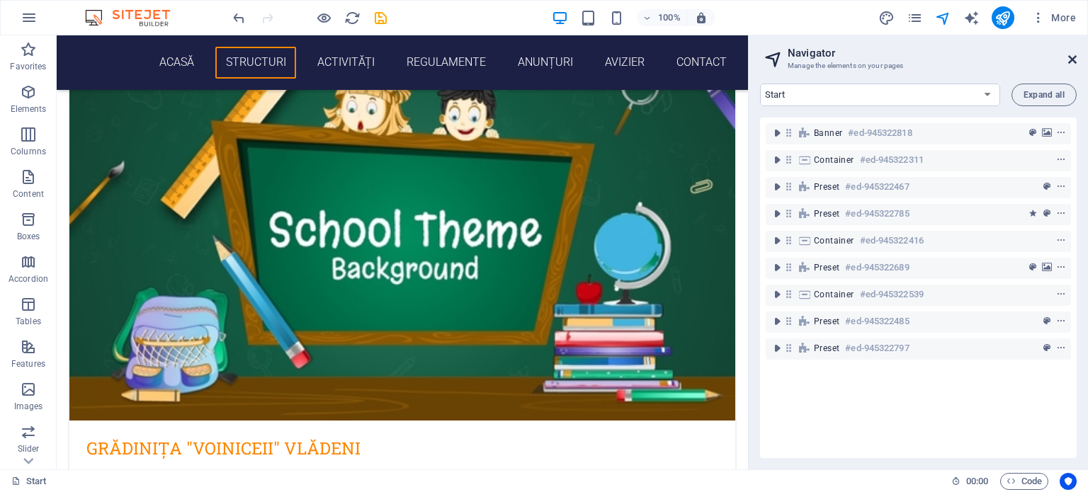
click at [1072, 57] on icon at bounding box center [1072, 59] width 8 height 11
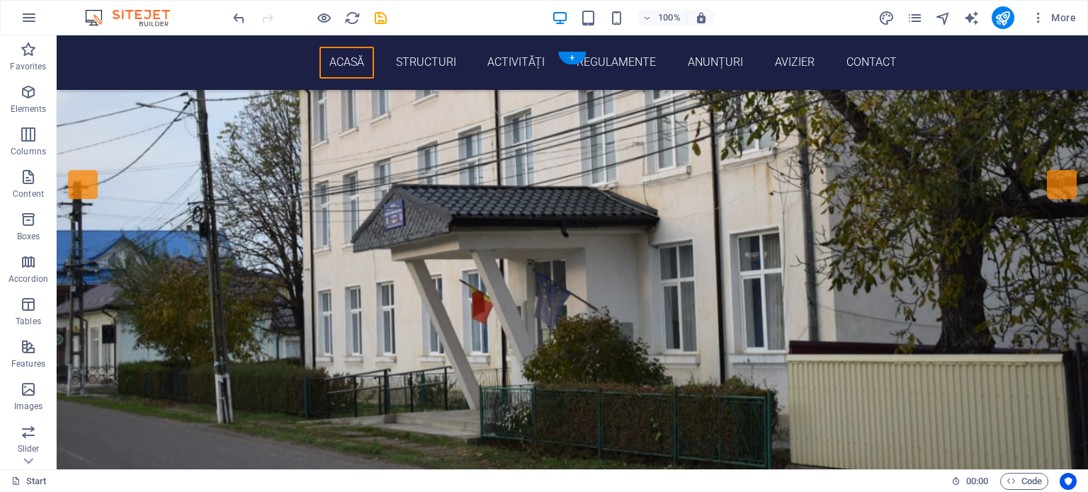
scroll to position [0, 0]
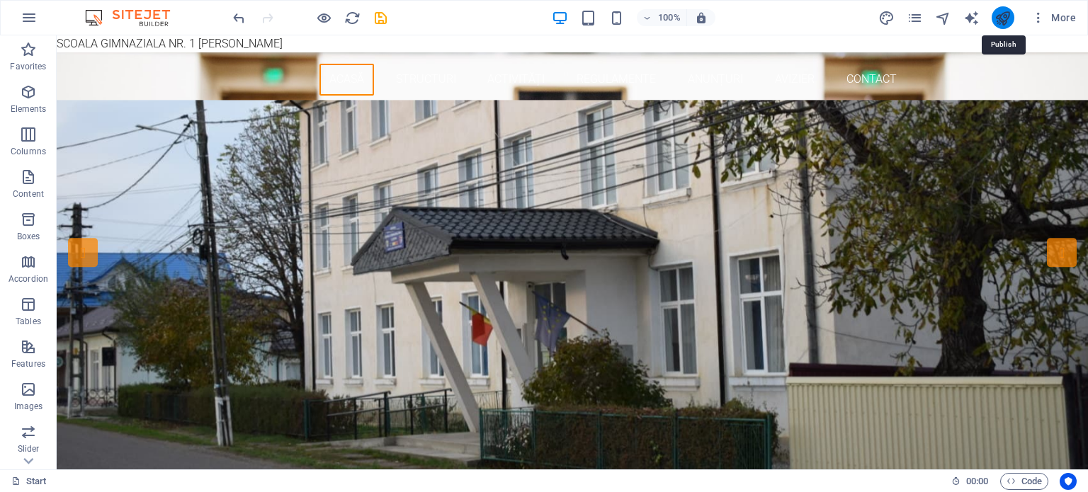
click at [1003, 18] on icon "publish" at bounding box center [1002, 18] width 16 height 16
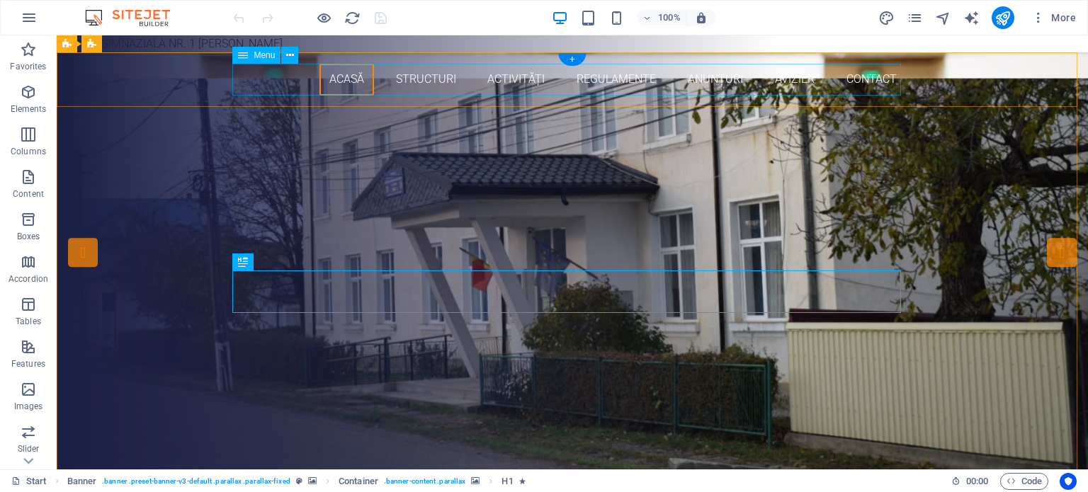
click at [613, 83] on nav "Acasă structuri Activități Regulamente Anunțuri Avizier Contact" at bounding box center [572, 80] width 669 height 32
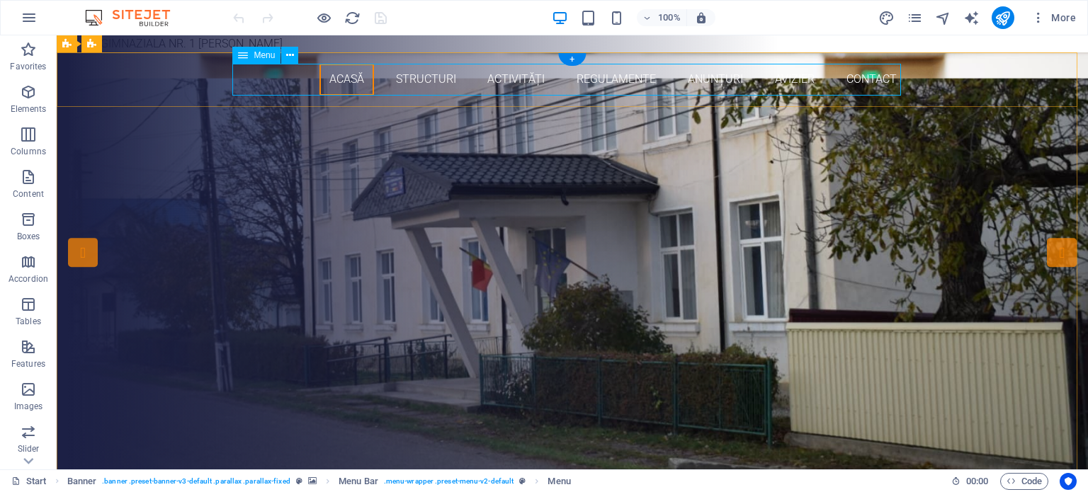
click at [608, 81] on nav "Acasă structuri Activități Regulamente Anunțuri Avizier Contact" at bounding box center [572, 80] width 669 height 32
click at [615, 81] on nav "Acasă structuri Activități Regulamente Anunțuri Avizier Contact" at bounding box center [572, 80] width 669 height 32
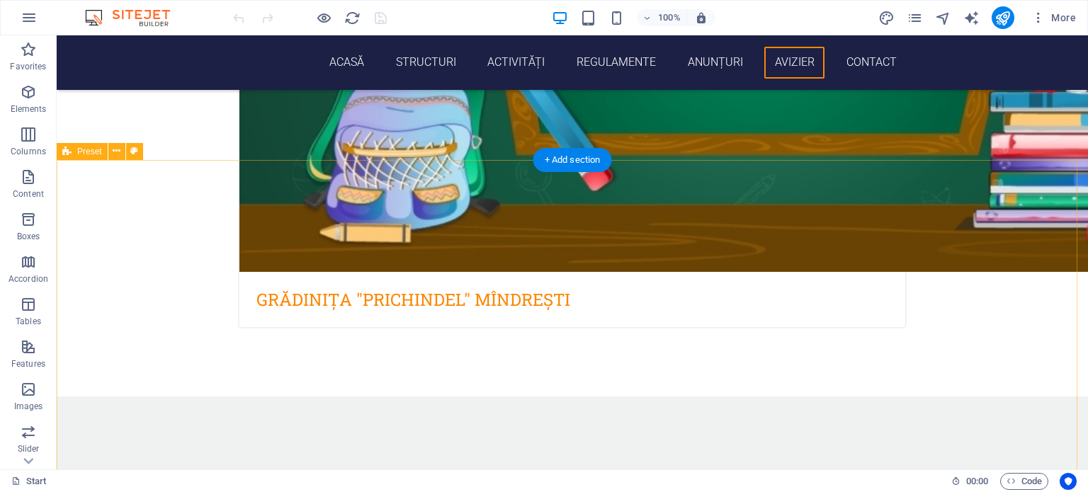
scroll to position [3470, 0]
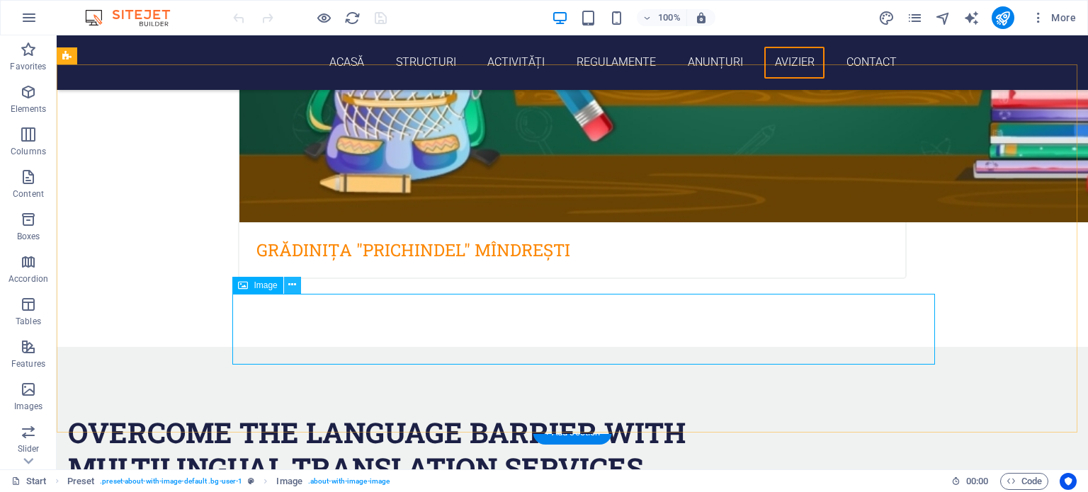
click at [290, 286] on icon at bounding box center [292, 285] width 8 height 15
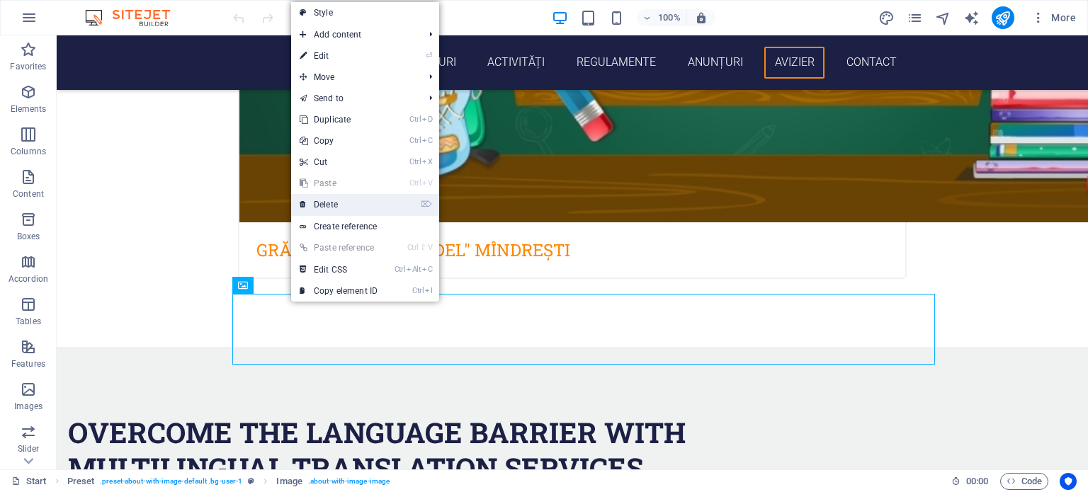
click at [331, 203] on link "⌦ Delete" at bounding box center [338, 204] width 95 height 21
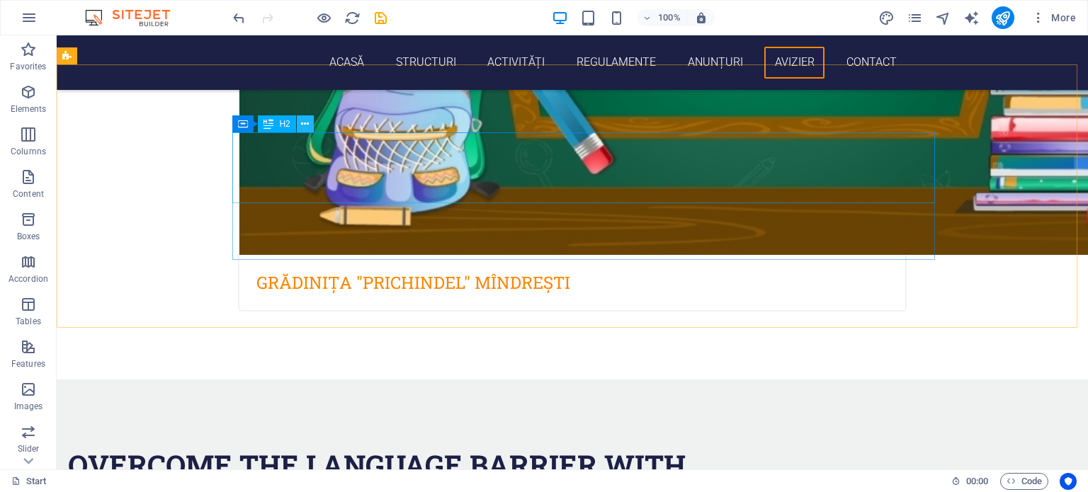
click at [305, 124] on icon at bounding box center [305, 124] width 8 height 15
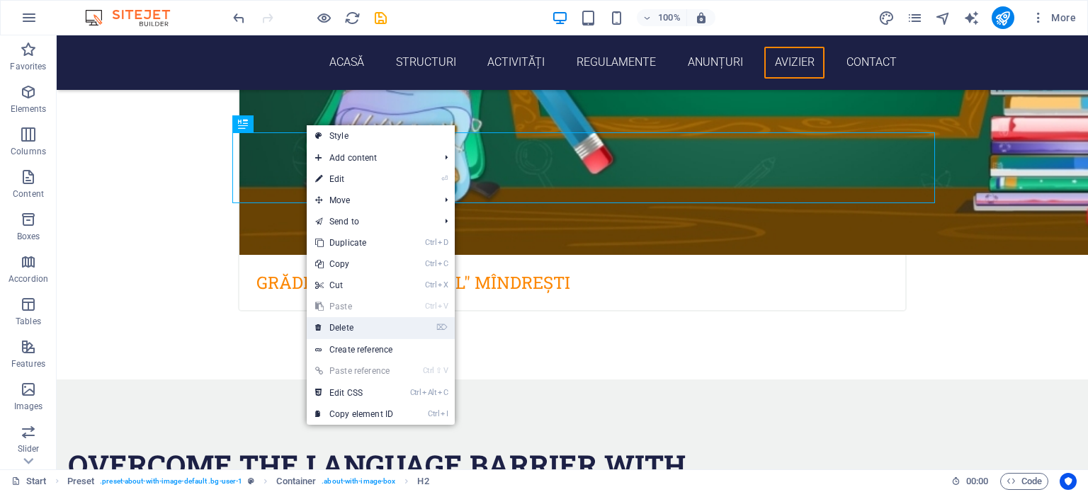
click at [345, 326] on link "⌦ Delete" at bounding box center [354, 327] width 95 height 21
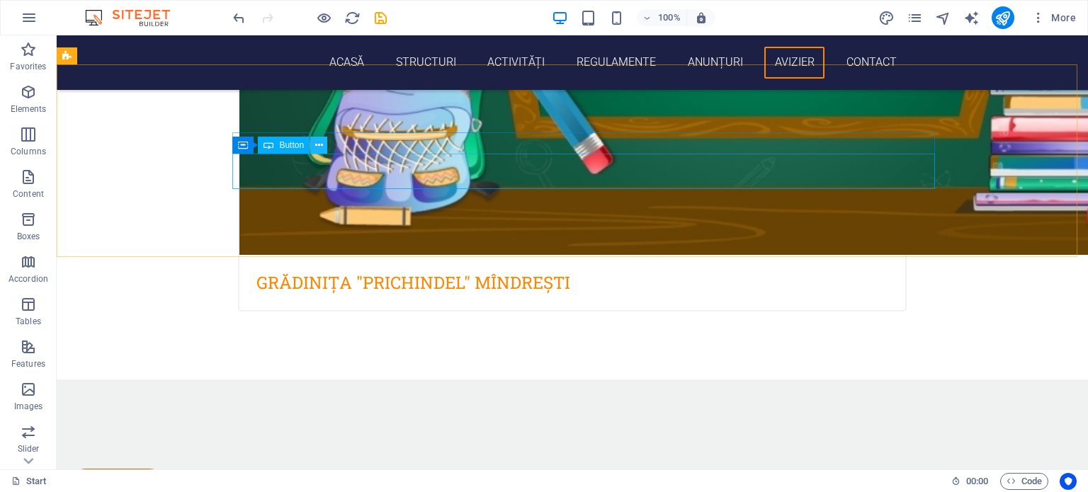
click at [317, 146] on icon at bounding box center [319, 145] width 8 height 15
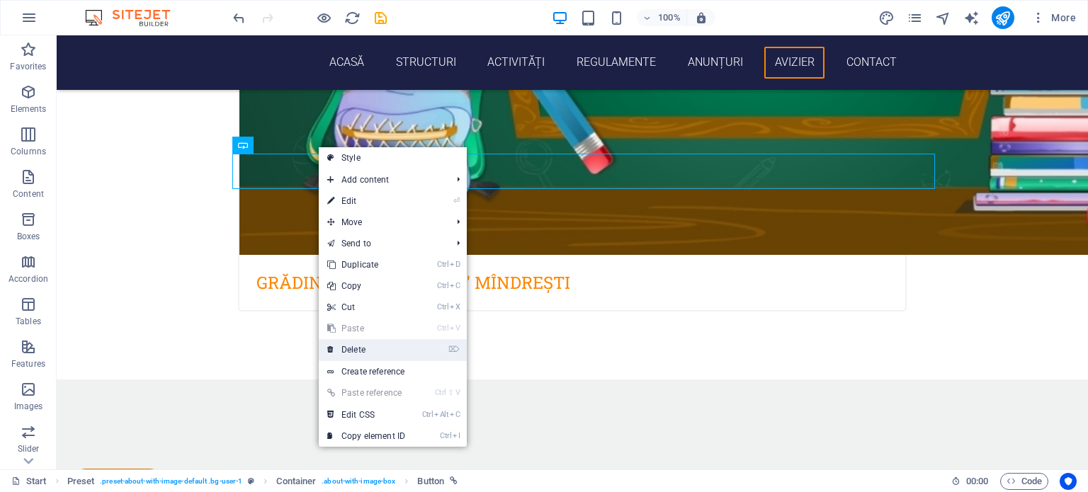
click at [360, 348] on link "⌦ Delete" at bounding box center [366, 349] width 95 height 21
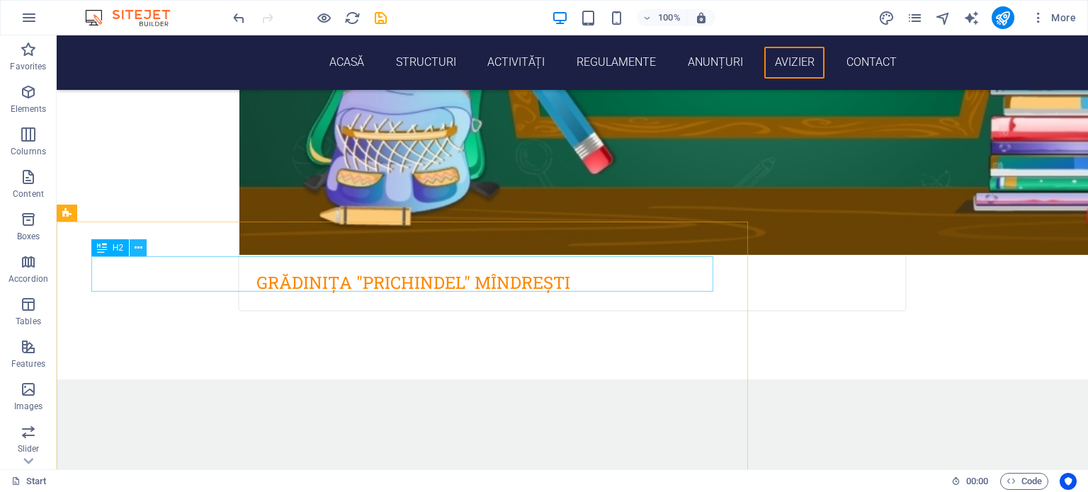
click at [139, 251] on icon at bounding box center [139, 248] width 8 height 15
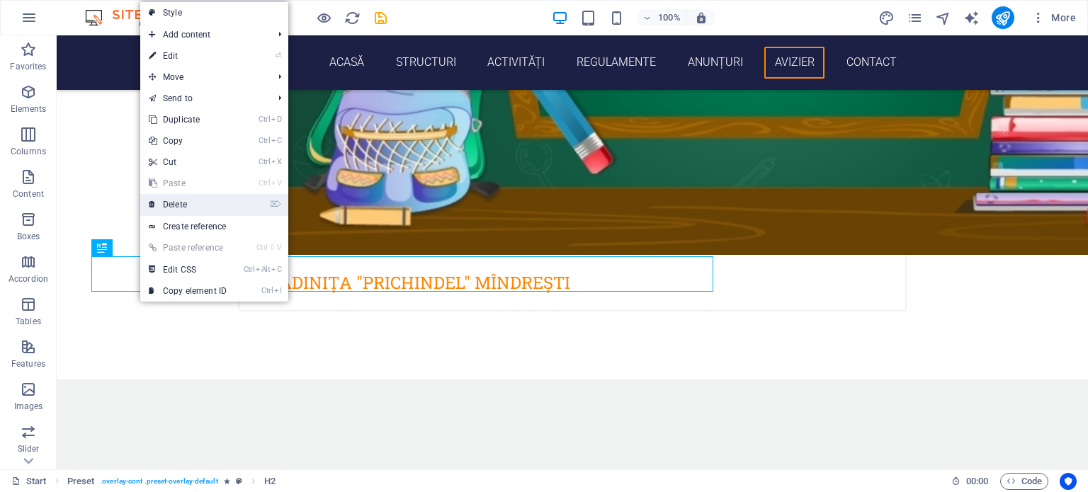
click at [170, 200] on link "⌦ Delete" at bounding box center [187, 204] width 95 height 21
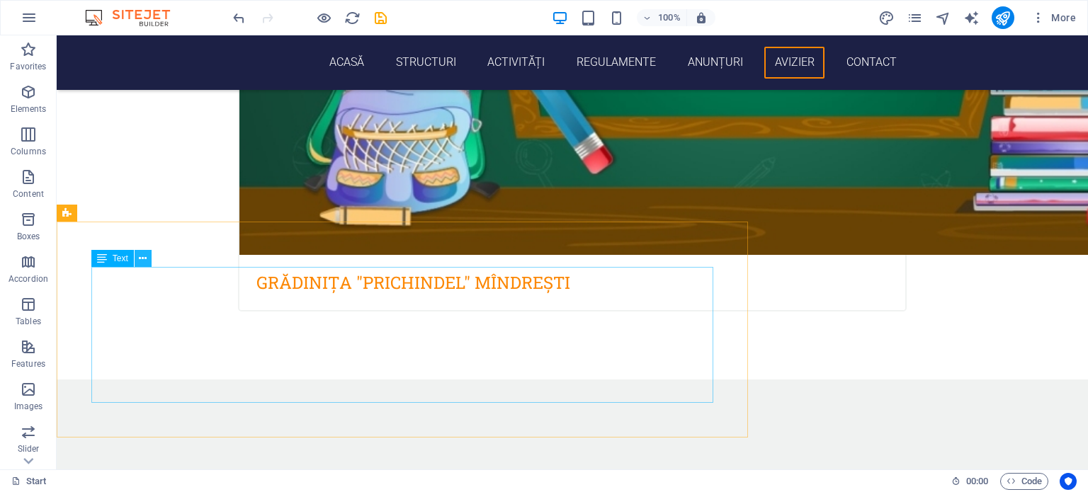
click at [141, 253] on icon at bounding box center [143, 258] width 8 height 15
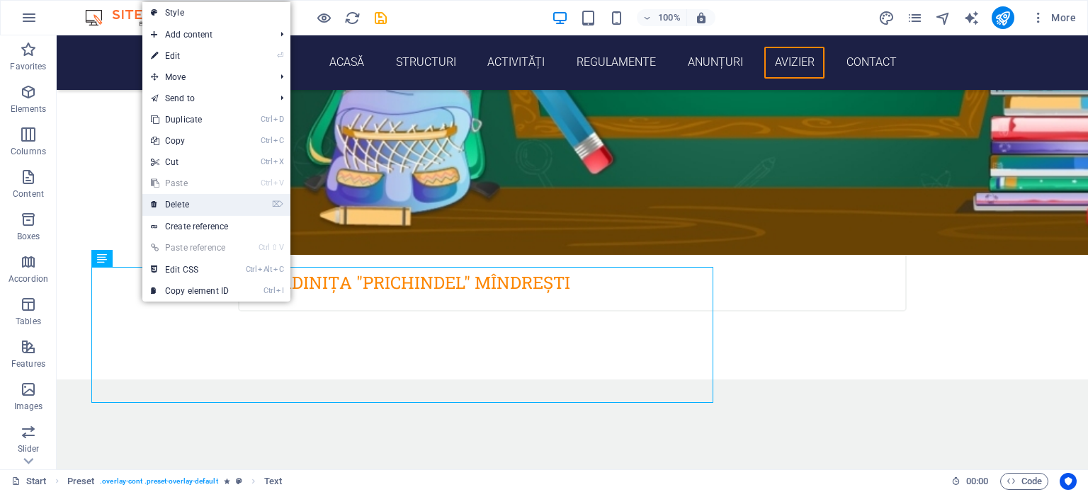
click at [198, 207] on link "⌦ Delete" at bounding box center [189, 204] width 95 height 21
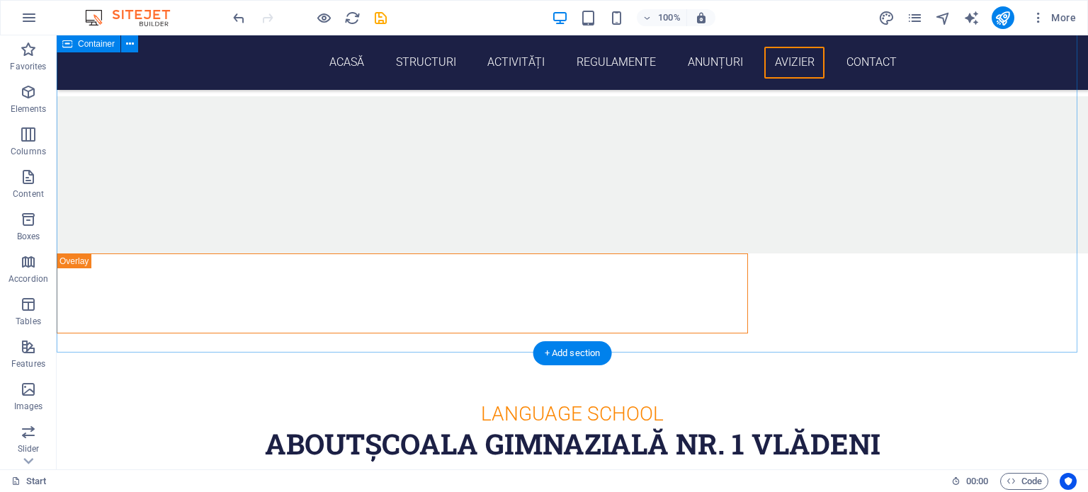
scroll to position [3612, 0]
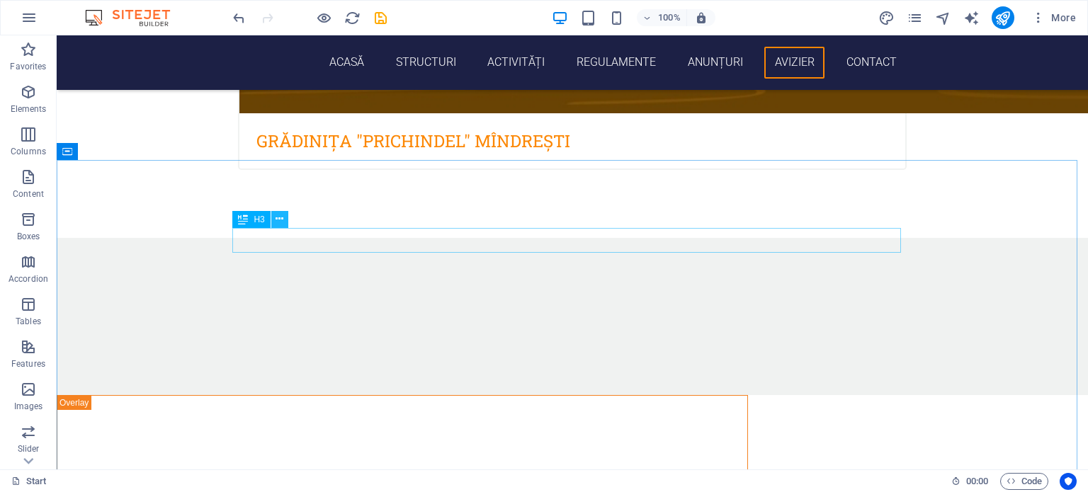
click at [276, 220] on icon at bounding box center [280, 219] width 8 height 15
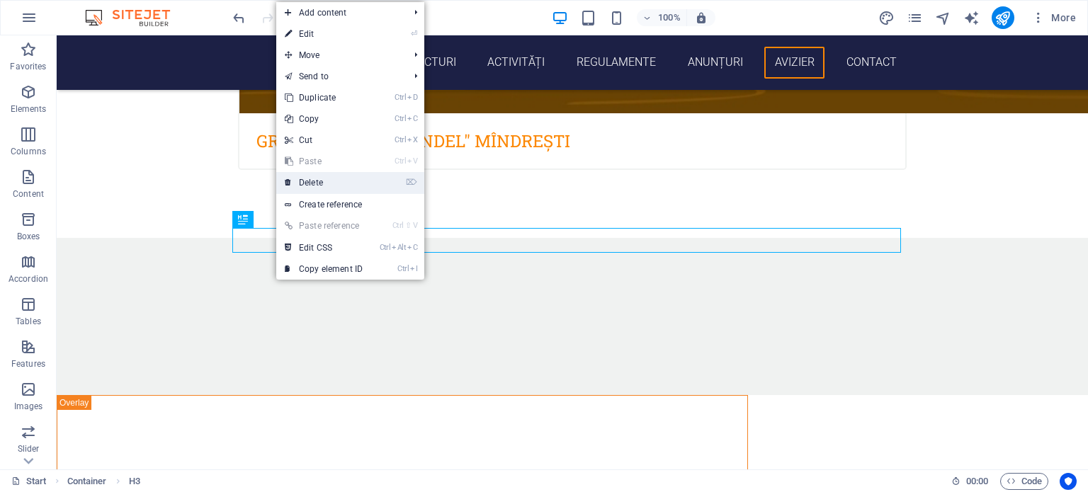
click at [312, 180] on link "⌦ Delete" at bounding box center [323, 182] width 95 height 21
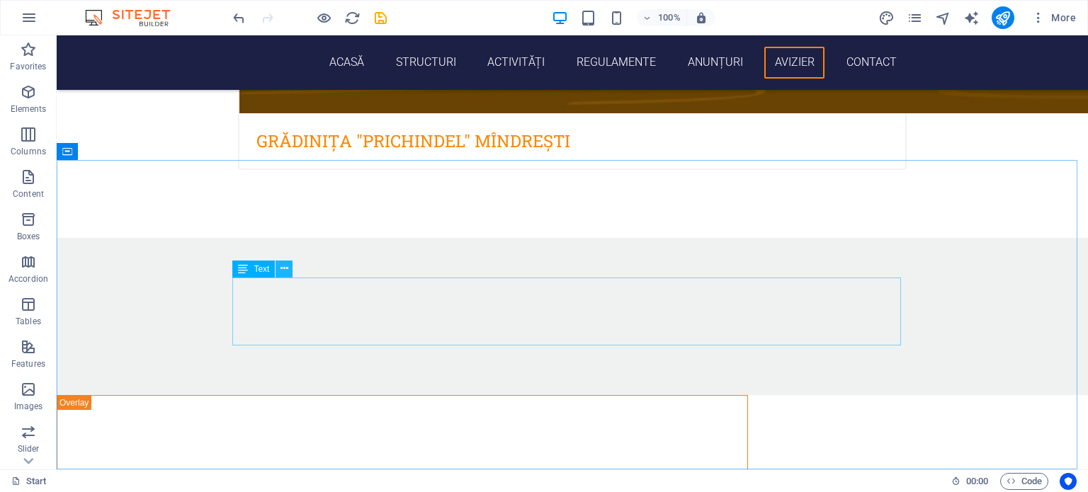
click at [280, 273] on icon at bounding box center [284, 268] width 8 height 15
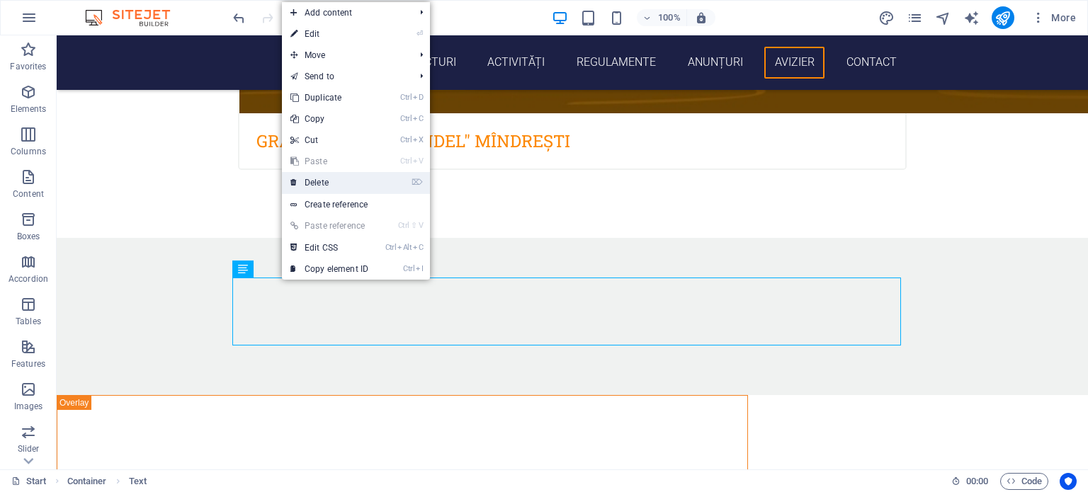
drag, startPoint x: 328, startPoint y: 183, endPoint x: 266, endPoint y: 165, distance: 65.0
click at [328, 183] on link "⌦ Delete" at bounding box center [329, 182] width 95 height 21
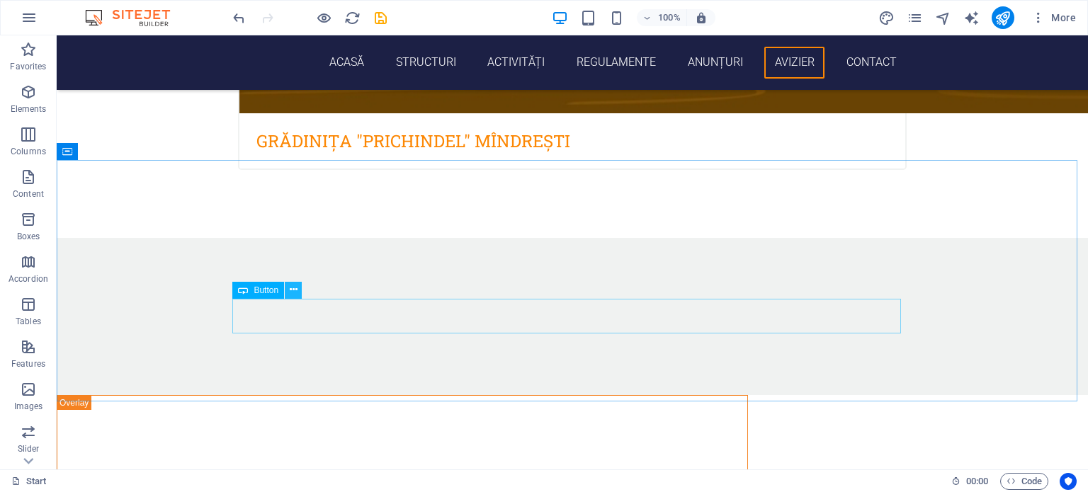
click at [292, 288] on icon at bounding box center [294, 290] width 8 height 15
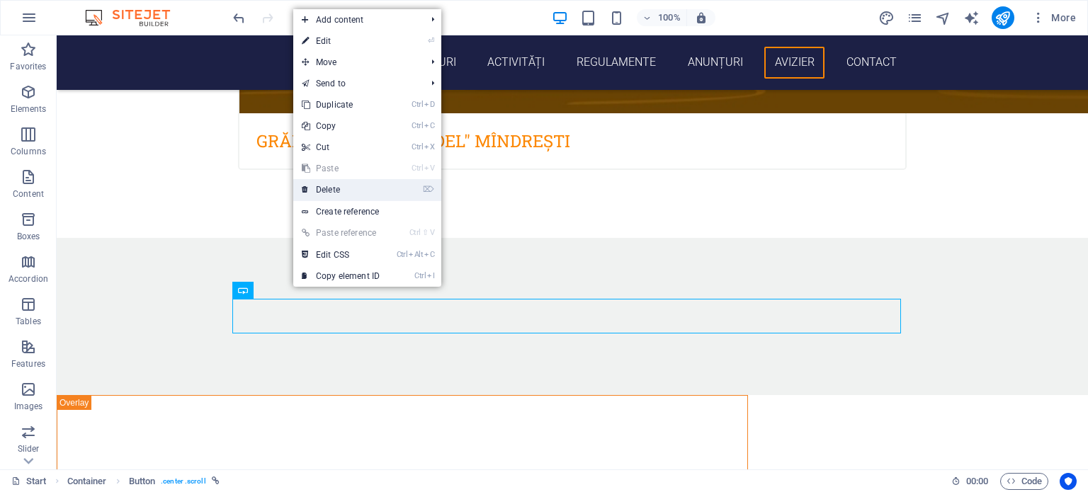
click at [338, 189] on link "⌦ Delete" at bounding box center [340, 189] width 95 height 21
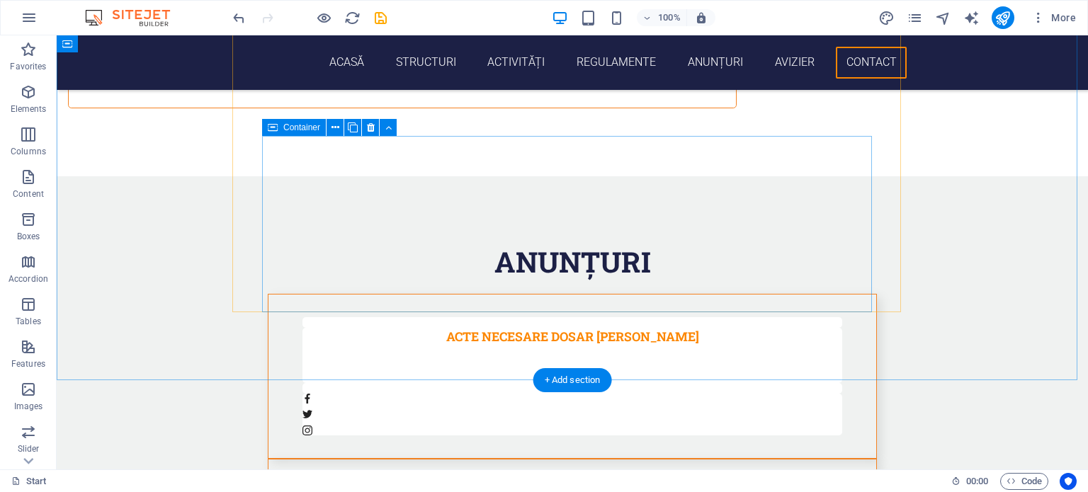
scroll to position [4505, 0]
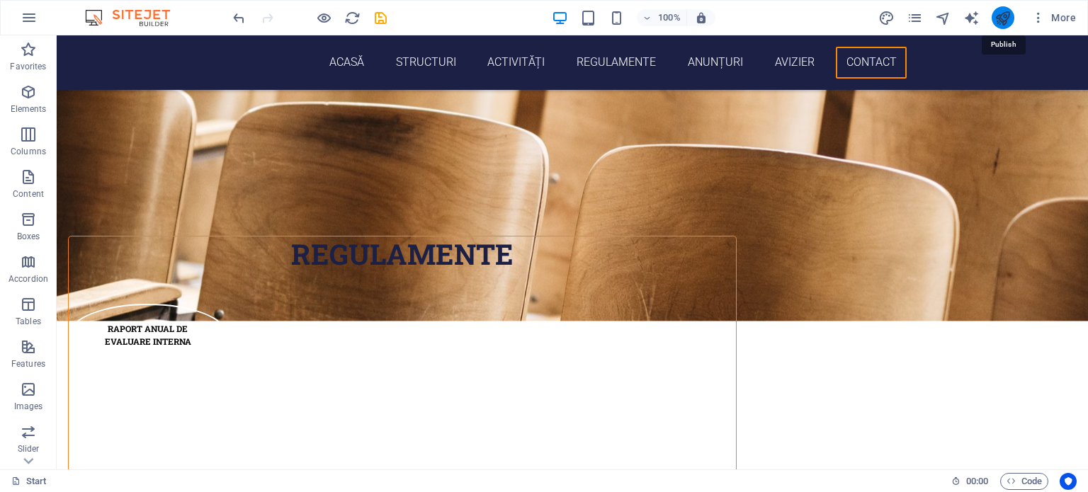
click at [999, 19] on icon "publish" at bounding box center [1002, 18] width 16 height 16
